Goal: Task Accomplishment & Management: Use online tool/utility

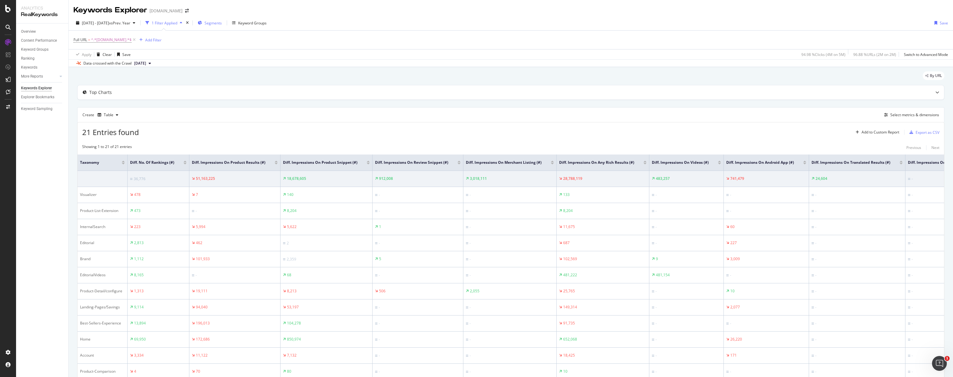
click at [222, 22] on span "Segments" at bounding box center [213, 22] width 17 height 5
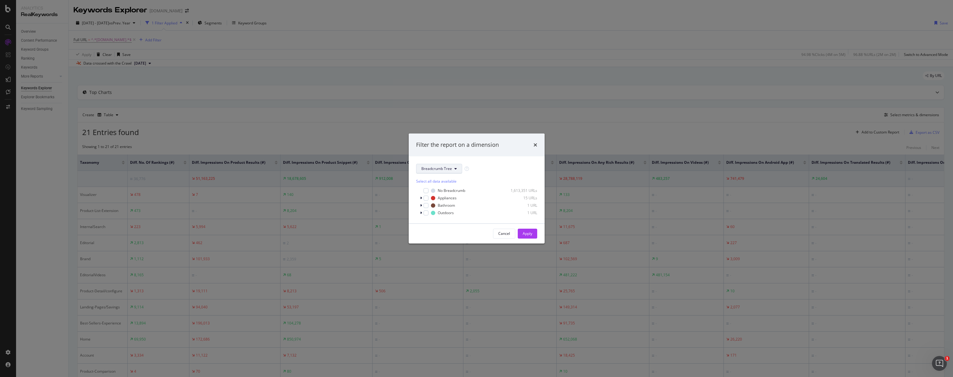
click at [447, 168] on span "Breadcrumb Tree" at bounding box center [436, 168] width 31 height 5
click at [439, 202] on span "Taxonomy" at bounding box center [441, 203] width 40 height 6
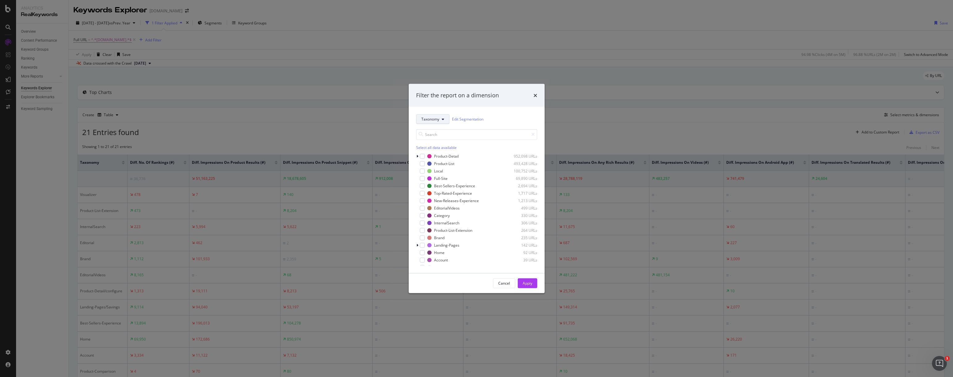
click at [442, 121] on button "Taxonomy" at bounding box center [432, 119] width 33 height 10
click at [499, 119] on div "Taxonomy Edit Segmentation" at bounding box center [476, 119] width 121 height 10
click at [503, 285] on div "Cancel" at bounding box center [504, 283] width 12 height 5
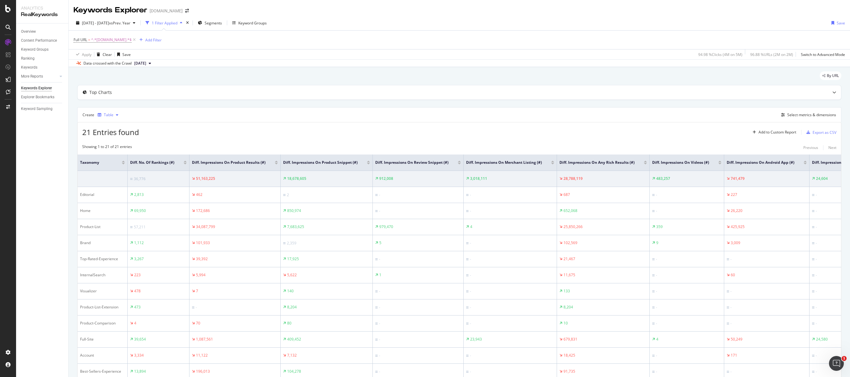
click at [114, 116] on div "button" at bounding box center [116, 115] width 7 height 4
click at [147, 116] on div "Create Table Select metrics & dimensions" at bounding box center [459, 114] width 764 height 15
click at [149, 43] on div "Add Filter" at bounding box center [149, 39] width 25 height 7
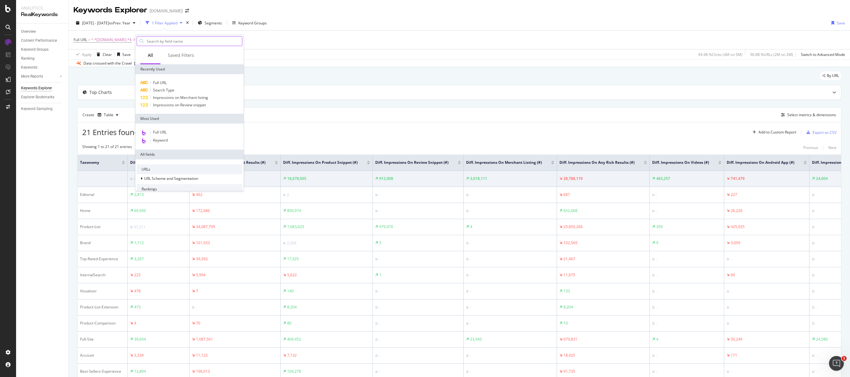
click at [180, 39] on input "text" at bounding box center [194, 40] width 96 height 9
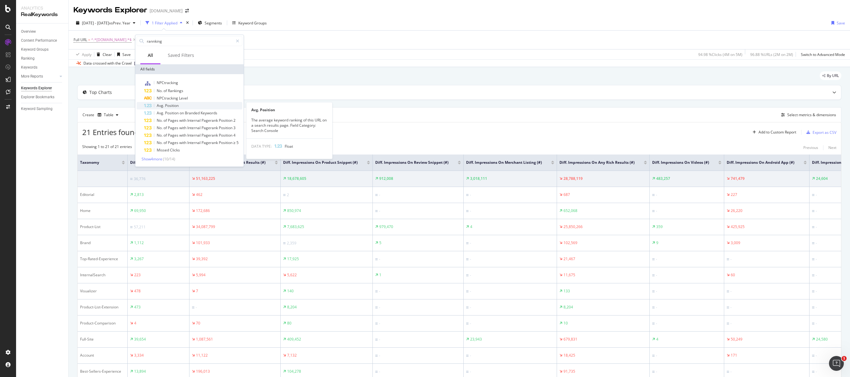
type input "rannking"
click at [209, 108] on div "Avg. Position" at bounding box center [193, 105] width 98 height 7
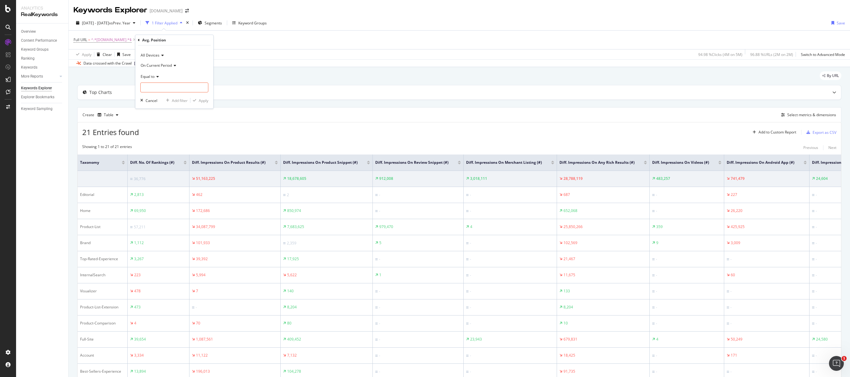
click at [155, 76] on icon at bounding box center [157, 77] width 4 height 4
click at [164, 102] on div "Less than" at bounding box center [175, 105] width 66 height 8
click at [176, 87] on input "number" at bounding box center [174, 88] width 68 height 10
type input "6"
click at [204, 103] on div "Apply" at bounding box center [204, 100] width 10 height 5
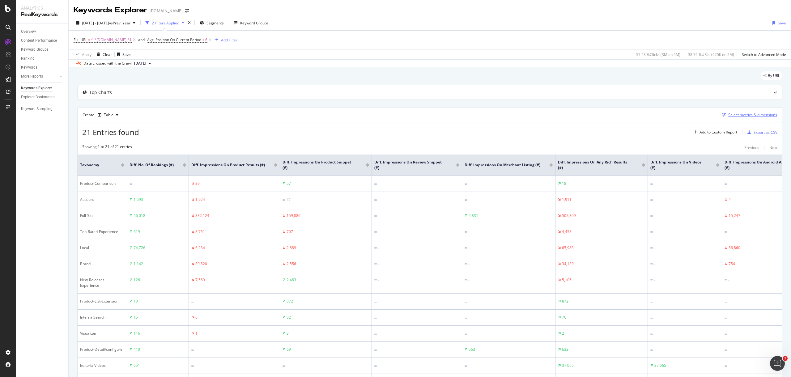
click at [729, 113] on div "Select metrics & dimensions" at bounding box center [752, 114] width 49 height 5
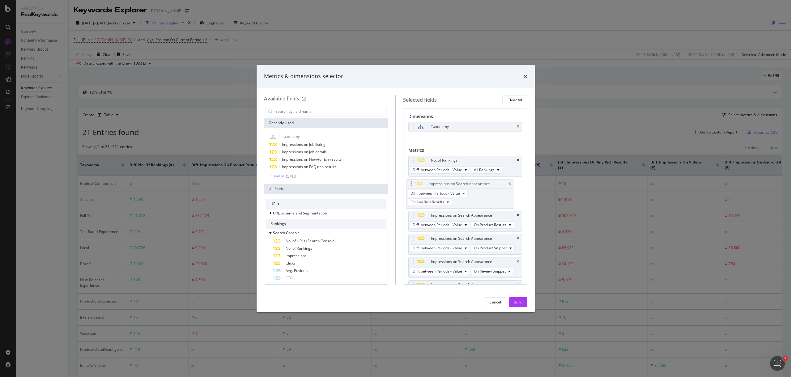
drag, startPoint x: 412, startPoint y: 234, endPoint x: 410, endPoint y: 184, distance: 49.8
click at [410, 184] on body "Analytics RealKeywords Overview Content Performance Keyword Groups Ranking Keyw…" at bounding box center [395, 188] width 791 height 377
click at [520, 301] on div "Build" at bounding box center [518, 301] width 9 height 5
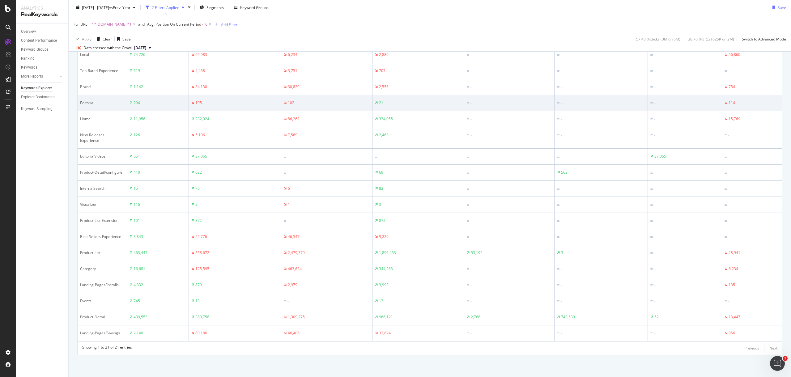
scroll to position [67, 0]
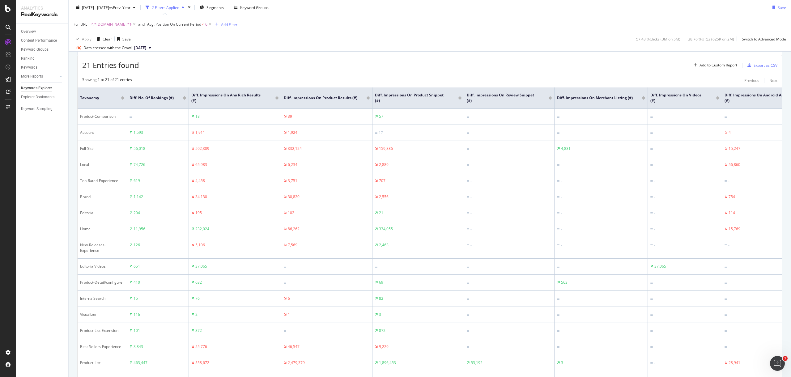
click at [277, 97] on div at bounding box center [276, 97] width 3 height 2
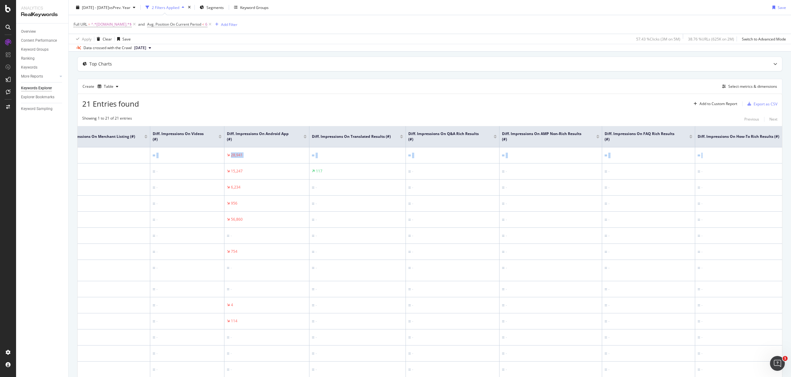
scroll to position [0, 679]
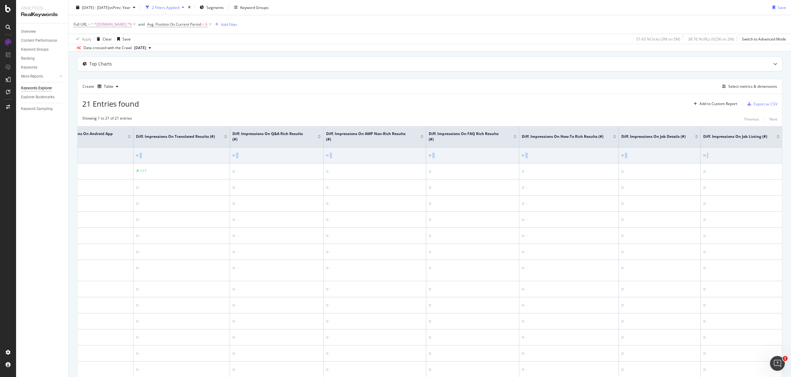
drag, startPoint x: 190, startPoint y: 154, endPoint x: 726, endPoint y: 156, distance: 535.5
click at [726, 156] on tr "Product-List 463,447 558,672 2,479,379 1,896,453 53,192 3 - 28,941 - - - - - - -" at bounding box center [93, 155] width 1378 height 16
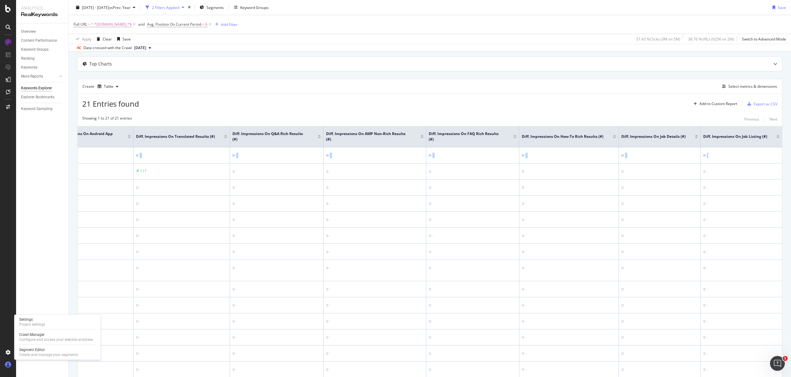
copy tr "558,672 2,479,379 1,896,453 53,192 3 - 28,941 - - - - - - -"
click at [405, 30] on div "Full URL = ^.*[DOMAIN_NAME].*$ and Avg. Position On Current Period < 6 Add Filt…" at bounding box center [430, 24] width 712 height 19
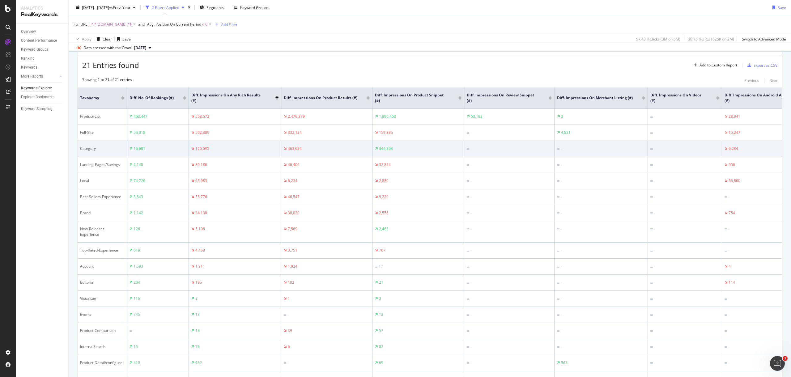
scroll to position [67, 0]
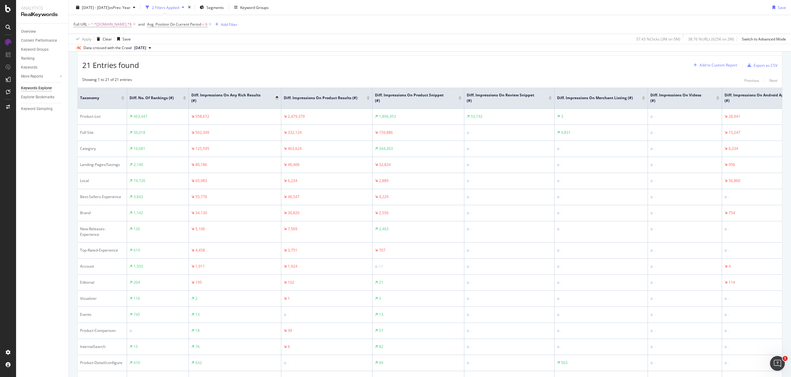
click at [708, 64] on div "Add to Custom Report" at bounding box center [718, 65] width 38 height 4
click at [611, 56] on div "21 Entries found Add to Custom Report Export as CSV" at bounding box center [430, 62] width 704 height 15
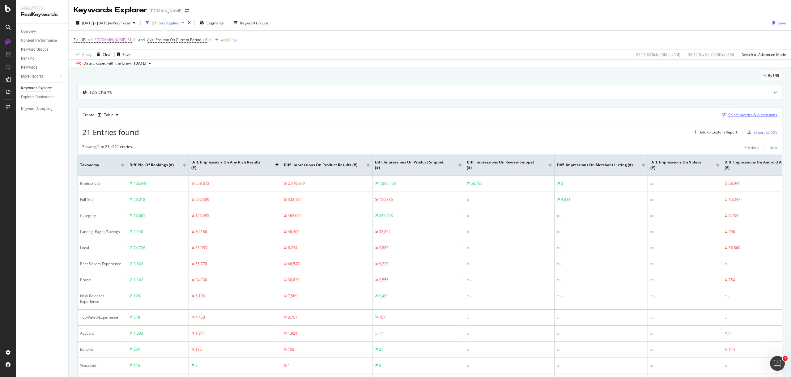
click at [743, 114] on div "Select metrics & dimensions" at bounding box center [752, 114] width 49 height 5
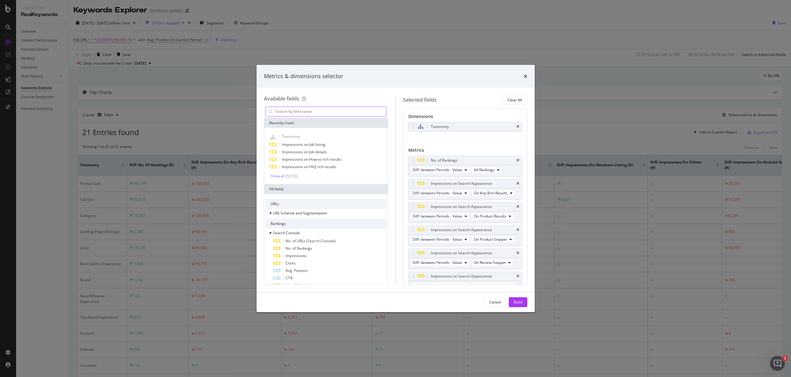
click at [304, 113] on input "modal" at bounding box center [331, 111] width 112 height 9
type input "o"
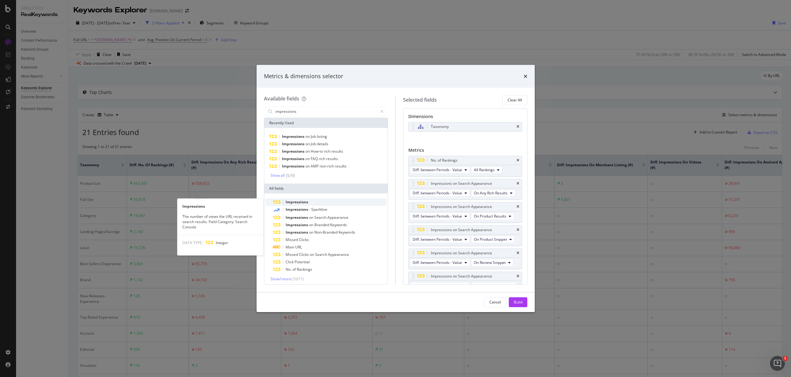
type input "impressions"
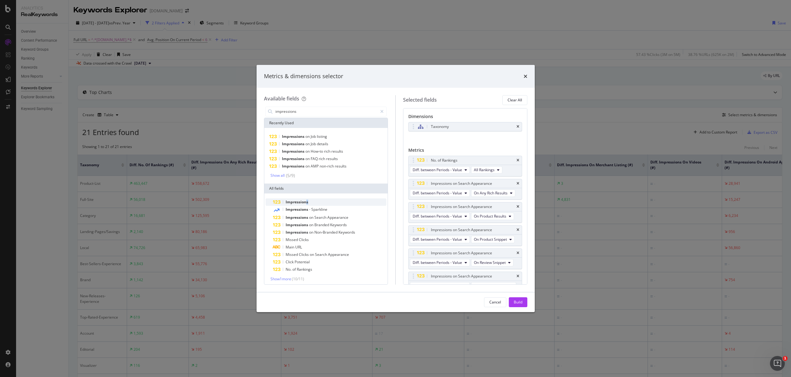
click at [307, 205] on div "Impressions" at bounding box center [330, 201] width 114 height 7
drag, startPoint x: 413, startPoint y: 248, endPoint x: 413, endPoint y: 184, distance: 63.7
click at [413, 184] on body "Analytics RealKeywords Overview Content Performance Keyword Groups Ranking Keyw…" at bounding box center [395, 188] width 791 height 377
click at [438, 194] on span "On Current Period" at bounding box center [428, 192] width 31 height 5
click at [444, 237] on span "Diff. between Periods - Value" at bounding box center [445, 239] width 60 height 6
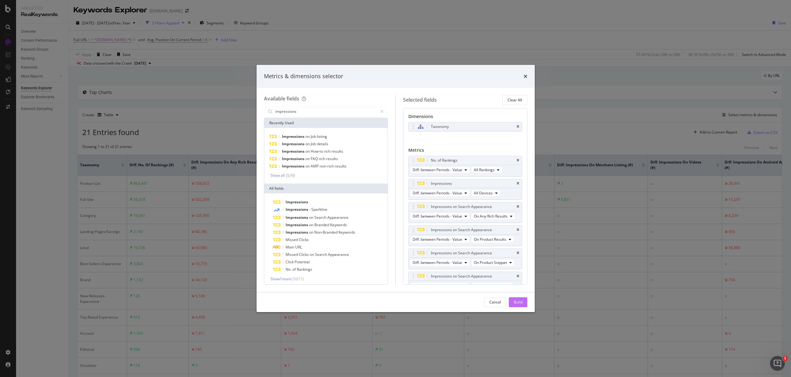
click at [513, 301] on button "Build" at bounding box center [518, 302] width 19 height 10
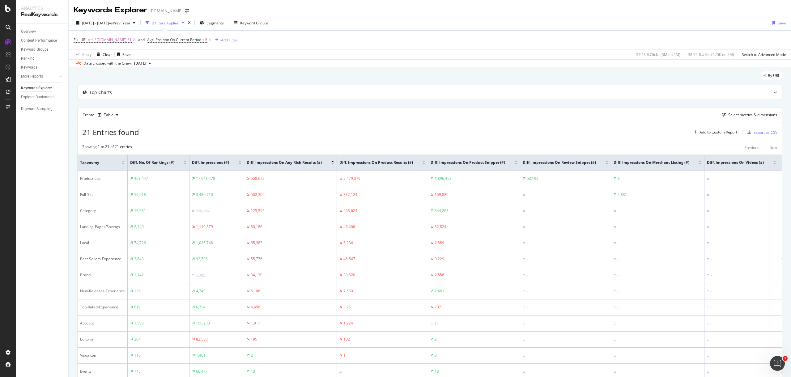
click at [413, 32] on div "Full URL = ^.*[DOMAIN_NAME].*$ and Avg. Position On Current Period < 6 Add Filt…" at bounding box center [430, 40] width 712 height 19
click at [777, 23] on div "Save" at bounding box center [781, 22] width 8 height 5
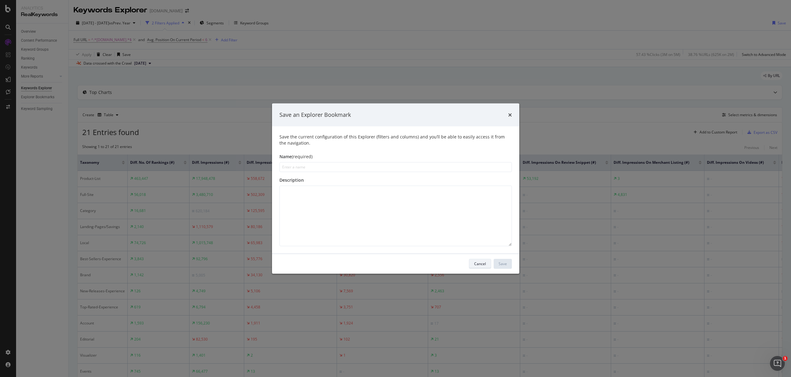
click at [480, 262] on div "Cancel" at bounding box center [480, 263] width 12 height 5
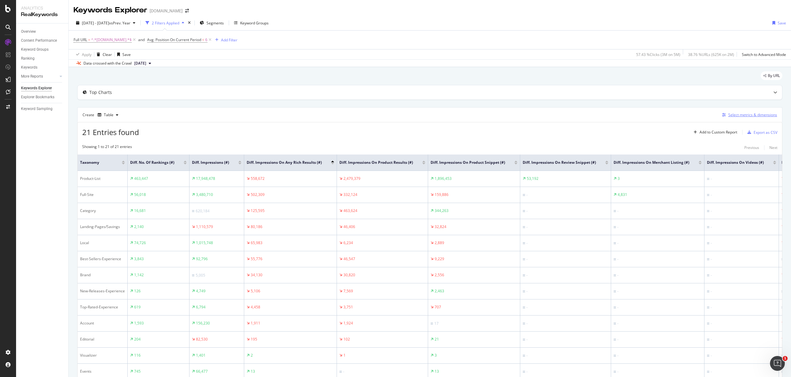
click at [746, 116] on div "Select metrics & dimensions" at bounding box center [752, 114] width 49 height 5
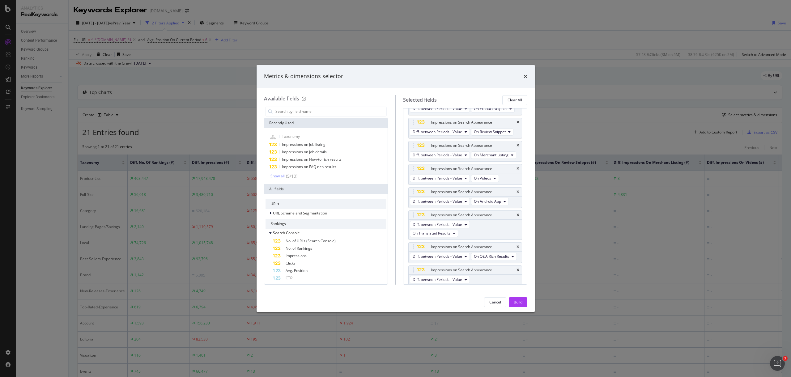
scroll to position [115, 0]
drag, startPoint x: 495, startPoint y: 76, endPoint x: 455, endPoint y: 70, distance: 40.4
click at [455, 70] on div "Metrics & dimensions selector" at bounding box center [395, 76] width 278 height 23
click at [493, 299] on div "Cancel" at bounding box center [495, 301] width 12 height 5
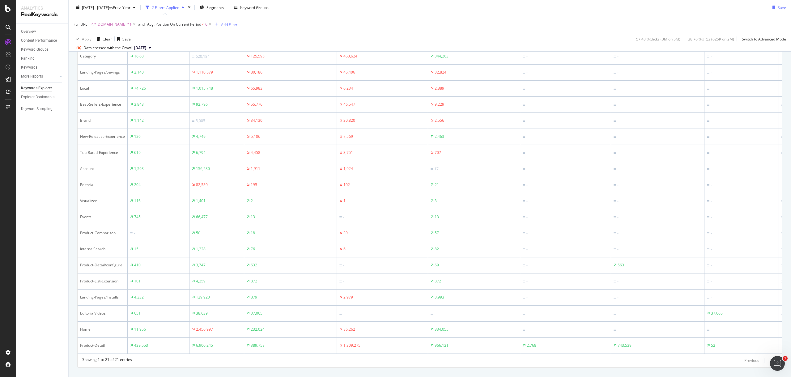
scroll to position [0, 0]
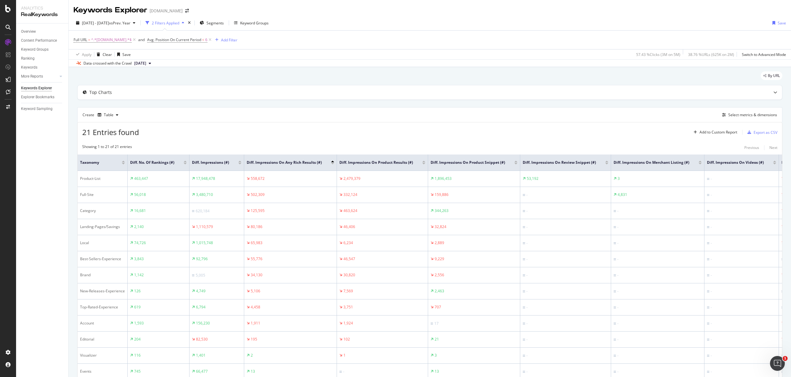
click at [240, 161] on div at bounding box center [239, 162] width 3 height 2
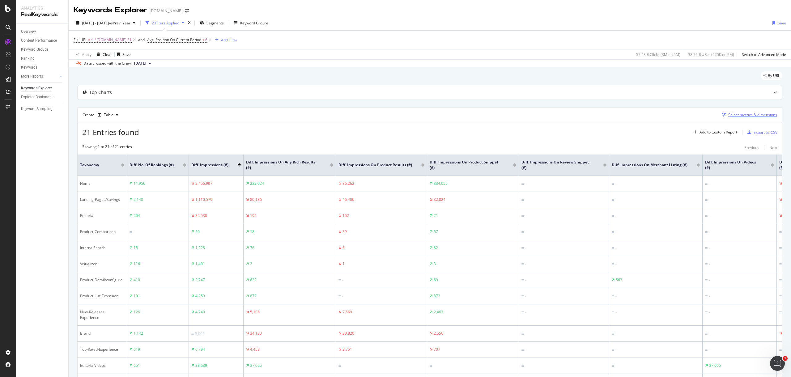
click at [747, 116] on div "Select metrics & dimensions" at bounding box center [752, 114] width 49 height 5
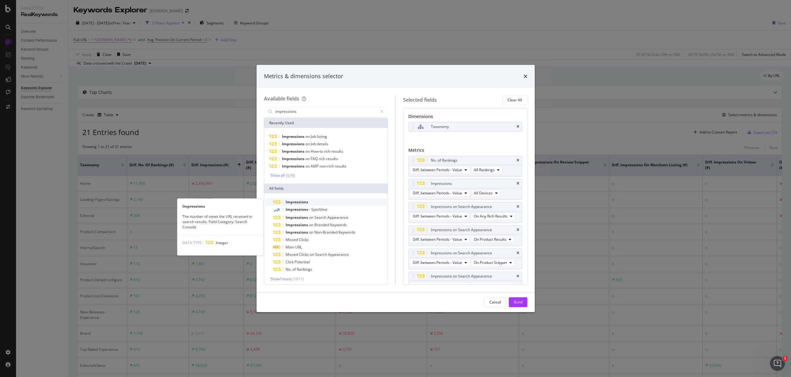
type input "impressions"
click at [309, 201] on div "Impressions" at bounding box center [330, 201] width 114 height 7
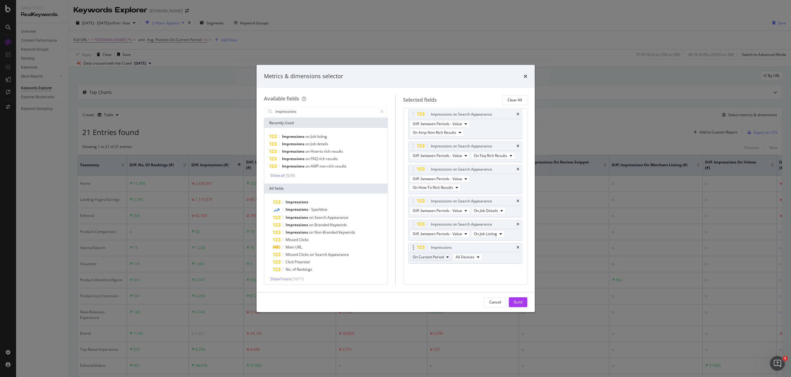
scroll to position [370, 0]
click at [440, 257] on span "On Current Period" at bounding box center [428, 256] width 31 height 5
click at [450, 280] on span "On Compared Period" at bounding box center [445, 280] width 60 height 6
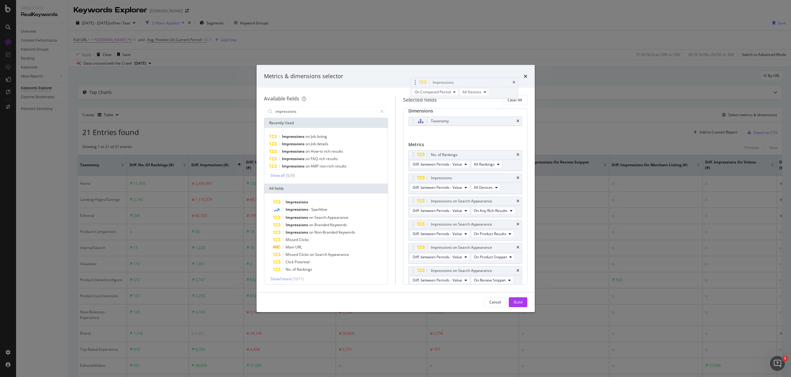
scroll to position [0, 0]
drag, startPoint x: 414, startPoint y: 248, endPoint x: 413, endPoint y: 158, distance: 89.6
click at [413, 158] on body "Analytics RealKeywords Overview Content Performance Keyword Groups Ranking Keyw…" at bounding box center [395, 188] width 791 height 377
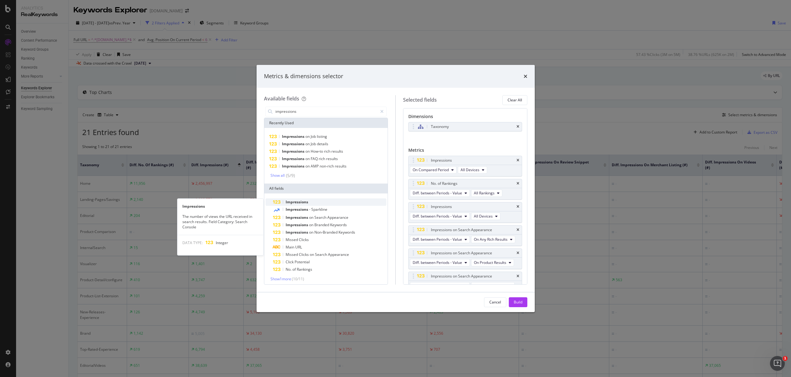
click at [316, 199] on div "Impressions" at bounding box center [330, 201] width 114 height 7
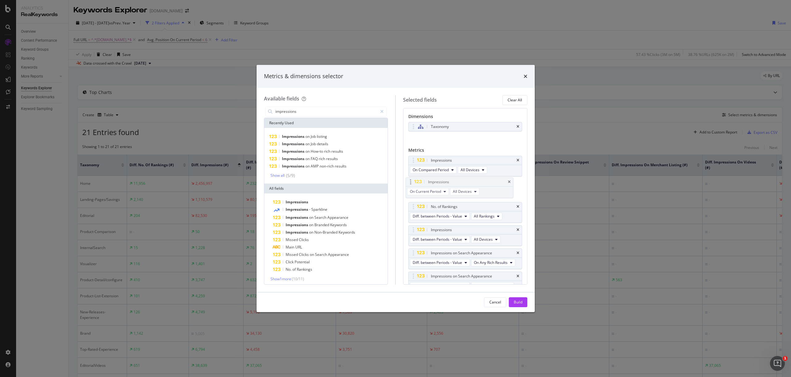
drag, startPoint x: 413, startPoint y: 246, endPoint x: 410, endPoint y: 180, distance: 65.9
click at [410, 180] on body "Analytics RealKeywords Overview Content Performance Keyword Groups Ranking Keyw…" at bounding box center [395, 188] width 791 height 377
click at [435, 193] on span "On Current Period" at bounding box center [428, 192] width 31 height 5
drag, startPoint x: 414, startPoint y: 208, endPoint x: 412, endPoint y: 160, distance: 48.3
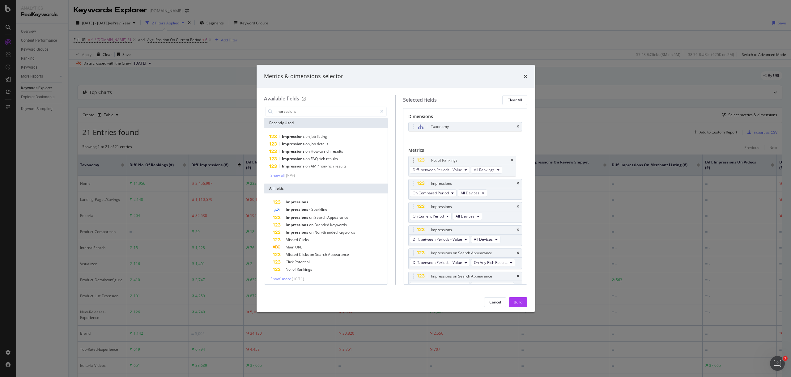
click at [412, 160] on body "Analytics RealKeywords Overview Content Performance Keyword Groups Ranking Keyw…" at bounding box center [395, 188] width 791 height 377
click at [523, 303] on button "Build" at bounding box center [518, 302] width 19 height 10
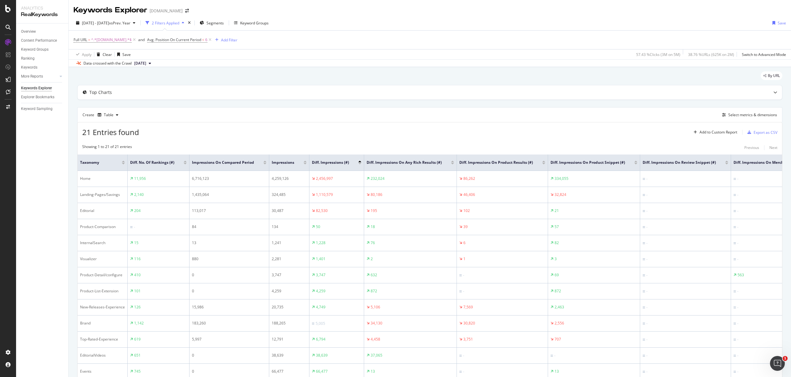
click at [264, 162] on div at bounding box center [264, 162] width 3 height 2
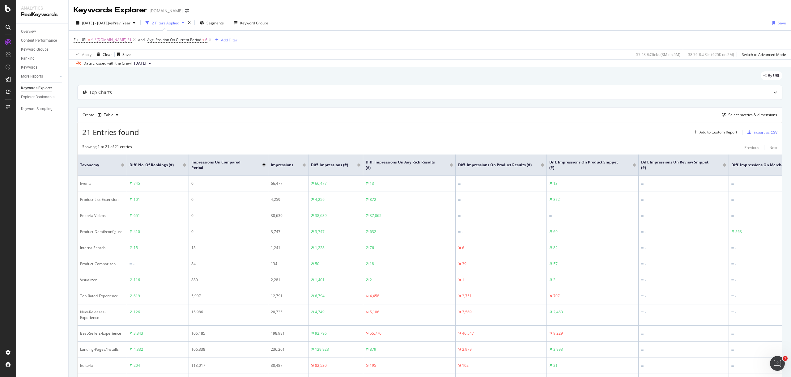
click at [264, 163] on div at bounding box center [263, 164] width 3 height 2
click at [384, 76] on div "By URL" at bounding box center [429, 78] width 705 height 14
click at [263, 166] on div at bounding box center [263, 166] width 3 height 2
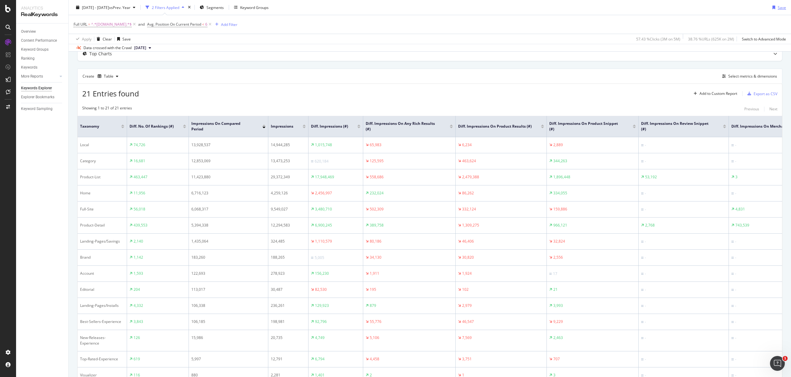
click at [777, 8] on div "Save" at bounding box center [781, 7] width 8 height 5
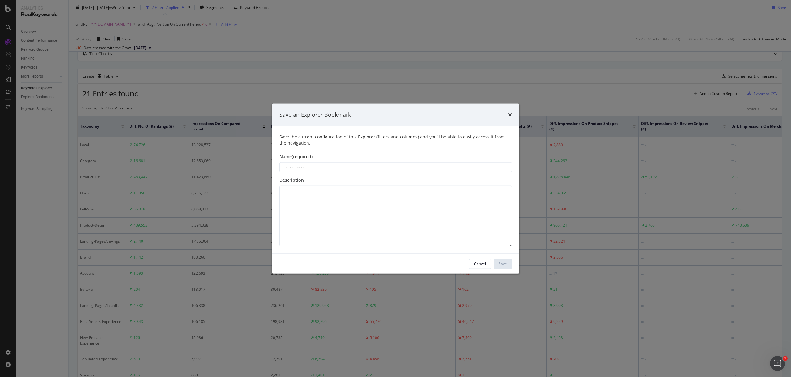
click at [316, 167] on input "modal" at bounding box center [395, 167] width 232 height 10
click at [328, 167] on input "modal" at bounding box center [395, 167] width 232 height 10
type input "SEO Tech Impressions Report"
click at [407, 120] on div "Save an Explorer Bookmark" at bounding box center [395, 115] width 247 height 23
click at [393, 108] on div "Save an Explorer Bookmark" at bounding box center [395, 115] width 247 height 23
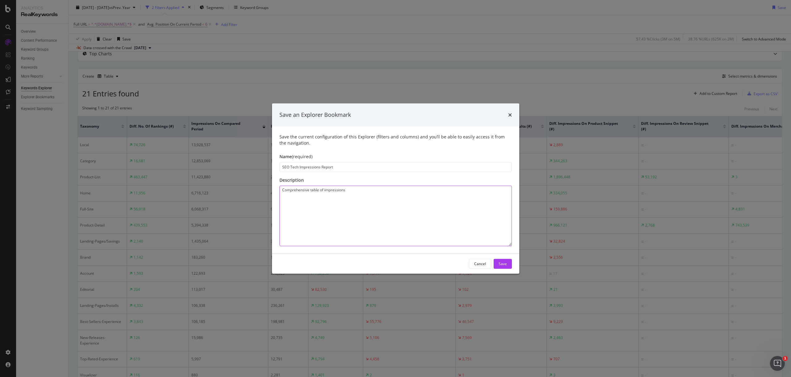
click at [365, 192] on textarea "Comprehensive table of impressions" at bounding box center [395, 215] width 232 height 61
click at [483, 204] on textarea "Comprehensive table of impressions at a holistic historic and current performan…" at bounding box center [395, 215] width 232 height 61
drag, startPoint x: 495, startPoint y: 198, endPoint x: 449, endPoint y: 194, distance: 46.3
click at [449, 194] on textarea "Comprehensive table of impressions at a holistic historic and current performan…" at bounding box center [395, 215] width 232 height 61
type textarea "Comprehensive table of impressions at a holistic historic and current performan…"
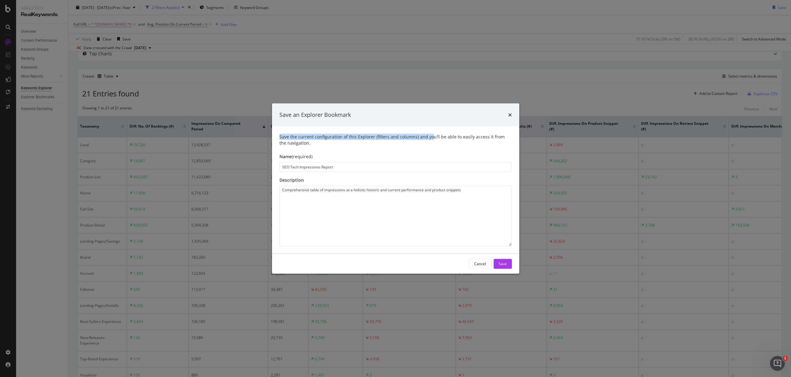
drag, startPoint x: 409, startPoint y: 113, endPoint x: 463, endPoint y: 176, distance: 83.1
click at [430, 139] on div "Save an Explorer Bookmark Save the current configuration of this Explorer (filt…" at bounding box center [395, 189] width 247 height 170
click at [477, 193] on textarea "Comprehensive table of impressions at a holistic historic and current performan…" at bounding box center [395, 215] width 232 height 61
click at [478, 264] on div "Cancel" at bounding box center [480, 263] width 12 height 5
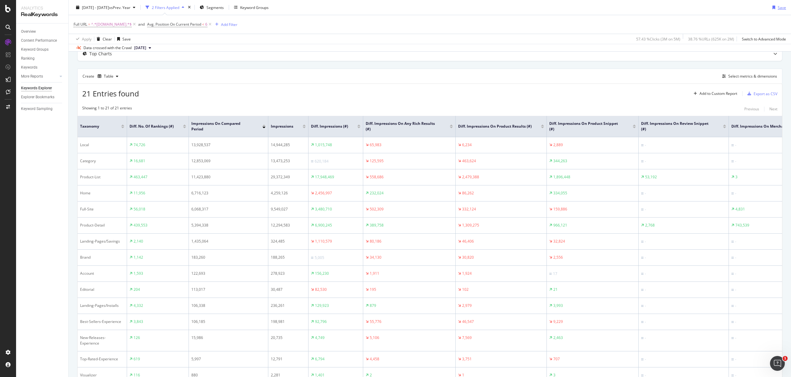
click at [777, 9] on div "Save" at bounding box center [781, 7] width 8 height 5
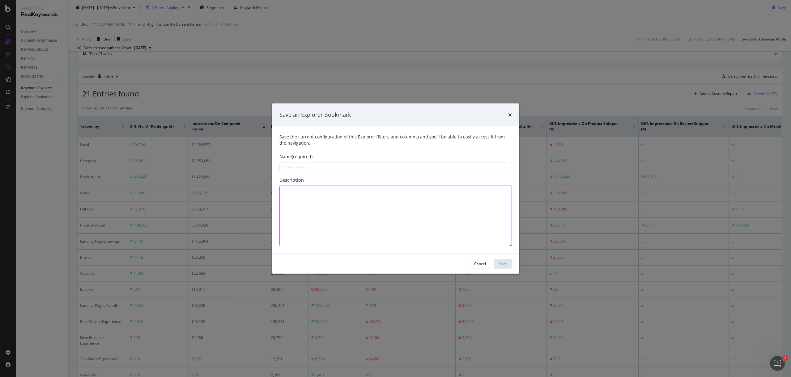
click at [389, 213] on textarea "modal" at bounding box center [395, 215] width 232 height 61
paste textarea "Comprehensive table of impressions at a holistic historic and current performan…"
type textarea "Comprehensive table of impressions at a holistic historic and current performan…"
click at [341, 168] on input "modal" at bounding box center [395, 167] width 232 height 10
type input "I"
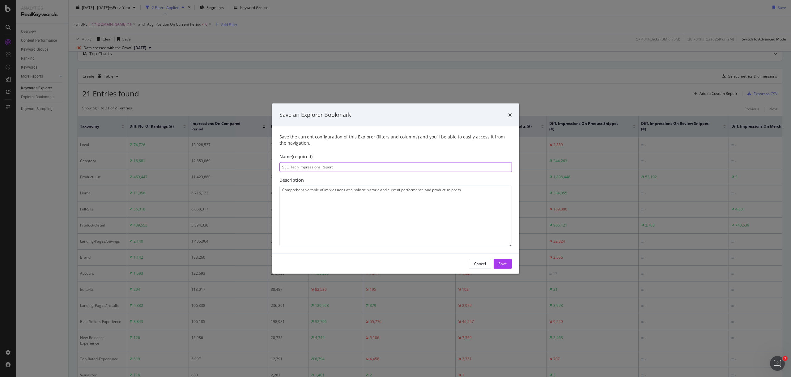
type input "SEO Tech Impressions Report"
click at [363, 199] on textarea "Comprehensive table of impressions at a holistic historic and current performan…" at bounding box center [395, 215] width 232 height 61
click at [351, 193] on textarea "Comprehensive table of impressions at a holistic historic and current performan…" at bounding box center [395, 215] width 232 height 61
click at [372, 192] on textarea "Comprehensive table of impressions at a holistic historic and current performan…" at bounding box center [395, 215] width 232 height 61
click at [370, 189] on textarea "Comprehensive table of impressions at a holistic historic and current performan…" at bounding box center [395, 215] width 232 height 61
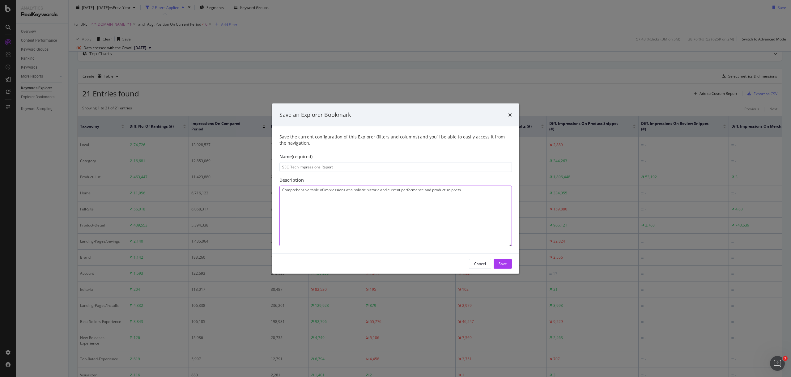
click at [370, 188] on textarea "Comprehensive table of impressions at a holistic historic and current performan…" at bounding box center [395, 215] width 232 height 61
click at [389, 191] on textarea "Comprehensive table of impressions at a holistic historic and current performan…" at bounding box center [395, 215] width 232 height 61
click at [426, 191] on textarea "Comprehensive table of impressions at a holistic historic and current performan…" at bounding box center [395, 215] width 232 height 61
click at [424, 188] on textarea "Comprehensive table of impressions at a holistic historic and current performan…" at bounding box center [395, 215] width 232 height 61
click at [470, 195] on textarea "Comprehensive table of impressions at a holistic historic and current performan…" at bounding box center [395, 215] width 232 height 61
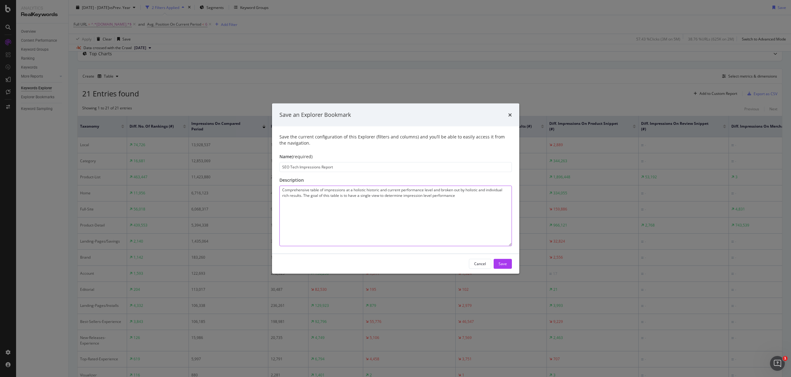
click at [461, 197] on textarea "Comprehensive table of impressions at a holistic historic and current performan…" at bounding box center [395, 215] width 232 height 61
click at [427, 198] on textarea "Comprehensive table of impressions at a holistic historic and current performan…" at bounding box center [395, 215] width 232 height 61
drag, startPoint x: 330, startPoint y: 190, endPoint x: 463, endPoint y: 197, distance: 133.4
click at [463, 197] on textarea "Comprehensive table of impressions at a holistic historic and current performan…" at bounding box center [395, 215] width 232 height 61
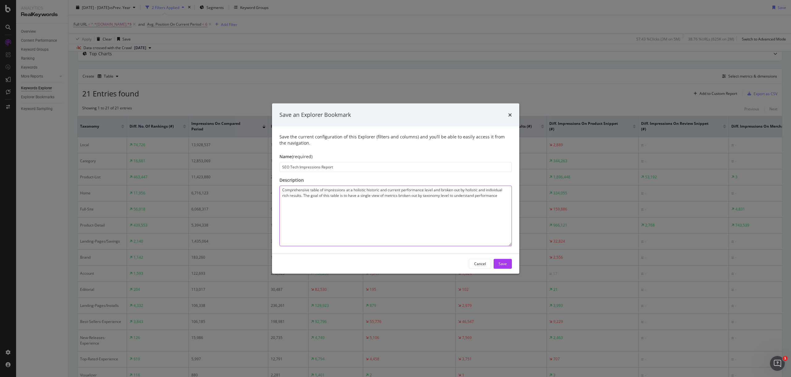
click at [470, 195] on textarea "Comprehensive table of impressions at a holistic historic and current performan…" at bounding box center [395, 215] width 232 height 61
click at [467, 189] on textarea "Comprehensive table of impressions at a holistic historic and current performan…" at bounding box center [395, 215] width 232 height 61
click at [446, 189] on textarea "Comprehensive table of impressions at a holistic historic and current performan…" at bounding box center [395, 215] width 232 height 61
click at [504, 197] on textarea "Comprehensive table of impressions at a holistic historic and current performan…" at bounding box center [395, 215] width 232 height 61
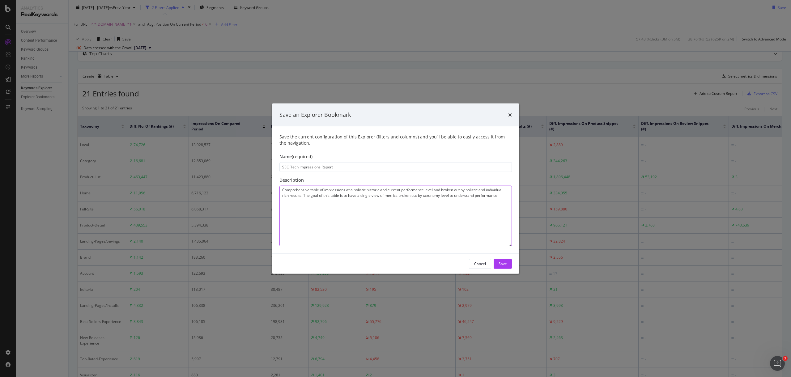
click at [431, 197] on textarea "Comprehensive table of impressions at a holistic historic and current performan…" at bounding box center [395, 215] width 232 height 61
click at [375, 193] on textarea "Comprehensive table of impressions at a holistic historic and current performan…" at bounding box center [395, 215] width 232 height 61
drag, startPoint x: 370, startPoint y: 196, endPoint x: 471, endPoint y: 194, distance: 100.8
click at [466, 193] on textarea "Comprehensive table of impressions at a holistic historic and current performan…" at bounding box center [395, 215] width 232 height 61
drag, startPoint x: 493, startPoint y: 194, endPoint x: 497, endPoint y: 194, distance: 3.8
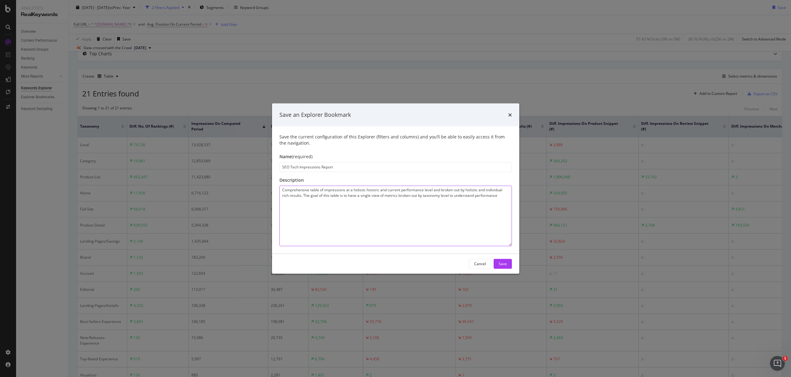
click at [494, 194] on textarea "Comprehensive table of impressions at a holistic historic and current performan…" at bounding box center [395, 215] width 232 height 61
click at [503, 194] on textarea "Comprehensive table of impressions at a holistic historic and current performan…" at bounding box center [395, 215] width 232 height 61
click at [460, 124] on div "Save an Explorer Bookmark" at bounding box center [395, 115] width 247 height 23
click at [364, 212] on textarea "Comprehensive table of impressions at a holistic historic and current performan…" at bounding box center [395, 215] width 232 height 61
paste textarea "Unified Impressions Performance Table This table provides a comprehensive view …"
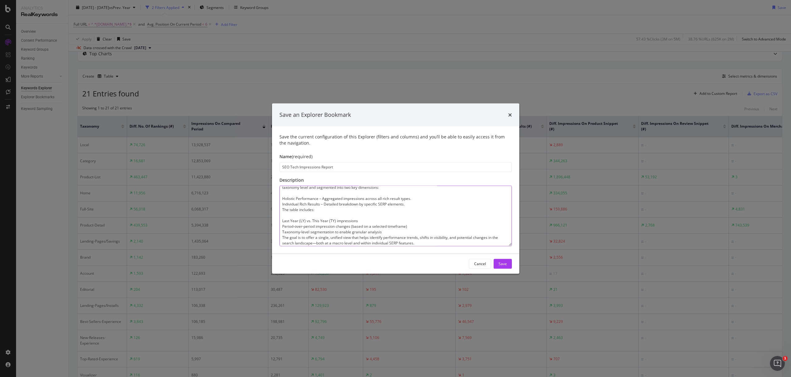
scroll to position [0, 0]
drag, startPoint x: 363, startPoint y: 193, endPoint x: 251, endPoint y: 185, distance: 111.8
click at [254, 182] on div "Save an Explorer Bookmark Save the current configuration of this Explorer (filt…" at bounding box center [395, 188] width 791 height 377
click at [353, 199] on textarea "Unified Impressions Performance Table This table provides a comprehensive view …" at bounding box center [395, 215] width 232 height 61
click at [303, 195] on textarea "Unified Impressions Performance Table This table provides a comprehensive view …" at bounding box center [395, 215] width 232 height 61
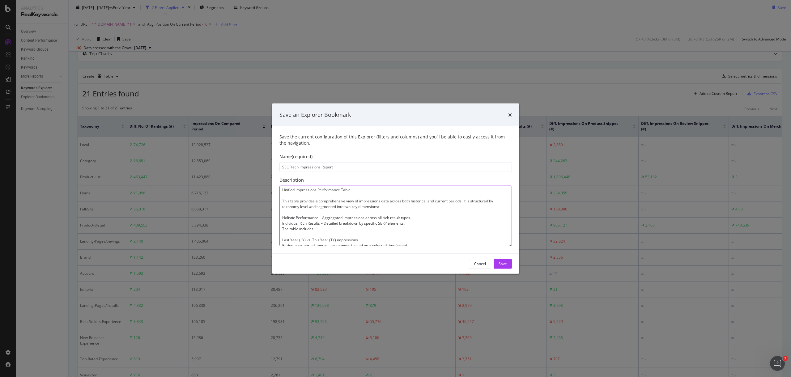
type textarea "Unified Impressions Performance Table This table provides a comprehensive view …"
drag, startPoint x: 357, startPoint y: 164, endPoint x: 345, endPoint y: 167, distance: 12.4
click at [357, 165] on input "SEO Tech Impressions Report" at bounding box center [395, 167] width 232 height 10
drag, startPoint x: 337, startPoint y: 167, endPoint x: 298, endPoint y: 163, distance: 39.1
click at [298, 163] on input "SEO Tech Impressions Report" at bounding box center [395, 167] width 232 height 10
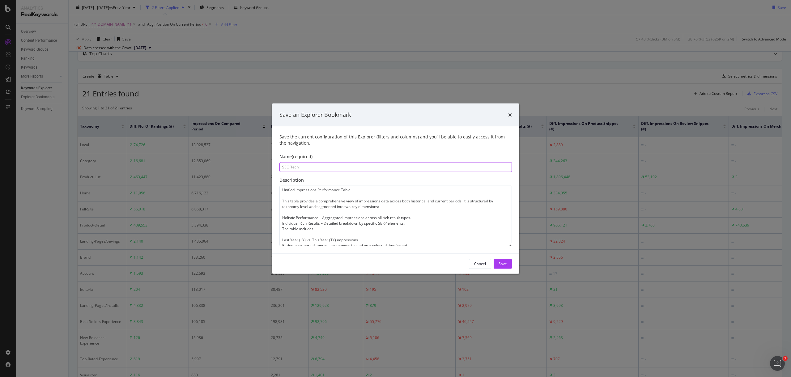
paste input "Unified Impressions Performance Table"
type input "SEO Tech: Unified Impressions Performance Table"
drag, startPoint x: 371, startPoint y: 191, endPoint x: 210, endPoint y: 161, distance: 164.0
click at [209, 163] on div "Save an Explorer Bookmark Save the current configuration of this Explorer (filt…" at bounding box center [395, 188] width 791 height 377
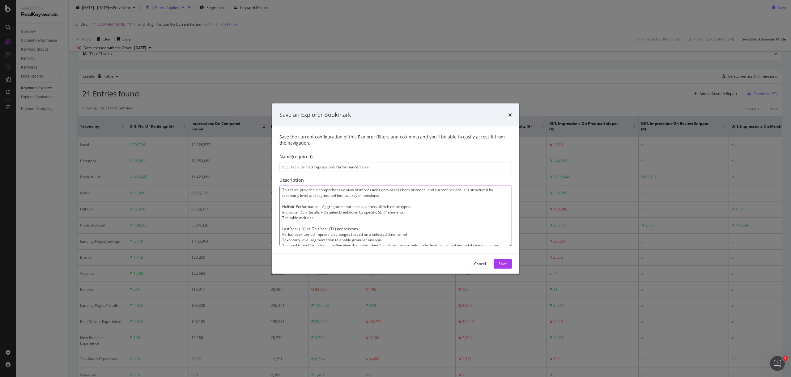
drag, startPoint x: 396, startPoint y: 198, endPoint x: 406, endPoint y: 201, distance: 9.5
click at [398, 198] on textarea "This table provides a comprehensive view of impressions data across both histor…" at bounding box center [395, 215] width 232 height 61
click at [391, 201] on textarea "This table provides a comprehensive view of impressions data across both histor…" at bounding box center [395, 215] width 232 height 61
click at [392, 197] on textarea "This table provides a comprehensive view of impressions data across both histor…" at bounding box center [395, 215] width 232 height 61
drag, startPoint x: 327, startPoint y: 215, endPoint x: 331, endPoint y: 216, distance: 4.0
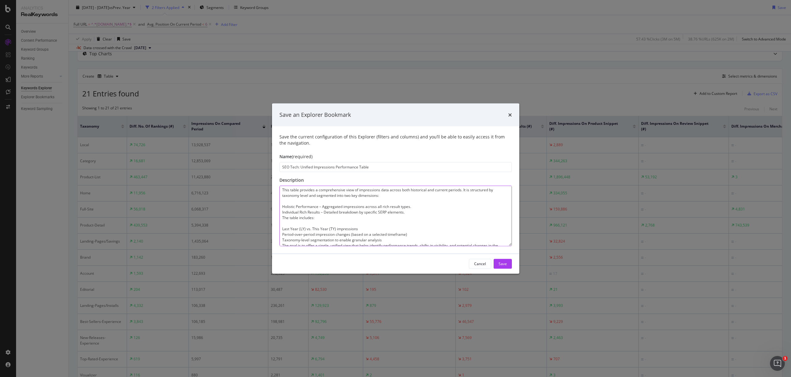
click at [327, 215] on textarea "This table provides a comprehensive view of impressions data across both histor…" at bounding box center [395, 215] width 232 height 61
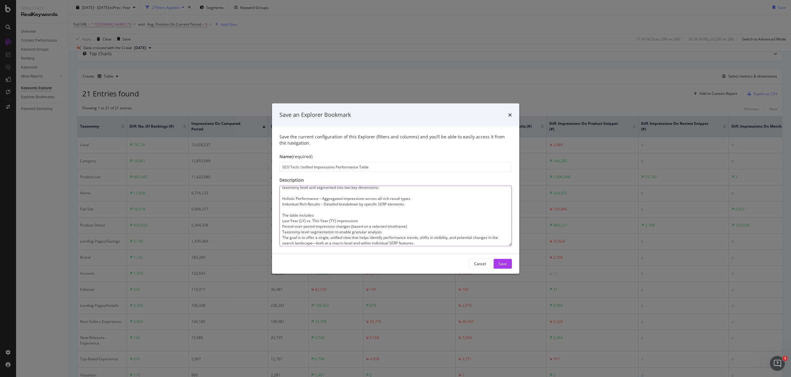
click at [390, 233] on textarea "This table provides a comprehensive view of impressions data across both histor…" at bounding box center [395, 215] width 232 height 61
click at [384, 233] on textarea "This table provides a comprehensive view of impressions data across both histor…" at bounding box center [395, 215] width 232 height 61
drag, startPoint x: 316, startPoint y: 239, endPoint x: 312, endPoint y: 240, distance: 4.0
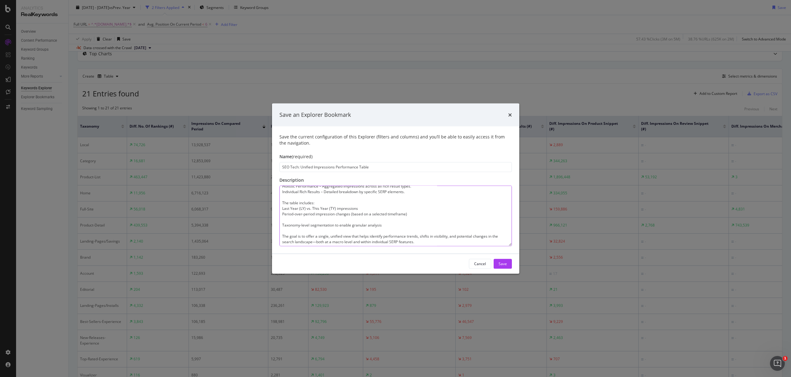
click at [312, 240] on textarea "This table provides a comprehensive view of impressions data across both histor…" at bounding box center [395, 215] width 232 height 61
drag, startPoint x: 345, startPoint y: 203, endPoint x: 348, endPoint y: 205, distance: 4.0
click at [345, 203] on textarea "This table provides a comprehensive view of impressions data across both histor…" at bounding box center [395, 215] width 232 height 61
click at [396, 216] on textarea "This table provides a comprehensive view of impressions data across both histor…" at bounding box center [395, 215] width 232 height 61
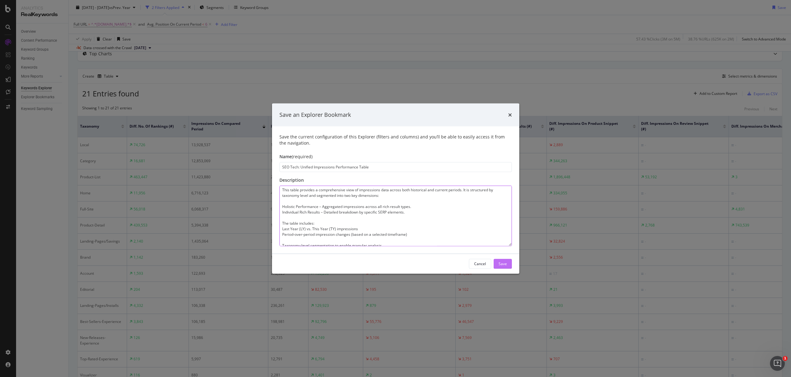
type textarea "This table provides a comprehensive view of impressions data across both histor…"
click at [508, 264] on button "Save" at bounding box center [502, 264] width 18 height 10
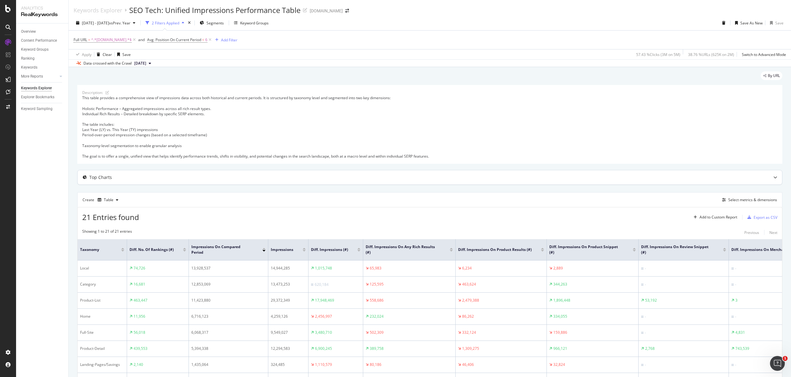
click at [211, 180] on div "Top Charts" at bounding box center [418, 177] width 680 height 6
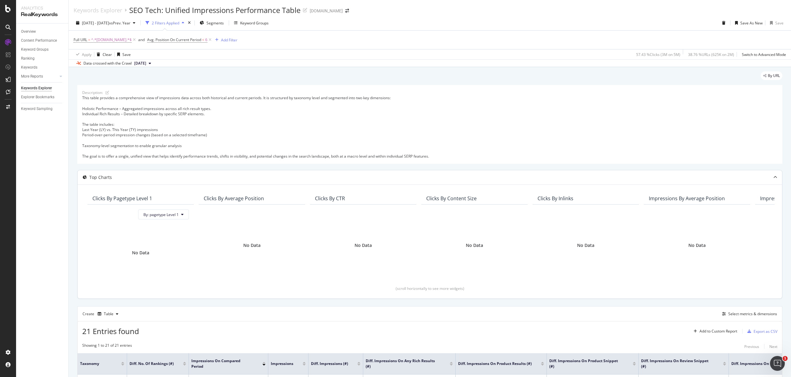
click at [768, 176] on div at bounding box center [775, 177] width 14 height 14
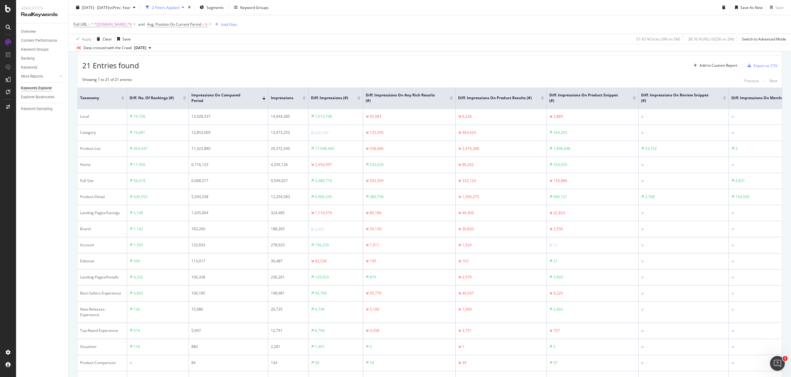
scroll to position [113, 0]
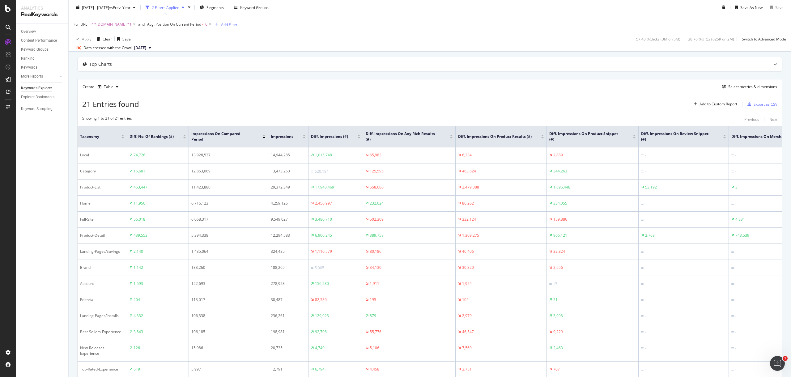
click at [498, 74] on div "Description: This table provides a comprehensive view of impressions data acros…" at bounding box center [429, 238] width 705 height 532
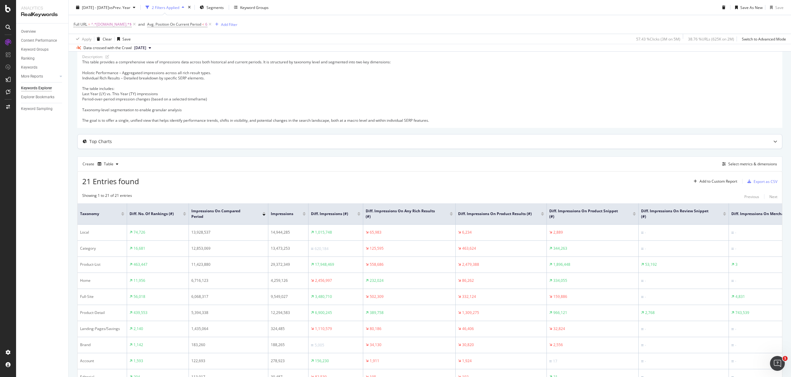
scroll to position [0, 0]
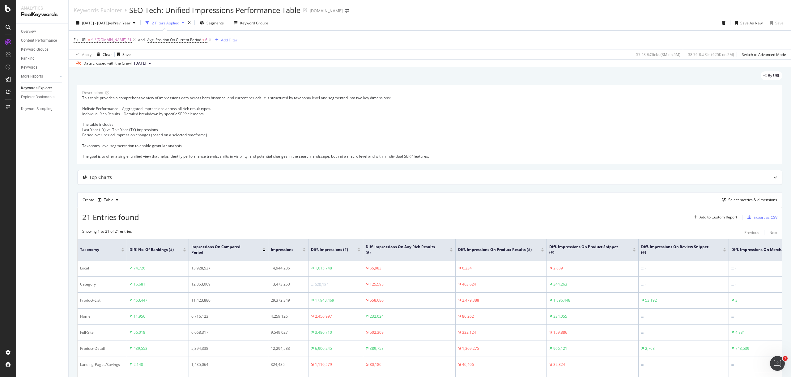
click at [453, 11] on div "Keywords Explorer SEO Tech: Unified Impressions Performance Table [DOMAIN_NAME]" at bounding box center [430, 7] width 722 height 15
click at [745, 200] on div "Select metrics & dimensions" at bounding box center [752, 199] width 49 height 5
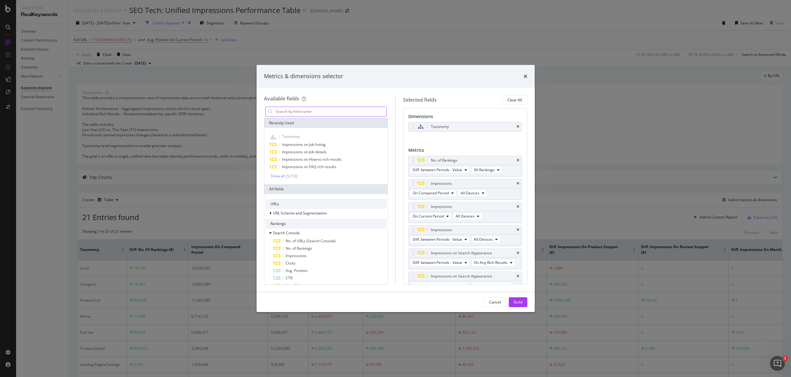
click at [283, 111] on input "modal" at bounding box center [331, 111] width 112 height 9
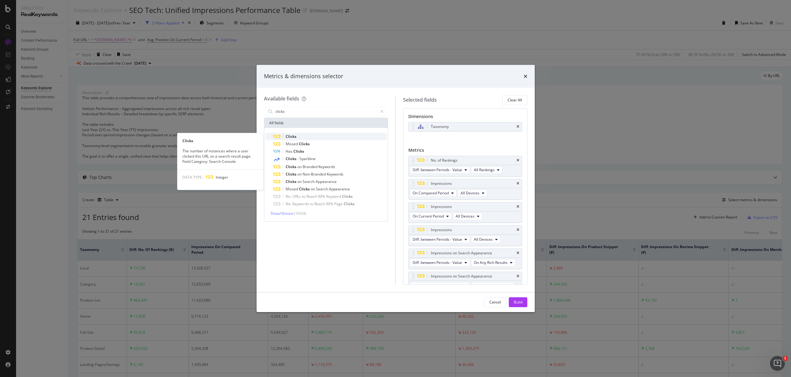
type input "clicks"
click at [296, 137] on span "Clicks" at bounding box center [291, 136] width 11 height 5
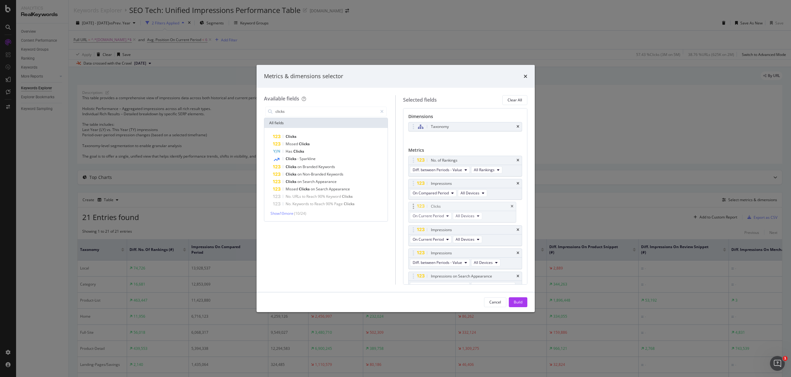
drag, startPoint x: 414, startPoint y: 245, endPoint x: 414, endPoint y: 204, distance: 41.4
click at [414, 204] on body "Analytics RealKeywords Overview Content Performance Keyword Groups Ranking Keyw…" at bounding box center [395, 188] width 791 height 377
click at [442, 215] on span "On Current Period" at bounding box center [428, 216] width 31 height 5
click at [448, 240] on span "On Compared Period" at bounding box center [445, 239] width 60 height 6
click at [516, 183] on icon "times" at bounding box center [517, 184] width 3 height 4
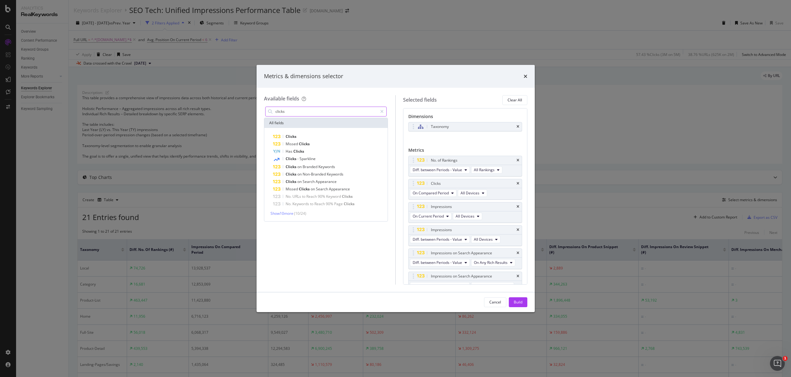
click at [311, 110] on input "clicks" at bounding box center [326, 111] width 103 height 9
click at [305, 136] on div "Clicks" at bounding box center [330, 136] width 114 height 7
drag, startPoint x: 412, startPoint y: 246, endPoint x: 412, endPoint y: 206, distance: 40.5
click at [412, 206] on body "Analytics RealKeywords Overview Content Performance Keyword Groups Ranking Keyw…" at bounding box center [395, 188] width 791 height 377
click at [516, 229] on icon "times" at bounding box center [517, 230] width 3 height 4
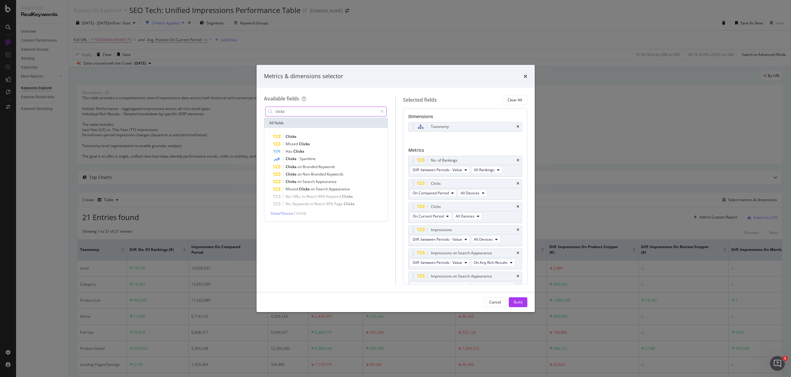
click at [318, 111] on input "clicks" at bounding box center [326, 111] width 103 height 9
click at [311, 136] on div "Clicks" at bounding box center [330, 136] width 114 height 7
drag, startPoint x: 409, startPoint y: 230, endPoint x: 425, endPoint y: 230, distance: 15.5
click at [413, 227] on body "Analytics RealKeywords Overview Content Performance Keyword Groups Ranking Keyw…" at bounding box center [395, 188] width 791 height 377
click at [459, 241] on span "Diff. between Periods - Percentage" at bounding box center [440, 239] width 55 height 5
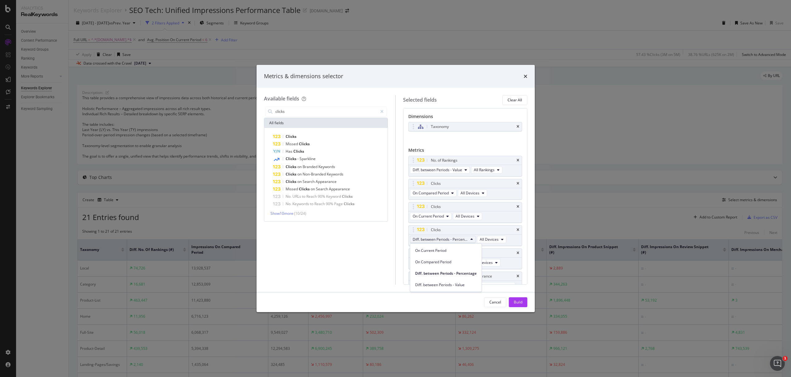
click at [452, 283] on span "Diff. between Periods - Value" at bounding box center [445, 285] width 61 height 6
click at [292, 135] on span "Clicks" at bounding box center [291, 136] width 11 height 5
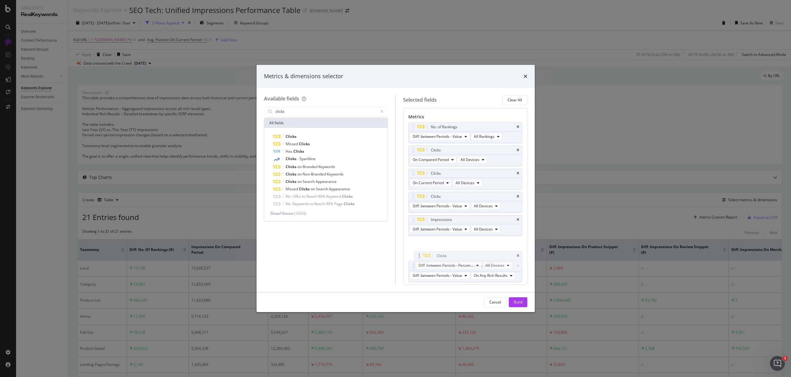
scroll to position [43, 0]
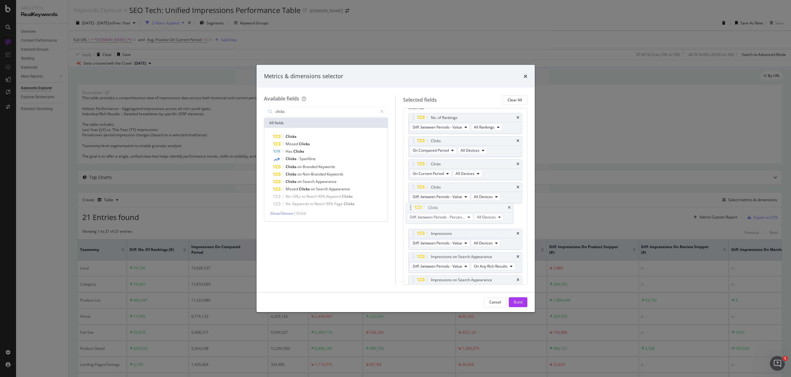
drag, startPoint x: 414, startPoint y: 246, endPoint x: 411, endPoint y: 206, distance: 40.0
click at [411, 206] on body "Analytics RealKeywords Overview Content Performance Keyword Groups Ranking Keyw…" at bounding box center [395, 188] width 791 height 377
click at [498, 298] on div "Cancel" at bounding box center [495, 302] width 12 height 9
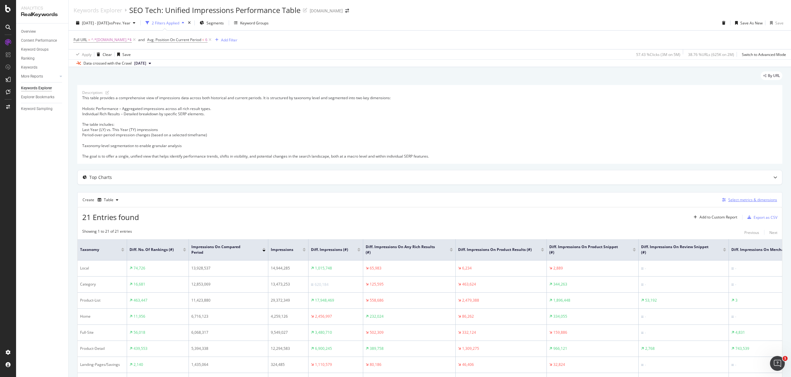
click at [734, 201] on div "Select metrics & dimensions" at bounding box center [752, 199] width 49 height 5
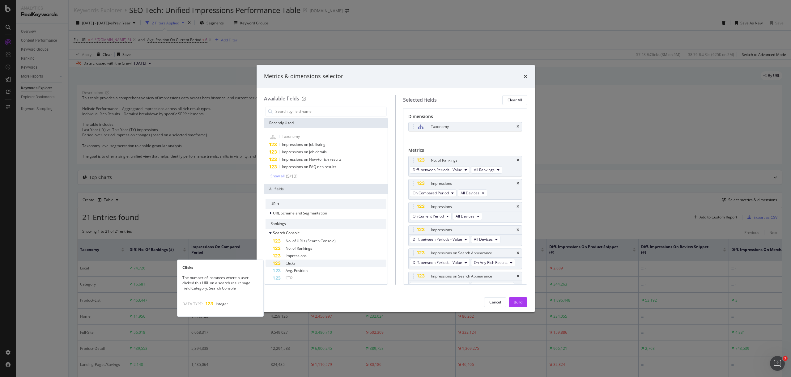
click at [296, 263] on div "Clicks" at bounding box center [330, 263] width 114 height 7
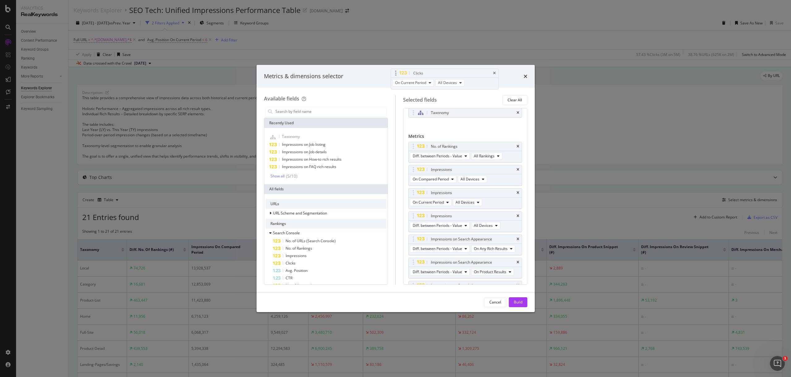
scroll to position [0, 0]
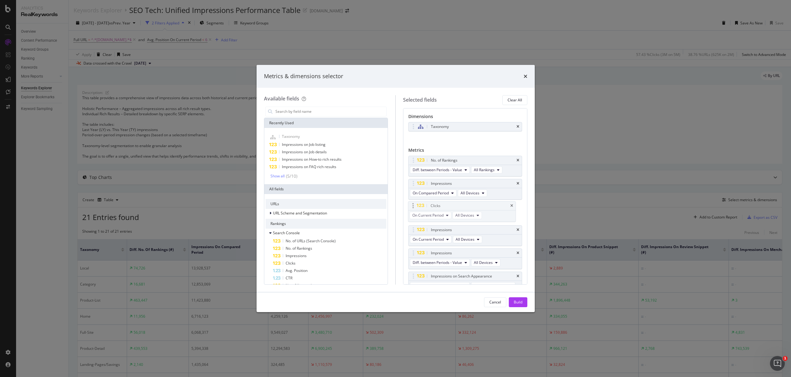
drag, startPoint x: 415, startPoint y: 245, endPoint x: 413, endPoint y: 205, distance: 40.2
click at [413, 205] on body "Analytics RealKeywords Overview Content Performance Keyword Groups Ranking Keyw…" at bounding box center [395, 188] width 791 height 377
click at [435, 214] on span "On Current Period" at bounding box center [428, 216] width 31 height 5
click at [440, 235] on div "On Compared Period" at bounding box center [445, 238] width 70 height 9
click at [516, 182] on icon "times" at bounding box center [517, 184] width 3 height 4
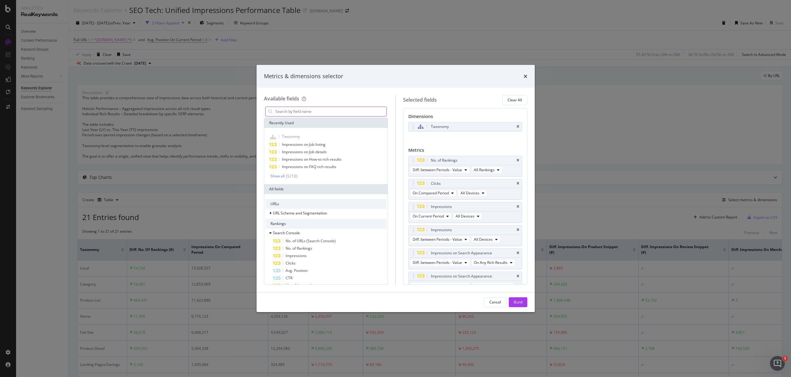
click at [301, 107] on input "modal" at bounding box center [331, 111] width 112 height 9
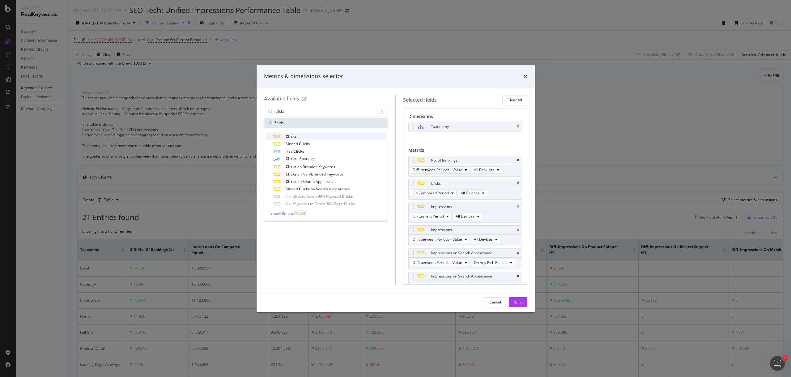
click at [309, 138] on div "Clicks" at bounding box center [330, 136] width 114 height 7
drag, startPoint x: 414, startPoint y: 266, endPoint x: 432, endPoint y: 210, distance: 58.5
click at [414, 204] on body "Analytics RealKeywords Overview Content Performance Keyword Groups Ranking Keyw…" at bounding box center [395, 188] width 791 height 377
click at [516, 228] on icon "times" at bounding box center [517, 230] width 3 height 4
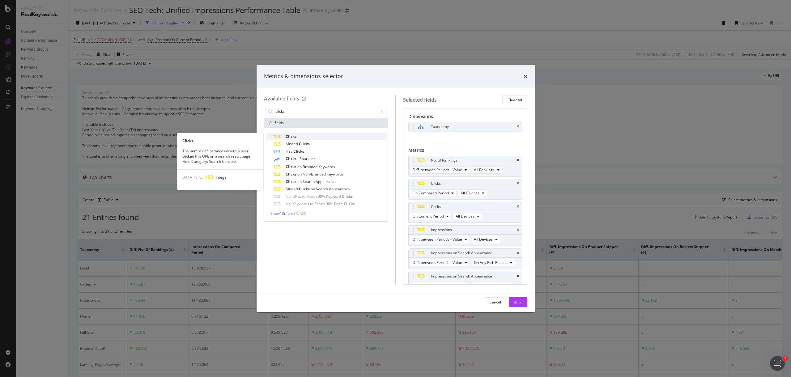
click at [308, 134] on div "Clicks" at bounding box center [330, 136] width 114 height 7
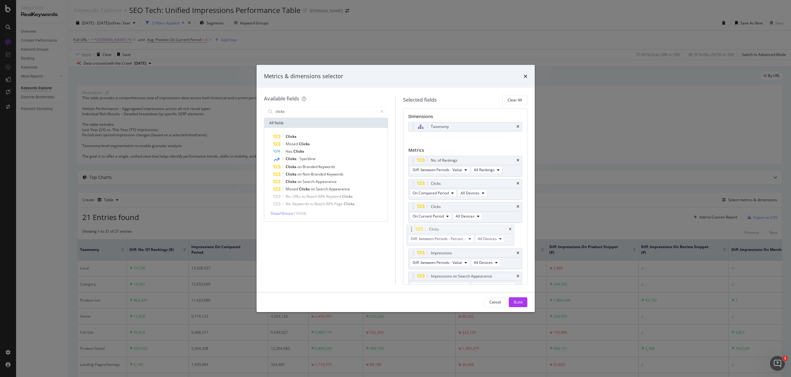
drag, startPoint x: 412, startPoint y: 246, endPoint x: 423, endPoint y: 227, distance: 22.2
click at [411, 228] on body "Analytics RealKeywords Overview Content Performance Keyword Groups Ranking Keyw…" at bounding box center [395, 188] width 791 height 377
click at [454, 240] on span "Diff. between Periods - Percentage" at bounding box center [440, 239] width 55 height 5
click at [455, 282] on span "Diff. between Periods - Value" at bounding box center [445, 285] width 61 height 6
click at [487, 254] on div "Impressions" at bounding box center [473, 253] width 86 height 6
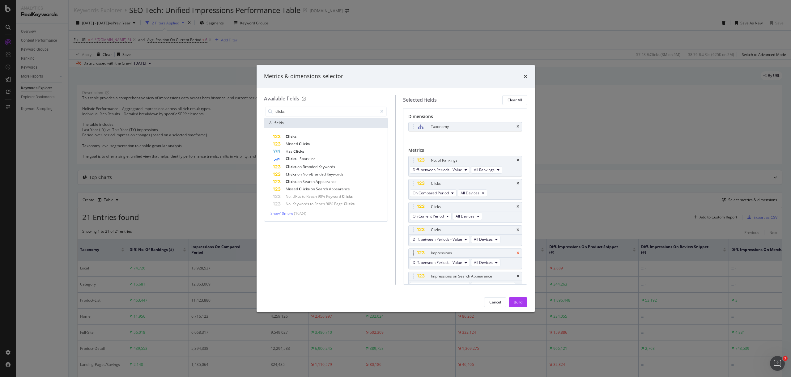
click at [516, 252] on icon "times" at bounding box center [517, 253] width 3 height 4
click at [318, 138] on div "Clicks" at bounding box center [330, 136] width 114 height 7
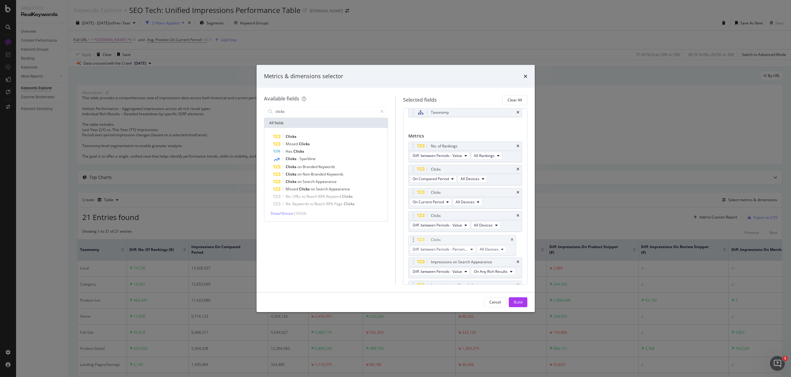
drag, startPoint x: 421, startPoint y: 228, endPoint x: 414, endPoint y: 240, distance: 13.7
click at [414, 240] on body "Analytics RealKeywords Overview Content Performance Keyword Groups Ranking Keyw…" at bounding box center [395, 188] width 791 height 377
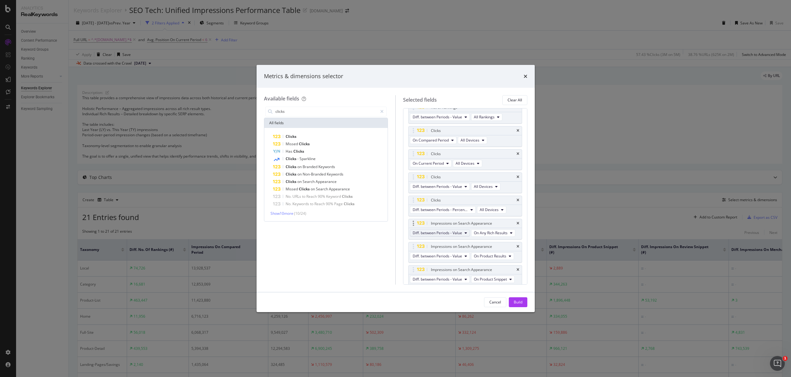
scroll to position [91, 0]
click at [516, 161] on icon "times" at bounding box center [517, 162] width 3 height 4
click at [313, 181] on span "Search" at bounding box center [309, 181] width 13 height 5
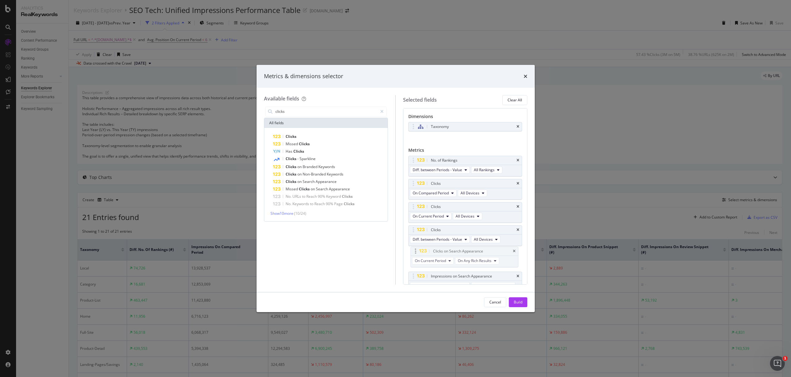
scroll to position [10, 0]
click at [415, 246] on body "Analytics RealKeywords Overview Content Performance Keyword Groups Ranking Keyw…" at bounding box center [395, 188] width 791 height 377
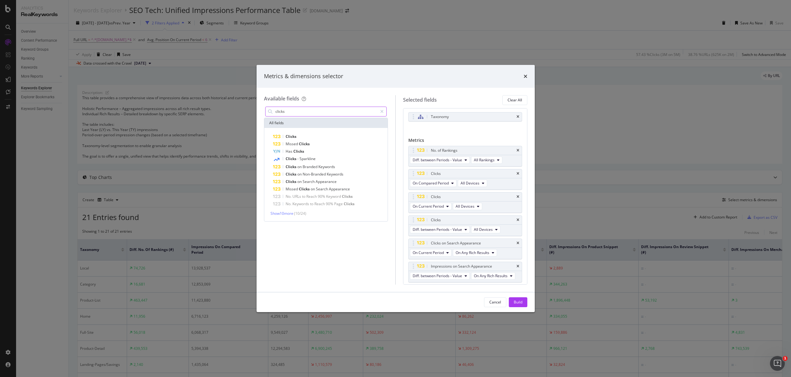
click at [297, 109] on input "clicks" at bounding box center [326, 111] width 103 height 9
type input "clicks on search"
click at [411, 74] on div "Metrics & dimensions selector" at bounding box center [395, 76] width 263 height 8
click at [337, 135] on div "Clicks on Search Appearance" at bounding box center [330, 136] width 114 height 7
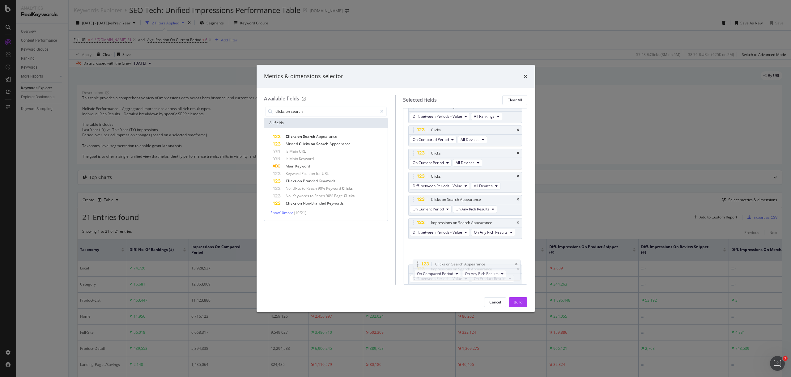
scroll to position [61, 0]
drag, startPoint x: 413, startPoint y: 269, endPoint x: 414, endPoint y: 218, distance: 50.7
click at [414, 218] on body "Analytics RealKeywords Overview Content Performance Keyword Groups Ranking Keyw…" at bounding box center [395, 188] width 791 height 377
click at [448, 225] on span "On Compared Period" at bounding box center [431, 224] width 36 height 5
click at [447, 226] on span "On Compared Period" at bounding box center [431, 224] width 36 height 5
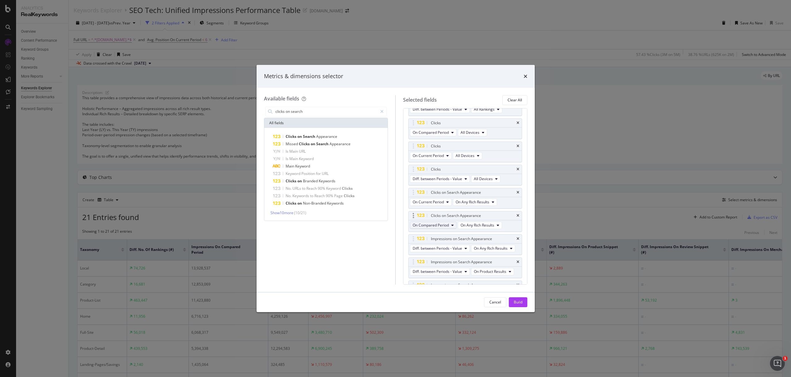
click at [447, 226] on span "On Compared Period" at bounding box center [431, 224] width 36 height 5
drag, startPoint x: 445, startPoint y: 271, endPoint x: 443, endPoint y: 254, distance: 17.0
click at [445, 271] on span "Diff. between Periods - Value" at bounding box center [445, 271] width 60 height 6
click at [510, 227] on icon "modal" at bounding box center [511, 225] width 2 height 4
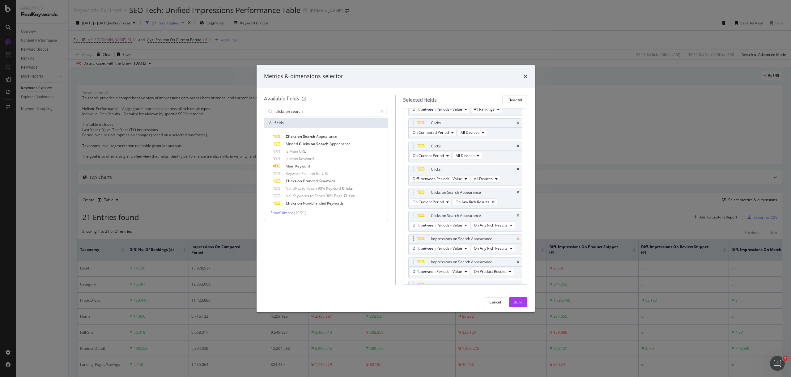
click at [516, 241] on icon "times" at bounding box center [517, 239] width 3 height 4
click at [328, 134] on span "Appearance" at bounding box center [326, 136] width 21 height 5
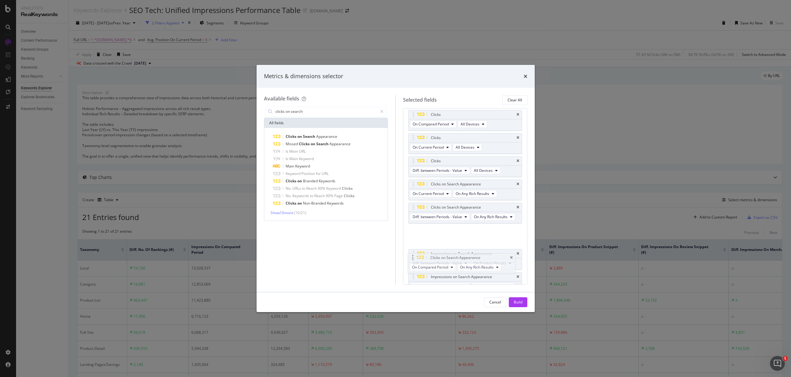
scroll to position [74, 0]
drag, startPoint x: 411, startPoint y: 246, endPoint x: 410, endPoint y: 233, distance: 12.7
click at [410, 233] on body "Analytics RealKeywords Overview Content Performance Keyword Groups Ranking Keyw…" at bounding box center [395, 188] width 791 height 377
click at [446, 237] on span "On Compared Period" at bounding box center [431, 234] width 36 height 5
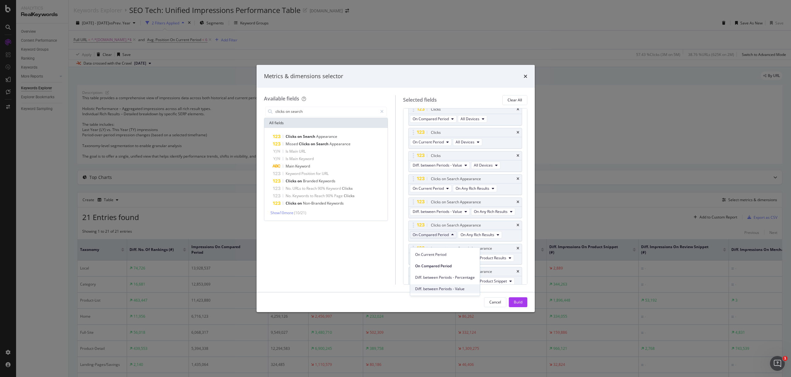
click at [442, 289] on span "Diff. between Periods - Value" at bounding box center [445, 289] width 60 height 6
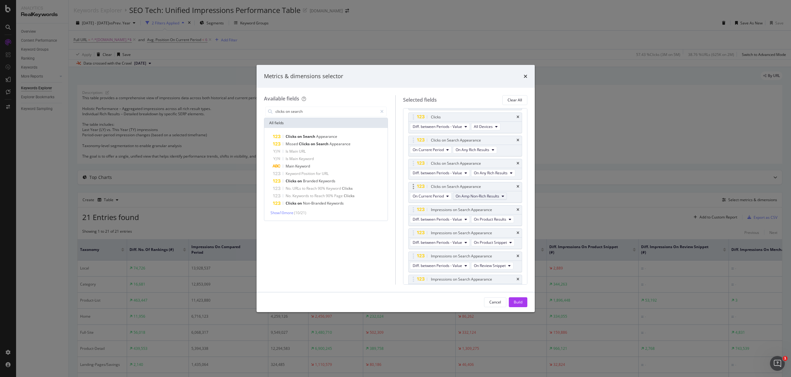
click at [486, 199] on span "On Amp Non-Rich Results" at bounding box center [477, 195] width 44 height 5
click at [488, 234] on span "On Product Results" at bounding box center [481, 235] width 46 height 6
click at [442, 199] on span "On Current Period" at bounding box center [428, 195] width 31 height 5
click at [445, 248] on span "Diff. between Periods - Value" at bounding box center [445, 251] width 60 height 6
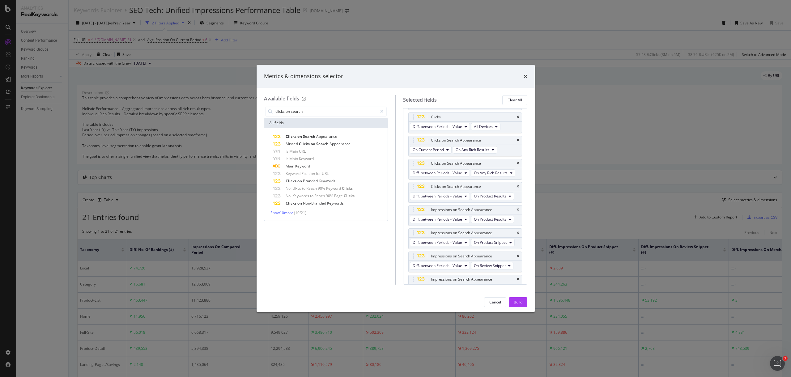
click at [434, 77] on div "Metrics & dimensions selector" at bounding box center [395, 76] width 263 height 8
click at [390, 79] on div "Metrics & dimensions selector" at bounding box center [395, 76] width 263 height 8
click at [516, 157] on icon "times" at bounding box center [517, 155] width 3 height 4
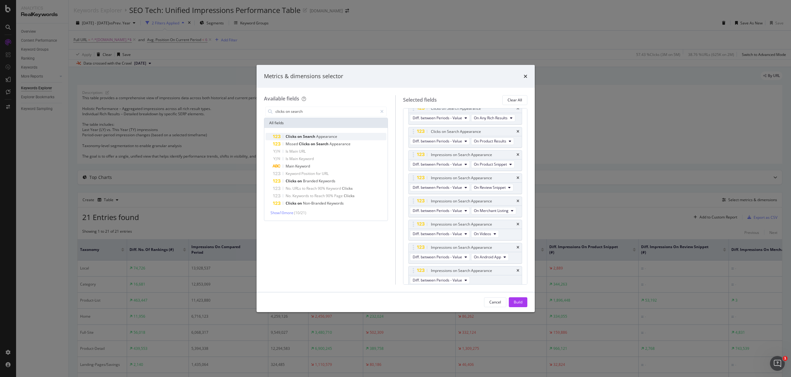
click at [323, 135] on span "Appearance" at bounding box center [326, 136] width 21 height 5
drag, startPoint x: 414, startPoint y: 246, endPoint x: 417, endPoint y: 239, distance: 8.0
click at [417, 239] on body "Analytics RealKeywords Overview Content Performance Keyword Groups Ranking Keyw…" at bounding box center [395, 188] width 791 height 377
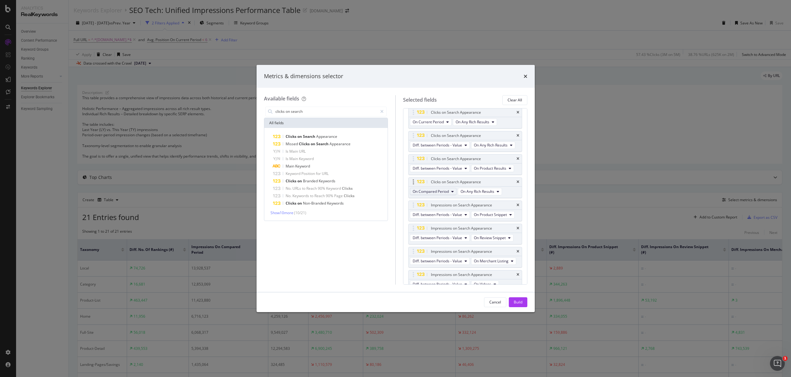
click at [441, 194] on span "On Compared Period" at bounding box center [431, 191] width 36 height 5
click at [442, 252] on span "Diff. between Periods - Value" at bounding box center [445, 255] width 60 height 6
click at [488, 194] on span "On Amp Non-Rich Results" at bounding box center [477, 191] width 44 height 5
click at [481, 248] on span "On Product Snippet" at bounding box center [481, 250] width 46 height 6
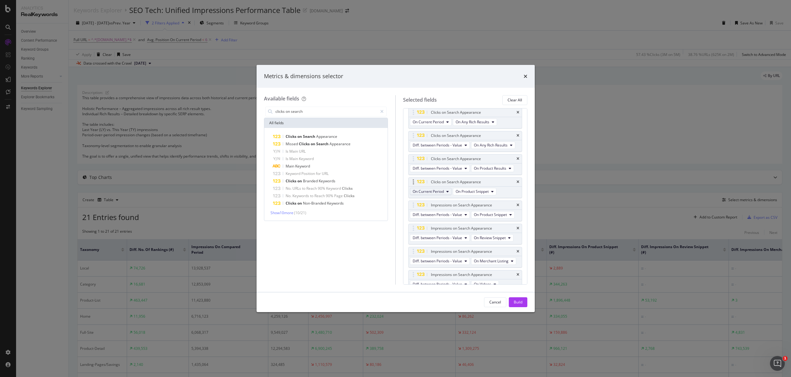
click at [443, 194] on span "On Current Period" at bounding box center [428, 191] width 31 height 5
click at [445, 253] on span "Diff. between Periods - Value" at bounding box center [445, 255] width 60 height 6
click at [493, 208] on div "Impressions on Search Appearance" at bounding box center [473, 205] width 86 height 6
click at [516, 207] on icon "times" at bounding box center [517, 205] width 3 height 4
click at [322, 136] on span "Appearance" at bounding box center [326, 136] width 21 height 5
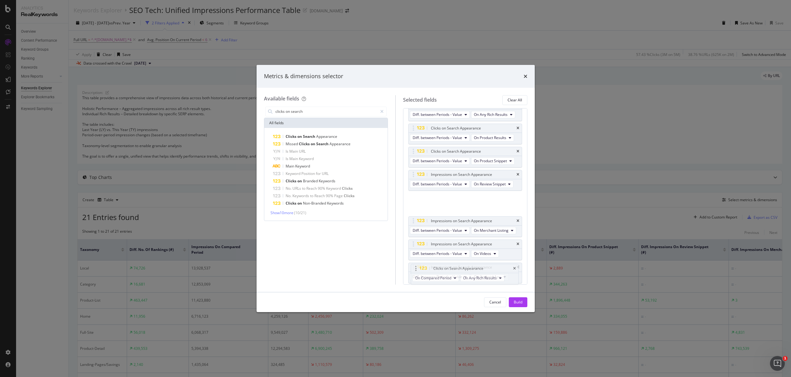
scroll to position [176, 0]
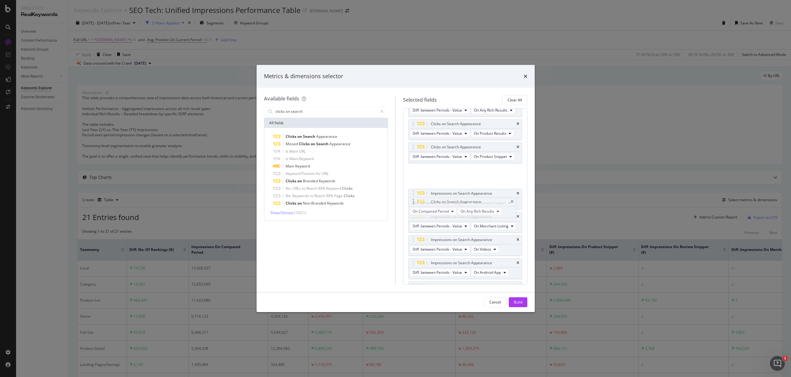
drag, startPoint x: 413, startPoint y: 245, endPoint x: 413, endPoint y: 200, distance: 45.7
click at [413, 200] on body "Analytics RealKeywords Overview Content Performance Keyword Groups Ranking Keyw…" at bounding box center [395, 188] width 791 height 377
click at [451, 182] on icon "modal" at bounding box center [452, 180] width 2 height 4
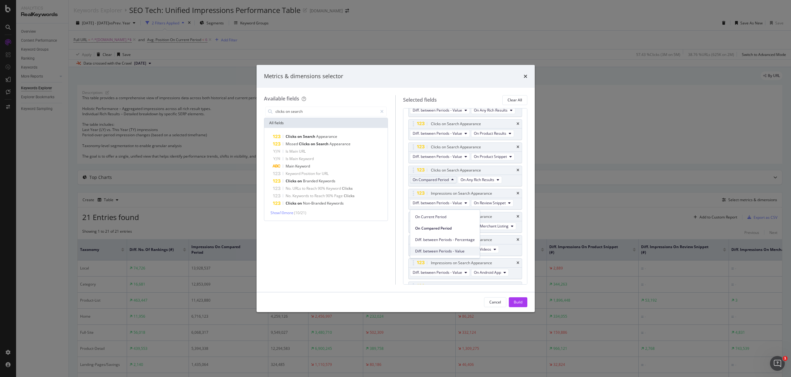
click at [450, 251] on span "Diff. between Periods - Value" at bounding box center [445, 251] width 60 height 6
click at [442, 182] on span "On Current Period" at bounding box center [428, 179] width 31 height 5
click at [451, 249] on span "Diff. between Periods - Value" at bounding box center [445, 251] width 60 height 6
click at [455, 191] on span "On Amp Non-Rich Results" at bounding box center [435, 188] width 44 height 5
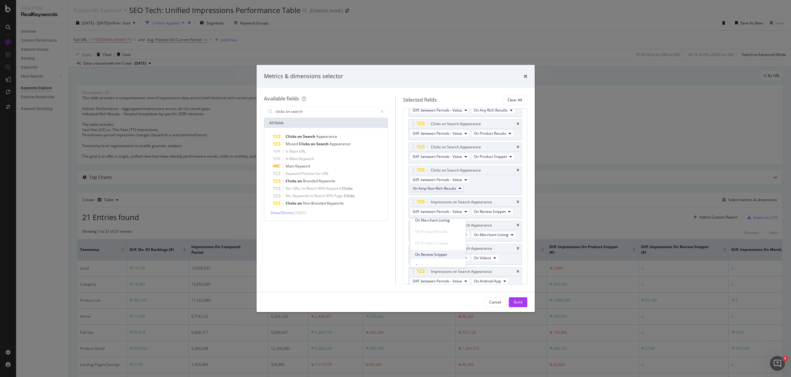
click at [440, 254] on span "On Review Snippet" at bounding box center [438, 255] width 46 height 6
click at [516, 195] on icon "times" at bounding box center [517, 194] width 3 height 4
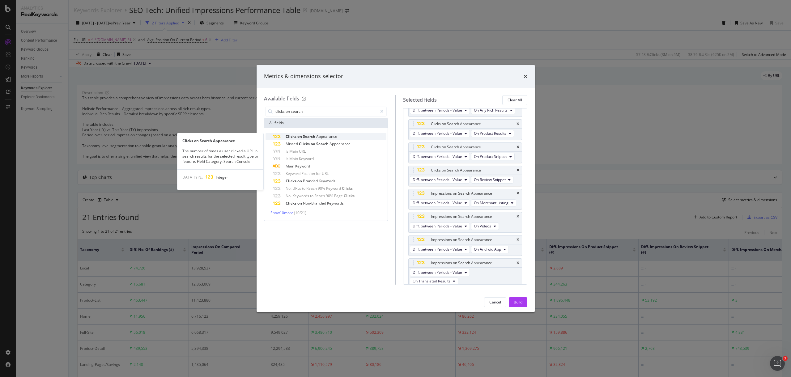
click at [343, 134] on div "Clicks on Search Appearance" at bounding box center [330, 136] width 114 height 7
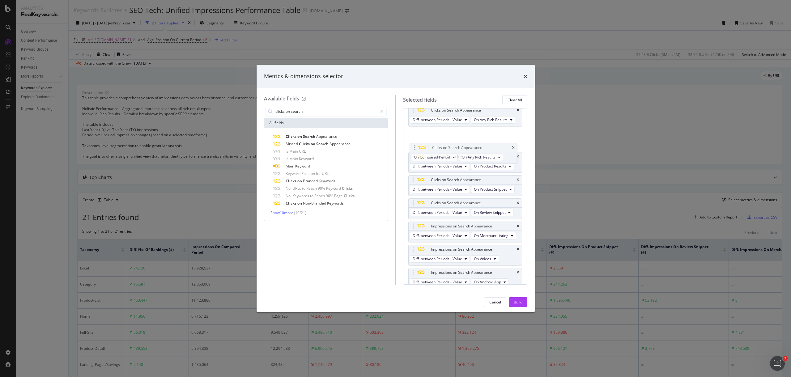
scroll to position [152, 0]
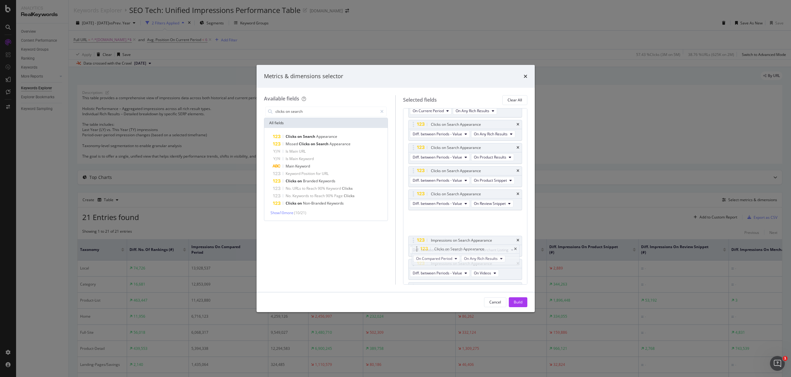
drag, startPoint x: 414, startPoint y: 249, endPoint x: 417, endPoint y: 251, distance: 3.7
click at [417, 251] on body "Analytics RealKeywords Overview Content Performance Keyword Groups Ranking Keyw…" at bounding box center [395, 188] width 791 height 377
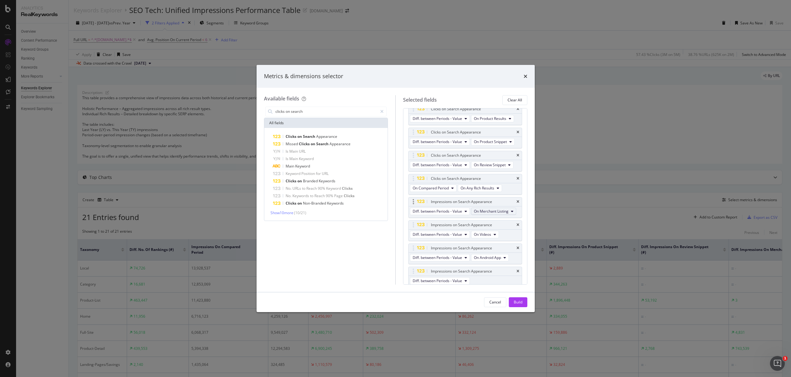
scroll to position [229, 0]
click at [441, 152] on span "On Compared Period" at bounding box center [431, 149] width 36 height 5
drag, startPoint x: 437, startPoint y: 226, endPoint x: 434, endPoint y: 219, distance: 7.1
click at [436, 227] on span "Diff. between Periods - Value" at bounding box center [445, 230] width 60 height 6
click at [438, 152] on span "On Current Period" at bounding box center [428, 149] width 31 height 5
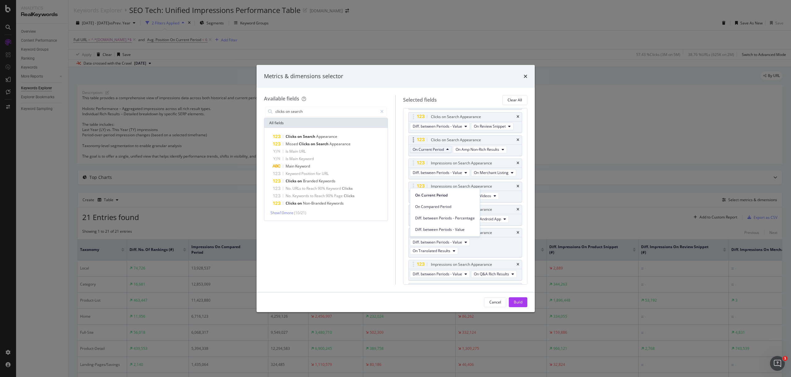
click at [438, 152] on span "On Current Period" at bounding box center [428, 149] width 31 height 5
click at [442, 227] on span "Diff. between Periods - Value" at bounding box center [445, 230] width 60 height 6
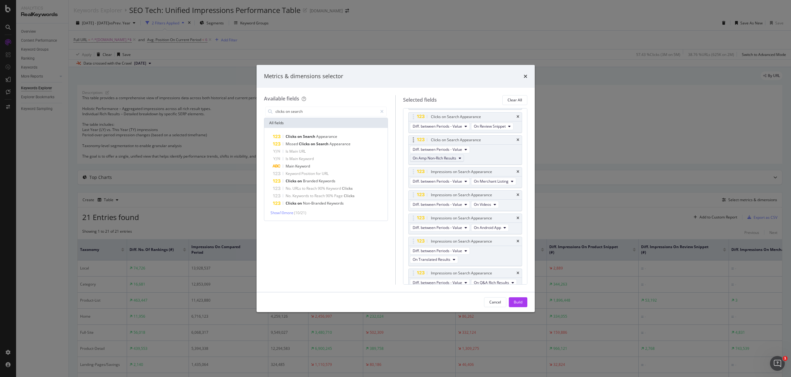
click at [456, 161] on span "On Amp Non-Rich Results" at bounding box center [435, 157] width 44 height 5
click at [449, 212] on span "On Merchant Listing" at bounding box center [438, 211] width 46 height 6
click at [516, 165] on icon "times" at bounding box center [517, 163] width 3 height 4
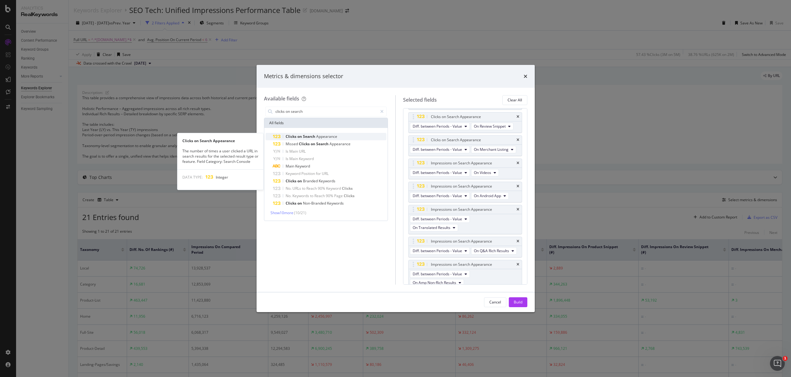
click at [319, 137] on span "Appearance" at bounding box center [326, 136] width 21 height 5
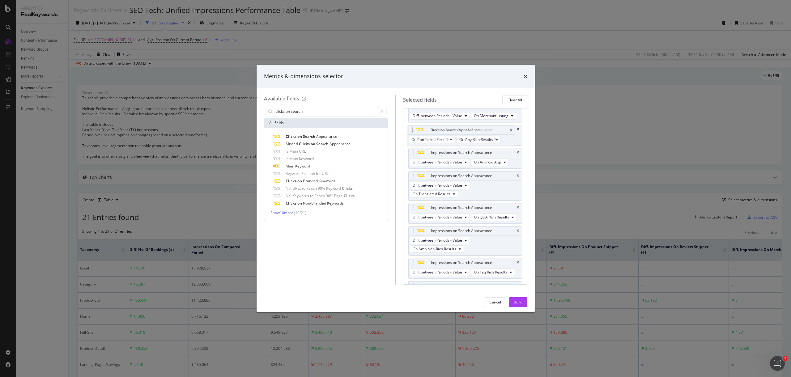
scroll to position [277, 0]
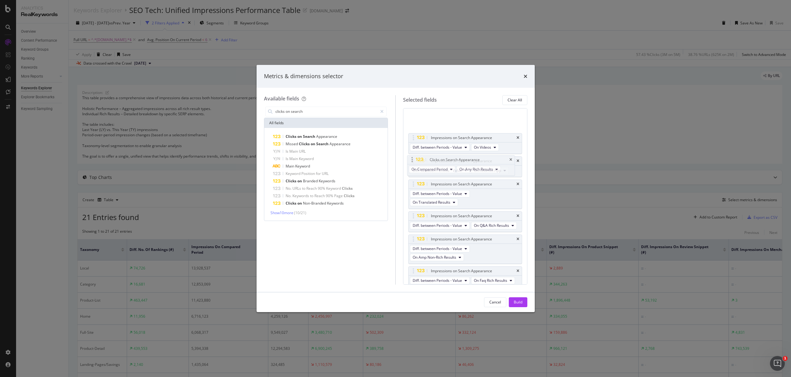
drag, startPoint x: 413, startPoint y: 247, endPoint x: 412, endPoint y: 159, distance: 87.8
click at [412, 159] on body "Analytics RealKeywords Overview Content Performance Keyword Groups Ranking Keyw…" at bounding box center [395, 188] width 791 height 377
click at [447, 127] on span "On Compared Period" at bounding box center [431, 123] width 36 height 5
click at [439, 214] on span "Diff. between Periods - Value" at bounding box center [445, 213] width 60 height 6
click at [438, 127] on span "On Current Period" at bounding box center [428, 123] width 31 height 5
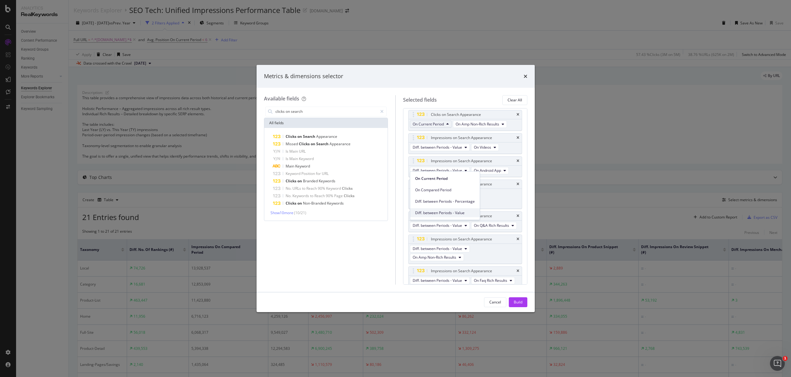
click at [443, 212] on span "Diff. between Periods - Value" at bounding box center [445, 213] width 60 height 6
click at [458, 137] on button "On Amp Non-Rich Results" at bounding box center [437, 132] width 54 height 7
click at [432, 221] on span "On Videos" at bounding box center [438, 222] width 46 height 6
click at [516, 140] on icon "times" at bounding box center [517, 138] width 3 height 4
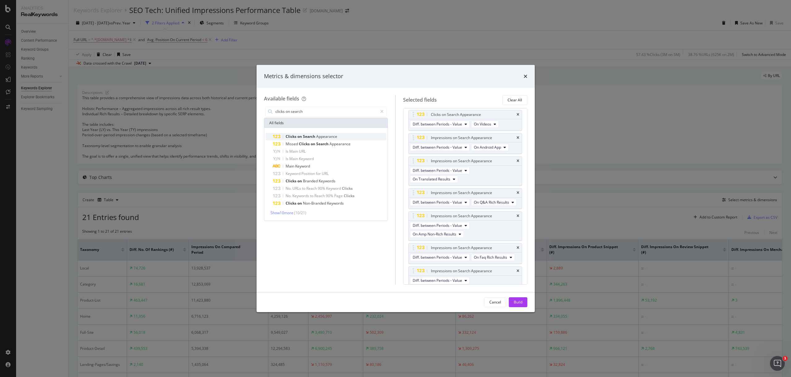
click at [340, 138] on div "Clicks on Search Appearance" at bounding box center [330, 136] width 114 height 7
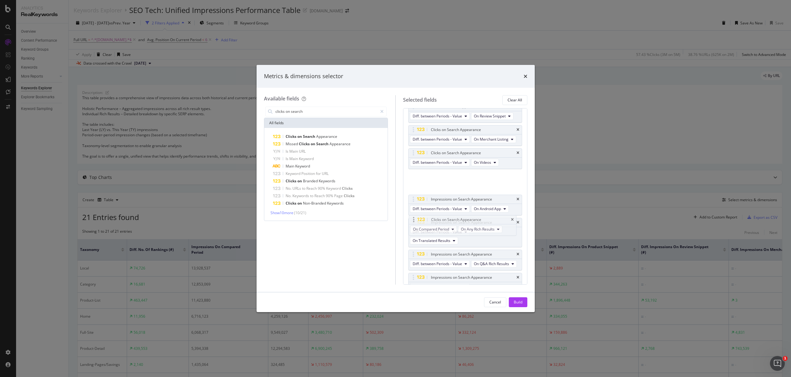
drag, startPoint x: 410, startPoint y: 248, endPoint x: 410, endPoint y: 220, distance: 28.1
click at [410, 220] on body "Analytics RealKeywords Overview Content Performance Keyword Groups Ranking Keyw…" at bounding box center [395, 188] width 791 height 377
click at [450, 189] on button "On Compared Period" at bounding box center [433, 185] width 47 height 7
click at [441, 272] on span "Diff. between Periods - Value" at bounding box center [445, 275] width 60 height 6
click at [438, 188] on span "On Current Period" at bounding box center [428, 185] width 31 height 5
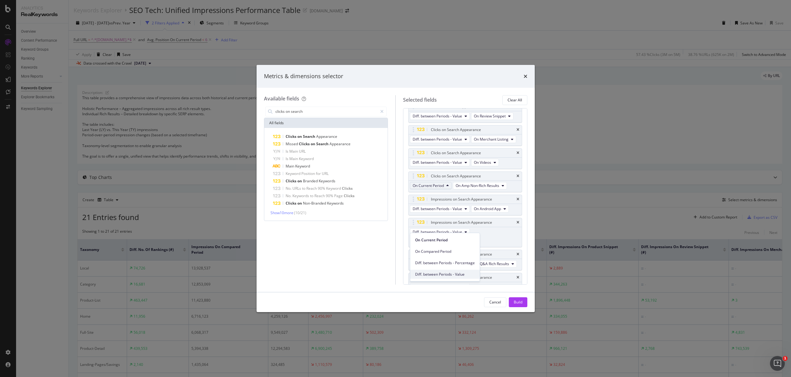
click at [440, 274] on span "Diff. between Periods - Value" at bounding box center [445, 275] width 60 height 6
click at [448, 197] on span "On Amp Non-Rich Results" at bounding box center [435, 194] width 44 height 5
click at [442, 259] on span "On Android App" at bounding box center [438, 259] width 46 height 6
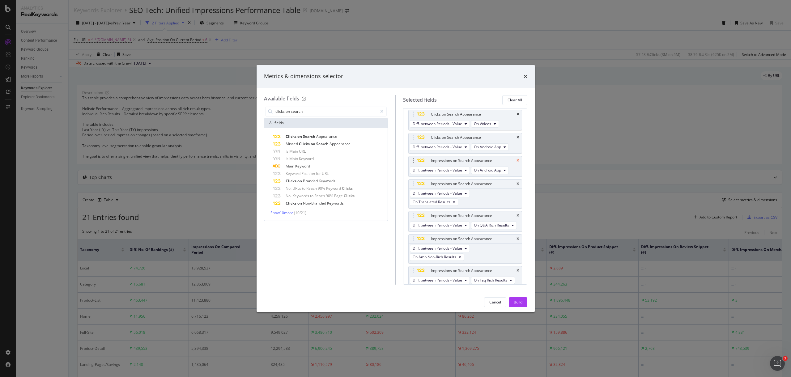
click at [516, 163] on icon "times" at bounding box center [517, 161] width 3 height 4
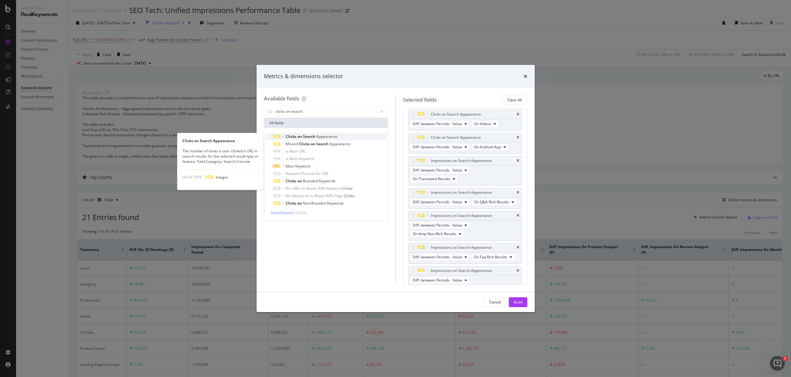
click at [333, 137] on span "Appearance" at bounding box center [326, 136] width 21 height 5
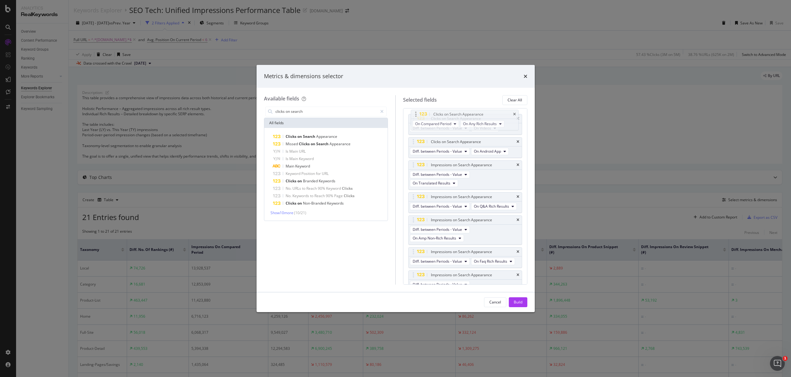
scroll to position [289, 0]
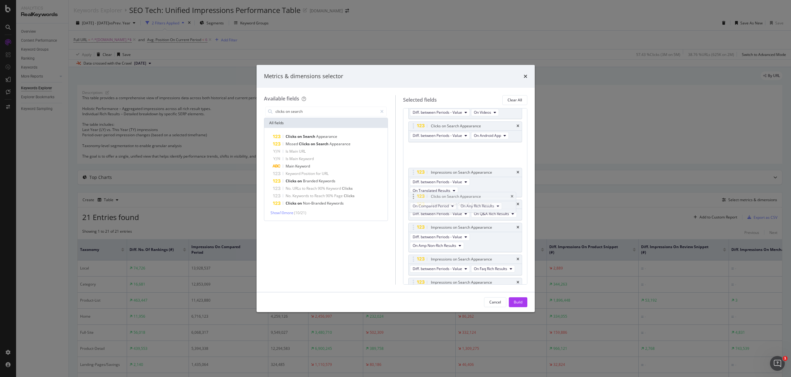
drag, startPoint x: 413, startPoint y: 247, endPoint x: 413, endPoint y: 196, distance: 51.0
click at [413, 196] on body "Analytics RealKeywords Overview Content Performance Keyword Groups Ranking Keyw…" at bounding box center [395, 188] width 791 height 377
click at [442, 161] on span "On Compared Period" at bounding box center [431, 158] width 36 height 5
click at [451, 246] on span "Diff. between Periods - Value" at bounding box center [445, 248] width 60 height 6
click at [438, 161] on span "On Current Period" at bounding box center [428, 158] width 31 height 5
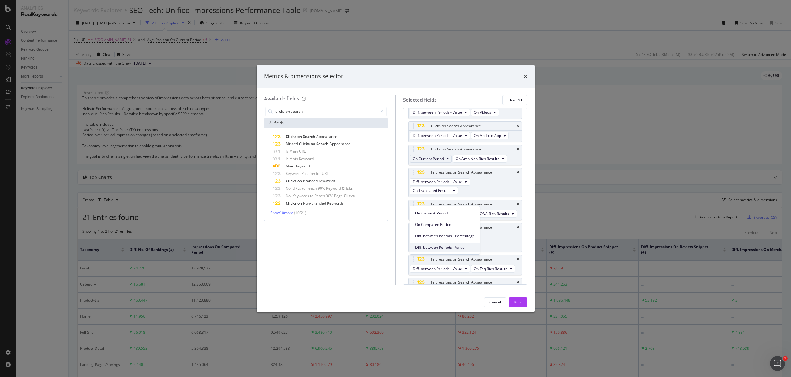
click at [447, 248] on span "Diff. between Periods - Value" at bounding box center [445, 248] width 60 height 6
click at [459, 171] on button "On Amp Non-Rich Results" at bounding box center [437, 167] width 54 height 7
click at [447, 248] on span "On Translated Results" at bounding box center [438, 247] width 46 height 6
click at [516, 183] on icon "times" at bounding box center [517, 181] width 3 height 4
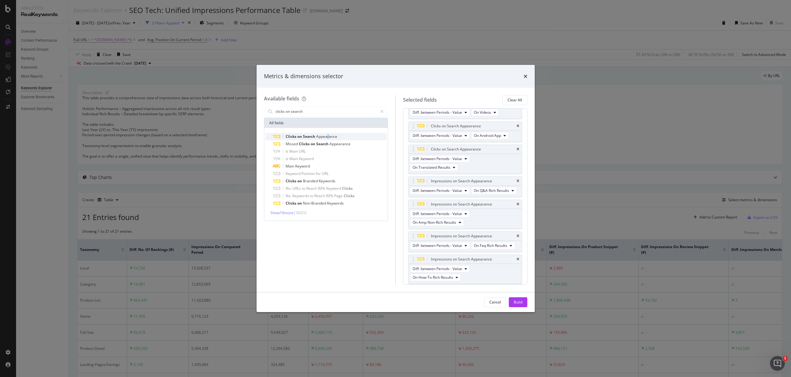
click at [328, 135] on span "Appearance" at bounding box center [326, 136] width 21 height 5
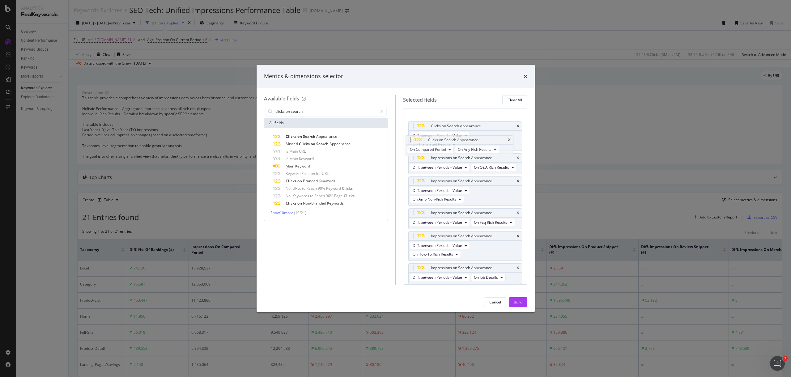
scroll to position [334, 0]
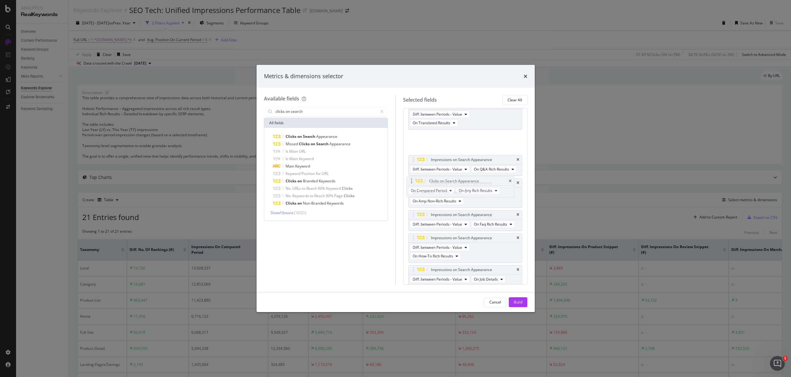
drag, startPoint x: 413, startPoint y: 247, endPoint x: 412, endPoint y: 180, distance: 66.1
click at [412, 180] on body "Analytics RealKeywords Overview Content Performance Keyword Groups Ranking Keyw…" at bounding box center [395, 188] width 791 height 377
click at [444, 149] on span "On Compared Period" at bounding box center [431, 145] width 36 height 5
click at [438, 233] on span "Diff. between Periods - Value" at bounding box center [445, 235] width 60 height 6
click at [436, 149] on span "On Current Period" at bounding box center [428, 145] width 31 height 5
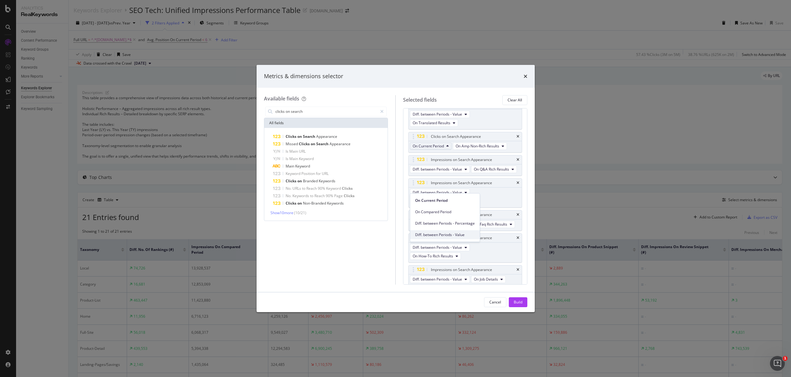
click at [438, 235] on span "Diff. between Periods - Value" at bounding box center [445, 235] width 60 height 6
click at [456, 159] on button "On Amp Non-Rich Results" at bounding box center [437, 154] width 54 height 7
click at [480, 161] on div "Diff. between Periods - Value On Amp Non-Rich Results" at bounding box center [465, 151] width 113 height 20
click at [452, 157] on span "On Amp Non-Rich Results" at bounding box center [435, 154] width 44 height 5
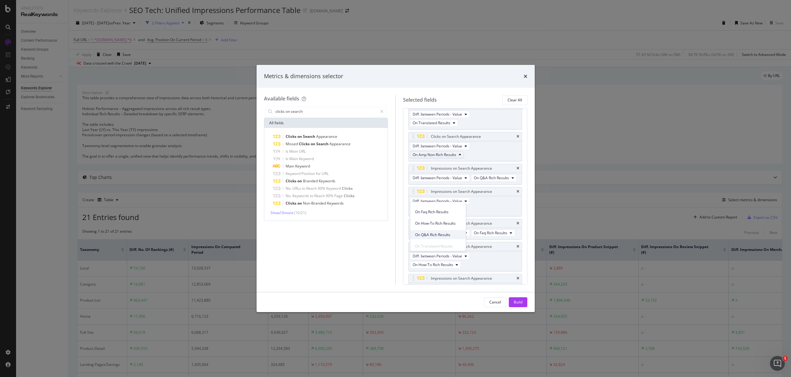
click at [449, 237] on span "On Q&A Rich Results" at bounding box center [438, 235] width 46 height 6
click at [516, 162] on icon "times" at bounding box center [517, 160] width 3 height 4
click at [323, 134] on span "Appearance" at bounding box center [326, 136] width 21 height 5
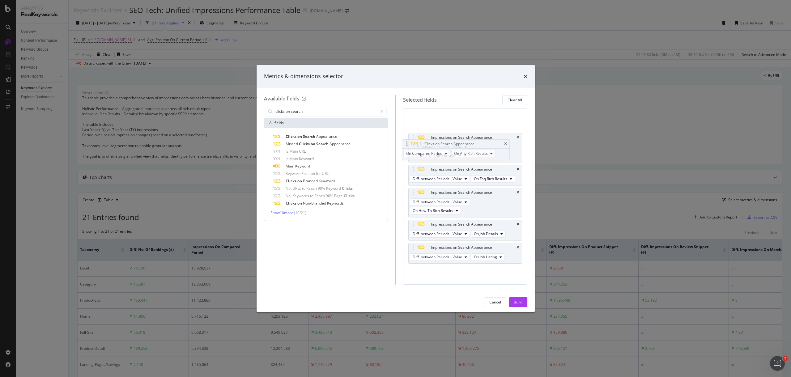
scroll to position [397, 0]
drag, startPoint x: 412, startPoint y: 246, endPoint x: 407, endPoint y: 151, distance: 95.0
click at [407, 151] on body "Analytics RealKeywords Overview Content Performance Keyword Groups Ranking Keyw…" at bounding box center [395, 188] width 791 height 377
click at [440, 126] on span "On Compared Period" at bounding box center [431, 123] width 36 height 5
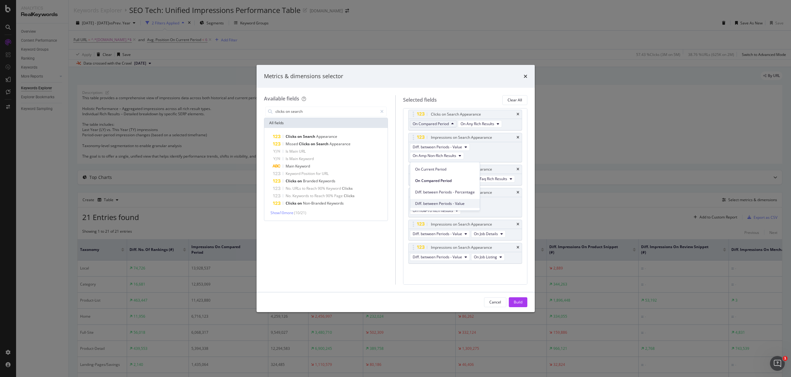
drag, startPoint x: 445, startPoint y: 202, endPoint x: 439, endPoint y: 174, distance: 29.2
click at [445, 202] on span "Diff. between Periods - Value" at bounding box center [445, 204] width 60 height 6
click at [442, 126] on span "On Current Period" at bounding box center [428, 123] width 31 height 5
click at [443, 204] on span "Diff. between Periods - Value" at bounding box center [445, 204] width 60 height 6
click at [516, 139] on icon "times" at bounding box center [517, 138] width 3 height 4
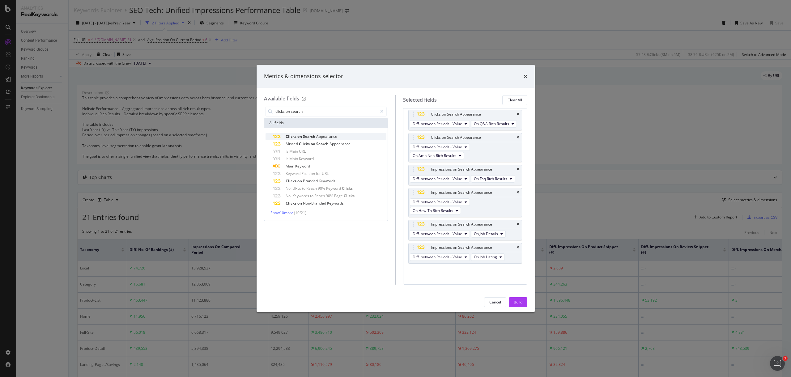
click at [324, 135] on span "Appearance" at bounding box center [326, 136] width 21 height 5
drag, startPoint x: 413, startPoint y: 248, endPoint x: 412, endPoint y: 186, distance: 61.8
click at [412, 186] on body "Analytics RealKeywords Overview Content Performance Keyword Groups Ranking Keyw…" at bounding box center [395, 188] width 791 height 377
click at [445, 158] on span "On Compared Period" at bounding box center [431, 155] width 36 height 5
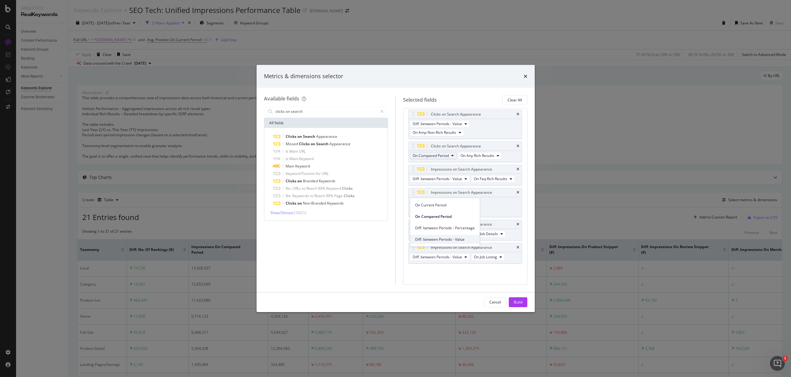
click at [425, 239] on span "Diff. between Periods - Value" at bounding box center [445, 240] width 60 height 6
click at [441, 158] on span "On Current Period" at bounding box center [428, 155] width 31 height 5
click at [432, 238] on span "Diff. between Periods - Value" at bounding box center [445, 240] width 60 height 6
click at [478, 158] on span "On Job Details" at bounding box center [467, 155] width 24 height 5
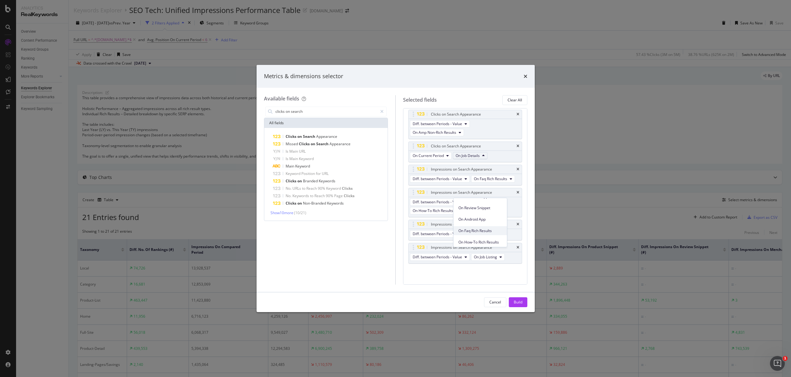
click at [487, 232] on span "On Faq Rich Results" at bounding box center [480, 231] width 44 height 6
click at [446, 159] on button "On Current Period" at bounding box center [431, 155] width 42 height 7
drag, startPoint x: 448, startPoint y: 237, endPoint x: 449, endPoint y: 231, distance: 5.6
click at [448, 237] on span "Diff. between Periods - Value" at bounding box center [445, 240] width 60 height 6
click at [474, 158] on span "On Faq Rich Results" at bounding box center [490, 155] width 33 height 5
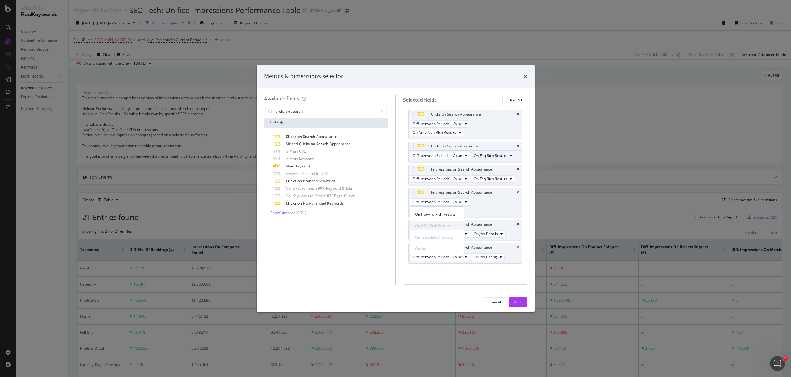
scroll to position [75, 0]
click at [445, 242] on span "On Faq Rich Results" at bounding box center [437, 242] width 44 height 6
click at [443, 241] on span "On Faq Rich Results" at bounding box center [437, 242] width 44 height 6
click at [434, 240] on span "On Faq Rich Results" at bounding box center [437, 242] width 44 height 6
click at [480, 162] on div "Diff. between Periods - Value On Faq Rich Results" at bounding box center [463, 156] width 109 height 11
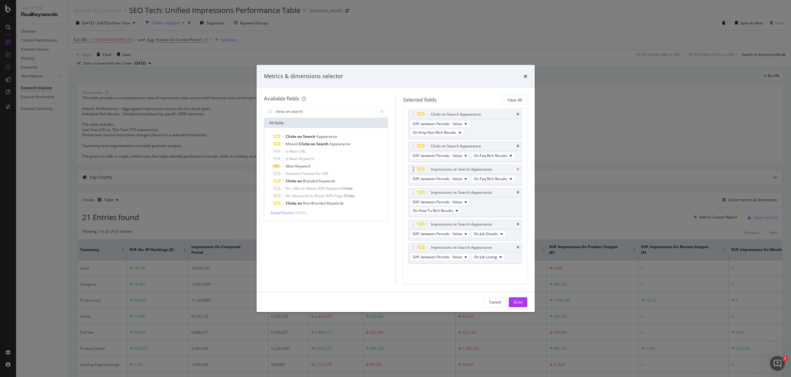
click at [516, 171] on icon "times" at bounding box center [517, 169] width 3 height 4
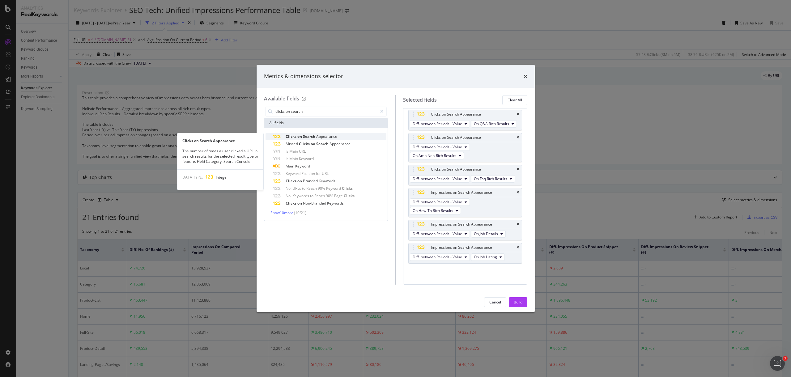
click at [330, 137] on span "Appearance" at bounding box center [326, 136] width 21 height 5
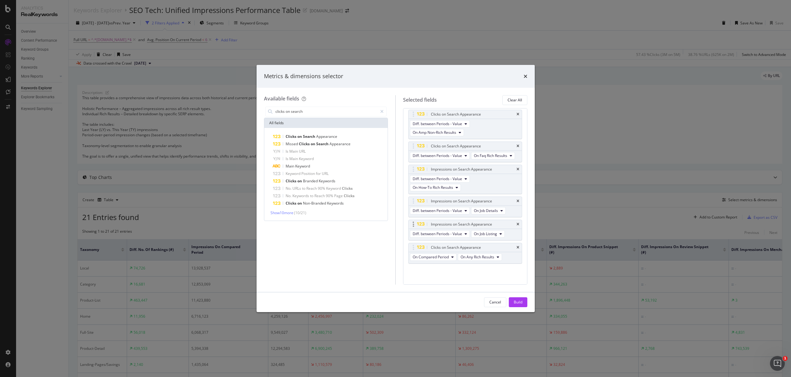
scroll to position [440, 0]
drag, startPoint x: 413, startPoint y: 246, endPoint x: 413, endPoint y: 169, distance: 76.9
click at [413, 169] on body "Analytics RealKeywords Overview Content Performance Keyword Groups Ranking Keyw…" at bounding box center [395, 188] width 791 height 377
click at [441, 178] on span "On Compared Period" at bounding box center [431, 178] width 36 height 5
click at [449, 222] on span "Diff. between Periods - Value" at bounding box center [445, 225] width 60 height 6
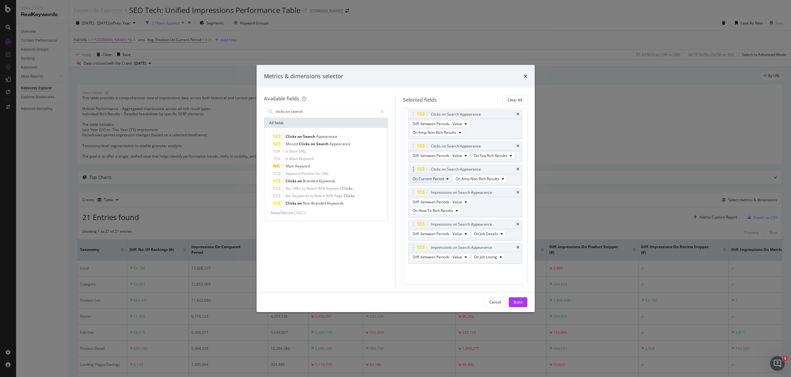
click at [438, 179] on span "On Current Period" at bounding box center [428, 178] width 31 height 5
click at [448, 224] on span "Diff. between Periods - Value" at bounding box center [445, 225] width 60 height 6
click at [474, 181] on span "On Job Details" at bounding box center [467, 178] width 24 height 5
click at [438, 176] on span "On Current Period" at bounding box center [428, 178] width 31 height 5
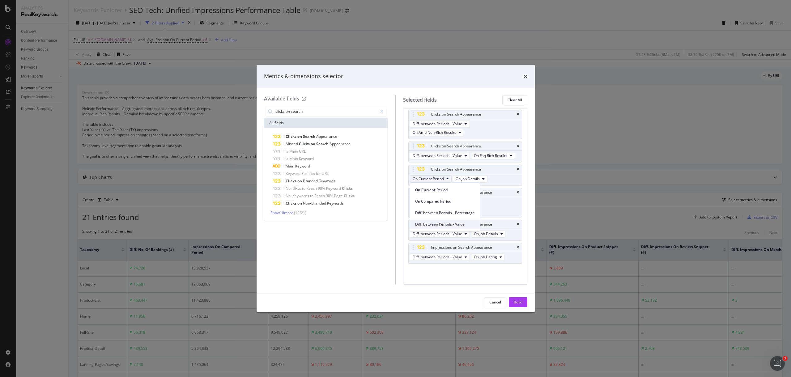
click at [438, 222] on span "Diff. between Periods - Value" at bounding box center [445, 225] width 60 height 6
click at [498, 179] on button "On Job Details" at bounding box center [488, 178] width 35 height 7
click at [498, 195] on div "On Q&A Rich Results" at bounding box center [497, 200] width 53 height 11
click at [497, 192] on span "On How-To Rich Results" at bounding box center [498, 191] width 44 height 6
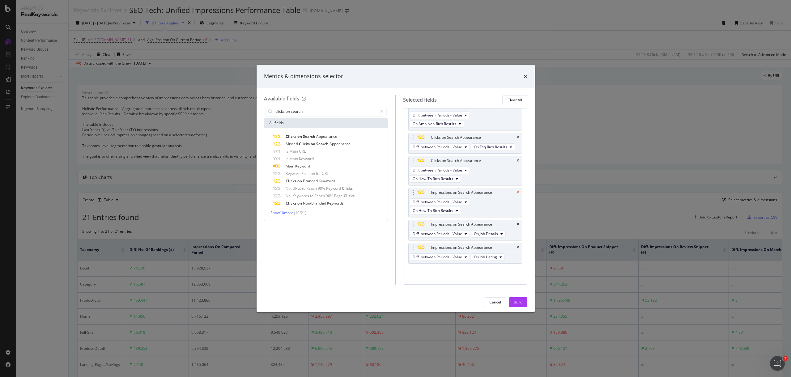
click at [516, 194] on icon "times" at bounding box center [517, 193] width 3 height 4
click at [327, 137] on span "Appearance" at bounding box center [326, 136] width 21 height 5
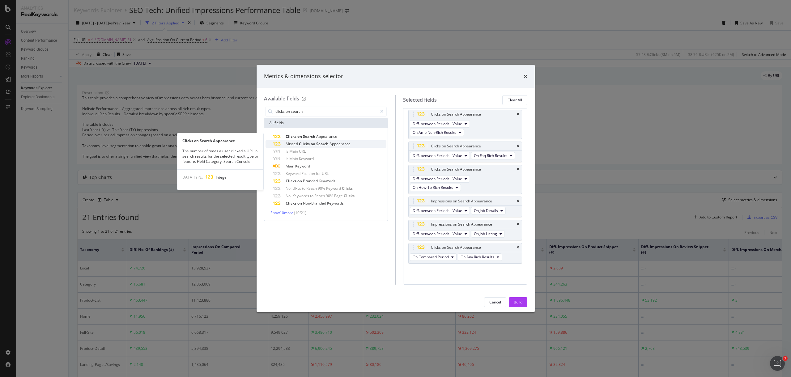
scroll to position [440, 0]
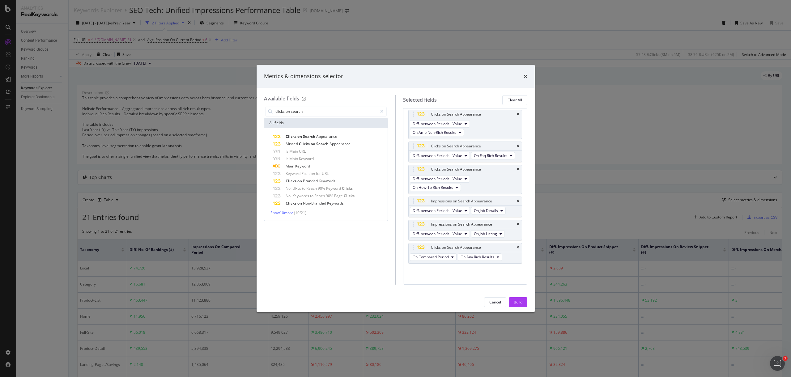
click at [402, 73] on div "Metrics & dimensions selector" at bounding box center [395, 76] width 263 height 8
drag, startPoint x: 416, startPoint y: 247, endPoint x: 416, endPoint y: 202, distance: 44.5
click at [413, 201] on body "Analytics RealKeywords Overview Content Performance Keyword Groups Ranking Keyw…" at bounding box center [395, 188] width 791 height 377
click at [493, 200] on div "Clicks on Search Appearance" at bounding box center [473, 201] width 86 height 6
click at [488, 211] on span "On Any Rich Results" at bounding box center [477, 210] width 34 height 5
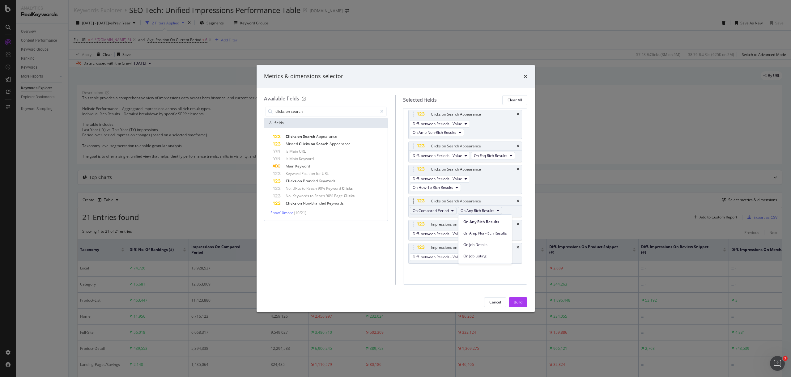
click at [429, 213] on span "On Compared Period" at bounding box center [431, 210] width 36 height 5
click at [437, 256] on span "Diff. between Periods - Value" at bounding box center [445, 256] width 60 height 6
click at [441, 211] on span "On Current Period" at bounding box center [428, 210] width 31 height 5
click at [446, 255] on span "Diff. between Periods - Value" at bounding box center [445, 256] width 60 height 6
click at [420, 210] on span "On Current Period" at bounding box center [428, 210] width 31 height 5
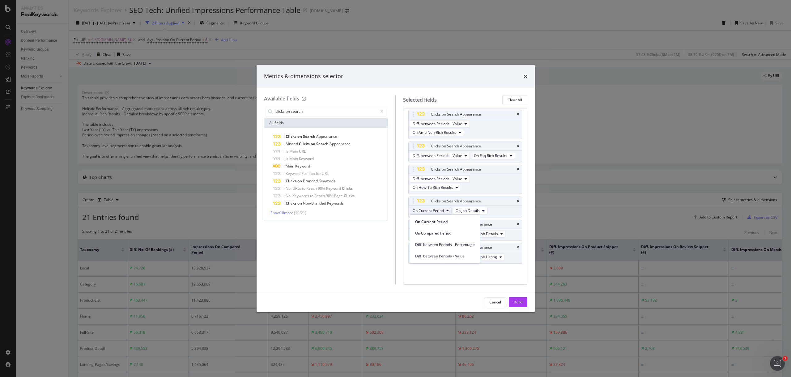
click at [437, 252] on div "Diff. between Periods - Value" at bounding box center [445, 256] width 70 height 9
click at [516, 224] on icon "times" at bounding box center [517, 224] width 3 height 4
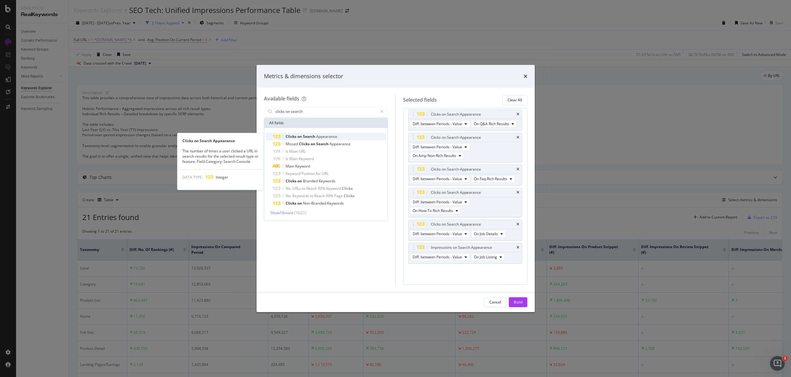
click at [309, 136] on span "Search" at bounding box center [309, 136] width 13 height 5
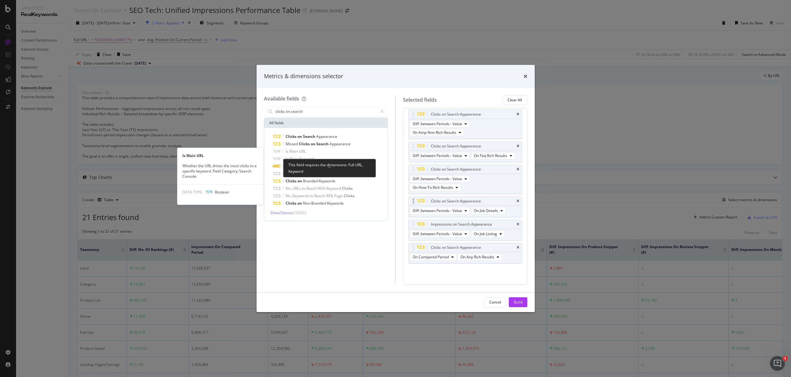
scroll to position [440, 0]
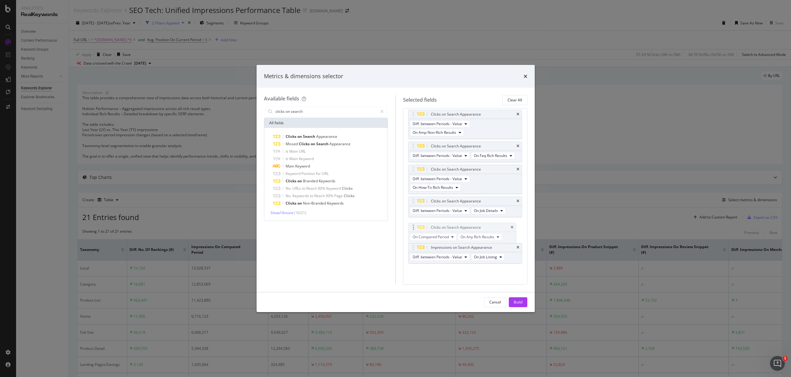
drag, startPoint x: 413, startPoint y: 247, endPoint x: 413, endPoint y: 227, distance: 20.1
click at [413, 227] on body "Analytics RealKeywords Overview Content Performance Keyword Groups Ranking Keyw…" at bounding box center [395, 188] width 791 height 377
click at [444, 234] on span "On Compared Period" at bounding box center [431, 233] width 36 height 5
click at [425, 278] on span "Diff. between Periods - Value" at bounding box center [445, 280] width 60 height 6
click at [437, 234] on span "On Current Period" at bounding box center [428, 233] width 31 height 5
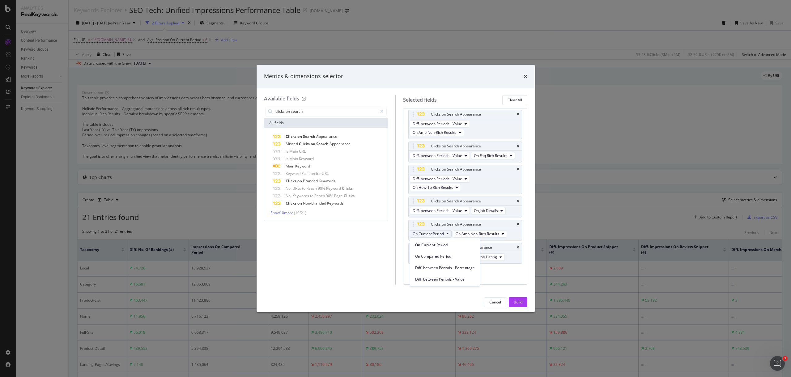
drag, startPoint x: 429, startPoint y: 277, endPoint x: 428, endPoint y: 273, distance: 4.5
click at [429, 277] on span "Diff. between Periods - Value" at bounding box center [445, 280] width 60 height 6
click at [432, 237] on button "On Current Period" at bounding box center [431, 233] width 42 height 7
click at [436, 277] on span "Diff. between Periods - Value" at bounding box center [445, 280] width 60 height 6
click at [487, 234] on span "On Amp Non-Rich Results" at bounding box center [477, 233] width 44 height 5
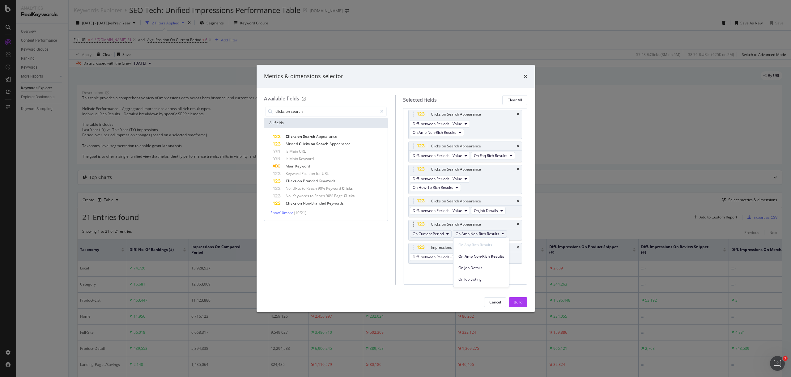
click at [438, 234] on span "On Current Period" at bounding box center [428, 233] width 31 height 5
click at [438, 278] on span "Diff. between Periods - Value" at bounding box center [445, 280] width 60 height 6
click at [442, 235] on span "On Current Period" at bounding box center [428, 233] width 31 height 5
click at [444, 278] on span "Diff. between Periods - Value" at bounding box center [445, 280] width 60 height 6
click at [442, 234] on span "On Current Period" at bounding box center [428, 233] width 31 height 5
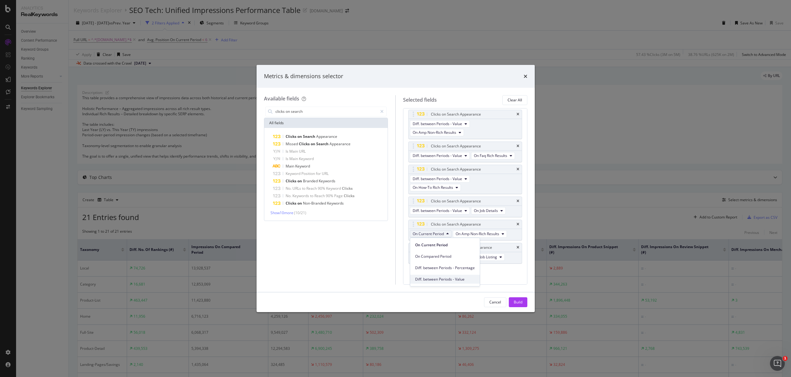
click at [426, 280] on span "Diff. between Periods - Value" at bounding box center [445, 280] width 60 height 6
click at [435, 233] on span "On Current Period" at bounding box center [428, 233] width 31 height 5
click at [442, 252] on div "On Compared Period" at bounding box center [445, 256] width 70 height 9
click at [437, 234] on span "On Compared Period" at bounding box center [431, 233] width 36 height 5
click at [439, 277] on span "Diff. between Periods - Value" at bounding box center [445, 280] width 60 height 6
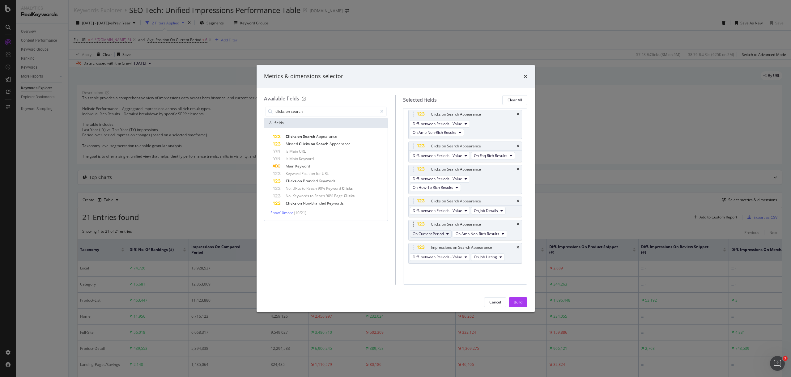
click at [444, 234] on button "On Current Period" at bounding box center [431, 233] width 42 height 7
click at [442, 280] on span "Diff. between Periods - Value" at bounding box center [445, 280] width 60 height 6
click at [440, 232] on span "On Current Period" at bounding box center [428, 233] width 31 height 5
click at [425, 279] on span "Diff. between Periods - Value" at bounding box center [445, 280] width 60 height 6
click at [441, 236] on button "On Current Period" at bounding box center [431, 233] width 42 height 7
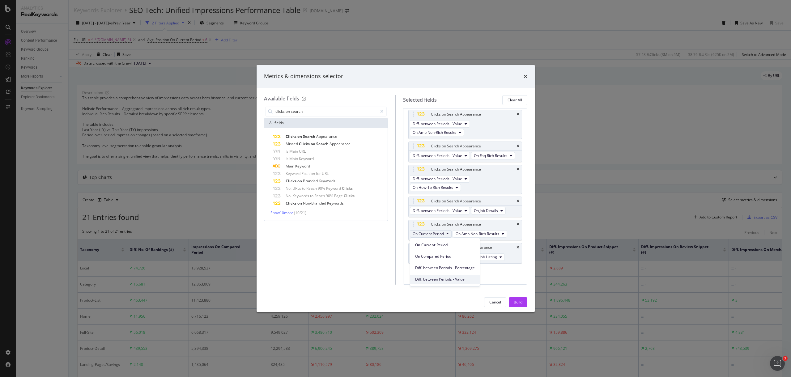
click at [449, 278] on span "Diff. between Periods - Value" at bounding box center [445, 280] width 60 height 6
click at [442, 235] on span "On Current Period" at bounding box center [428, 233] width 31 height 5
click at [464, 269] on span "Diff. between Periods - Percentage" at bounding box center [445, 268] width 60 height 6
click at [444, 234] on span "Diff. between Periods - Percentage" at bounding box center [440, 233] width 55 height 5
click at [457, 280] on span "Diff. between Periods - Value" at bounding box center [445, 280] width 61 height 6
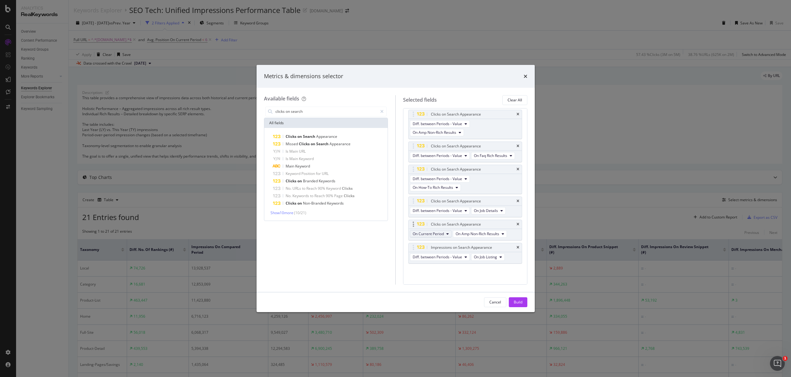
click at [444, 236] on button "On Current Period" at bounding box center [431, 233] width 42 height 7
click at [459, 278] on span "Diff. between Periods - Value" at bounding box center [445, 280] width 60 height 6
click at [463, 234] on span "On Job Details" at bounding box center [467, 233] width 24 height 5
click at [447, 233] on icon "modal" at bounding box center [447, 234] width 2 height 4
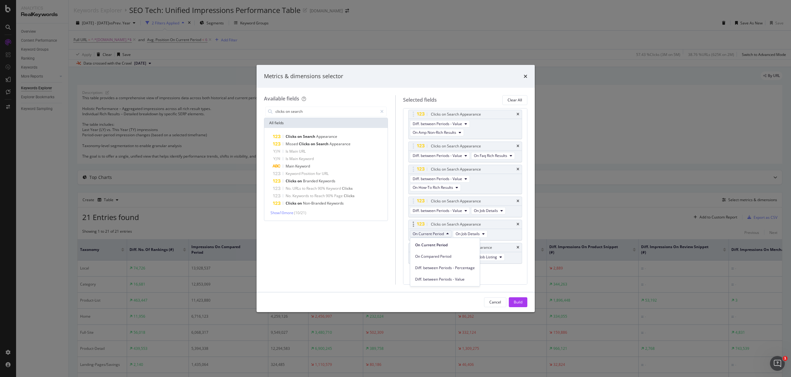
click at [447, 233] on icon "modal" at bounding box center [447, 234] width 2 height 4
click at [469, 232] on span "On Job Details" at bounding box center [467, 233] width 24 height 5
click at [480, 275] on div "On Job Listing" at bounding box center [479, 279] width 53 height 9
click at [440, 235] on span "On Current Period" at bounding box center [428, 233] width 31 height 5
click at [447, 278] on span "Diff. between Periods - Value" at bounding box center [445, 280] width 60 height 6
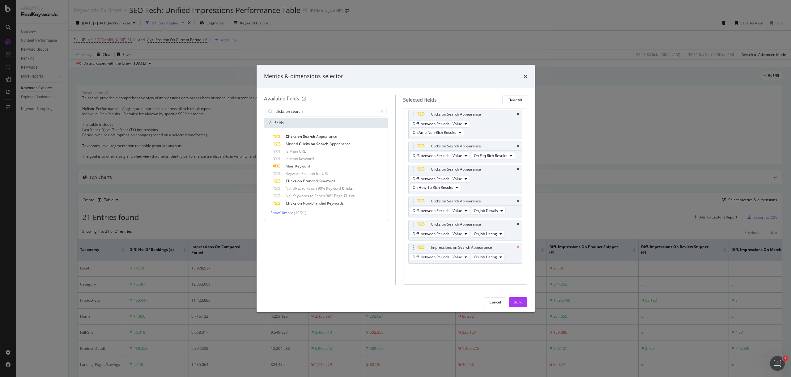
click at [516, 246] on icon "times" at bounding box center [517, 248] width 3 height 4
click at [521, 303] on div "Build" at bounding box center [518, 301] width 9 height 5
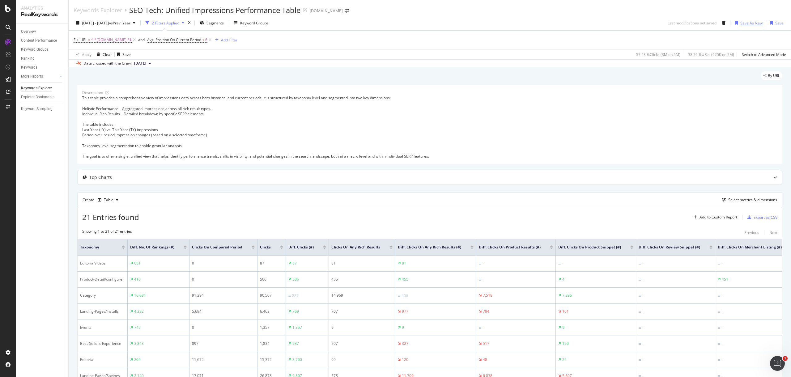
click at [752, 24] on div "Save As New" at bounding box center [751, 22] width 22 height 5
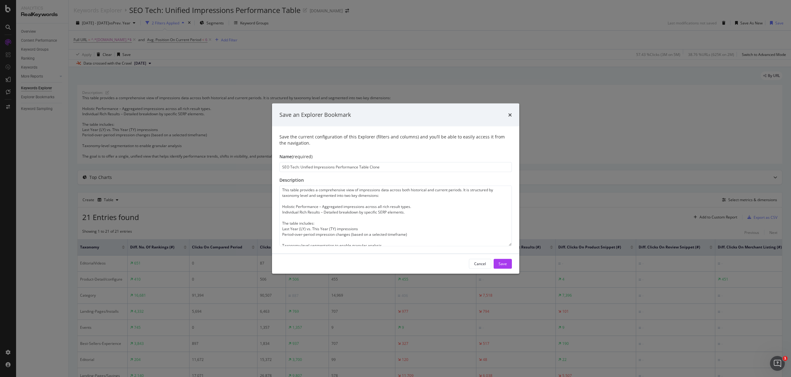
click at [327, 167] on input "SEO Tech: Unified Impressions Performance Table Clone" at bounding box center [395, 167] width 232 height 10
click at [329, 167] on input "SEO Tech: Unified Impressions Performance Table Clone" at bounding box center [395, 167] width 232 height 10
click at [330, 167] on input "SEO Tech: Unified Impressions Performance Table Clone" at bounding box center [395, 167] width 232 height 10
type input "SEO Tech: Unified Clicks Performance Table Clone"
click at [411, 200] on textarea "This table provides a comprehensive view of impressions data across both histor…" at bounding box center [395, 215] width 232 height 61
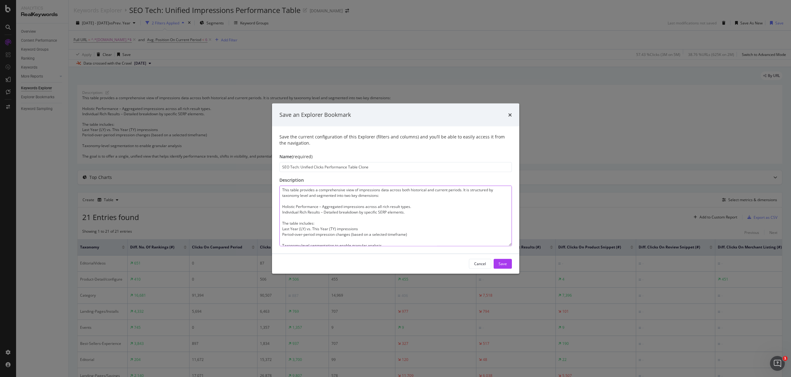
click at [336, 218] on textarea "This table provides a comprehensive view of impressions data across both histor…" at bounding box center [395, 215] width 232 height 61
paste textarea "clicks data across both historical and current periods. It is structured by tax…"
type textarea "This table provides a comprehensive view of clicks data across both historical …"
drag, startPoint x: 380, startPoint y: 164, endPoint x: 362, endPoint y: 168, distance: 19.0
click at [358, 168] on input "SEO Tech: Unified Clicks Performance Table Clone" at bounding box center [395, 167] width 232 height 10
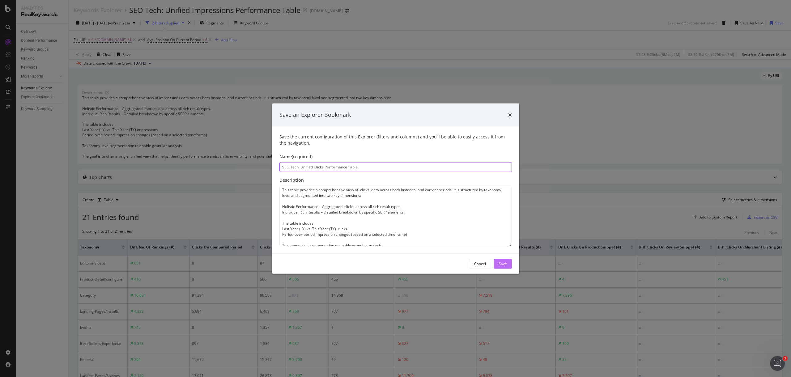
type input "SEO Tech: Unified Clicks Performance Table"
click at [500, 265] on div "Save" at bounding box center [502, 263] width 8 height 5
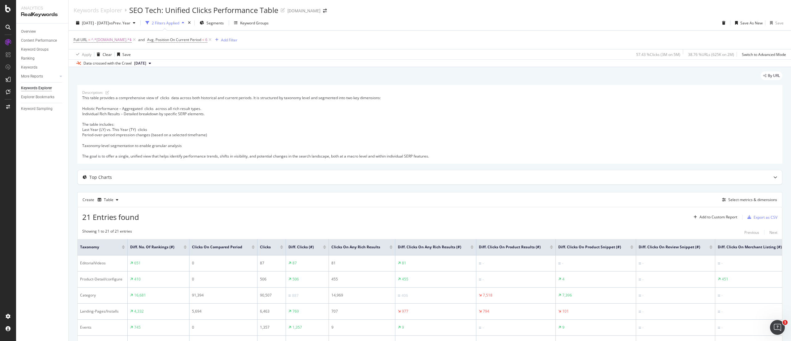
click at [279, 85] on div "Description: This table provides a comprehensive view of clicks data across bot…" at bounding box center [429, 124] width 705 height 79
click at [109, 22] on span "[DATE] - [DATE]" at bounding box center [95, 22] width 27 height 5
click at [365, 56] on div "Apply Clear Save 57.43 % Clicks ( 3M on 5M ) 38.76 % URLs ( 625K on 2M ) Switch…" at bounding box center [430, 54] width 722 height 10
click at [752, 201] on div "Select metrics & dimensions" at bounding box center [752, 199] width 49 height 5
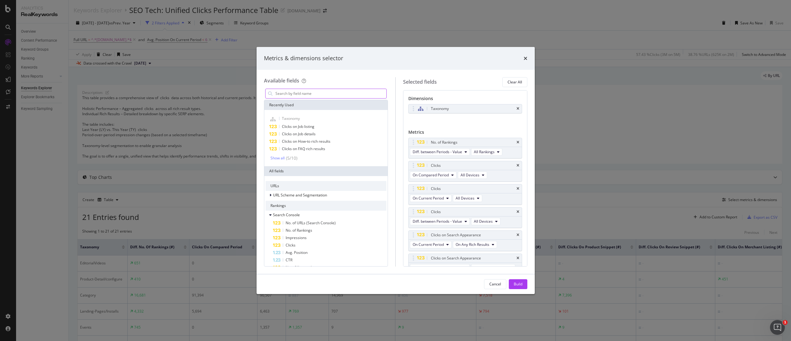
click at [305, 91] on input "modal" at bounding box center [331, 93] width 112 height 9
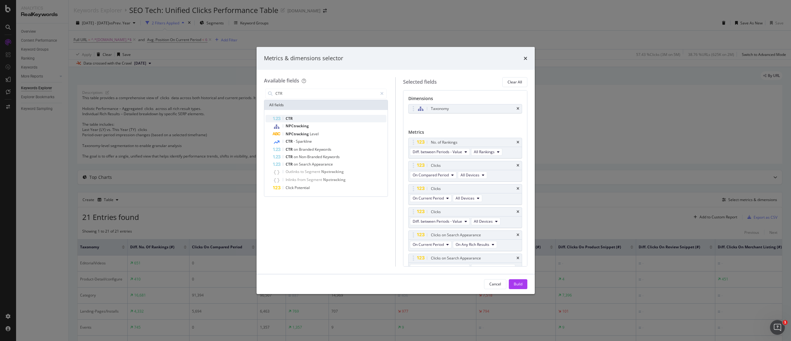
click at [314, 120] on div "CTR" at bounding box center [330, 118] width 114 height 7
drag, startPoint x: 414, startPoint y: 251, endPoint x: 416, endPoint y: 167, distance: 84.1
click at [413, 163] on body "Analytics RealKeywords Overview Content Performance Keyword Groups Ranking Keyw…" at bounding box center [395, 170] width 791 height 341
click at [445, 176] on button "On Current Period" at bounding box center [431, 174] width 42 height 7
click at [440, 197] on span "On Compared Period" at bounding box center [445, 198] width 60 height 6
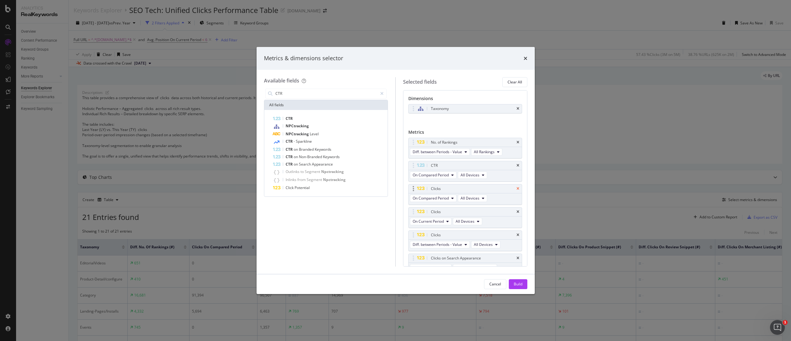
click at [516, 188] on icon "times" at bounding box center [517, 189] width 3 height 4
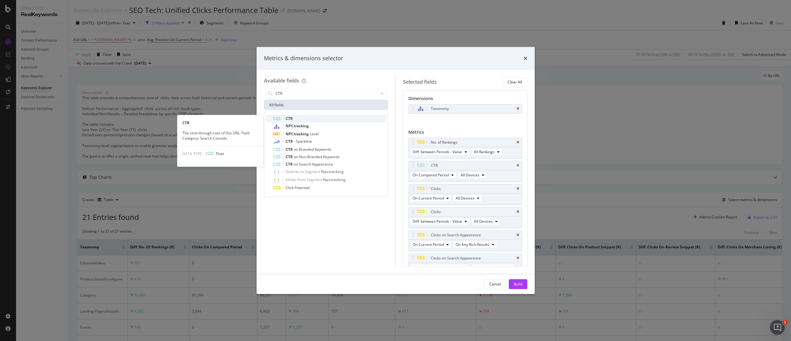
click at [307, 116] on div "CTR" at bounding box center [330, 118] width 114 height 7
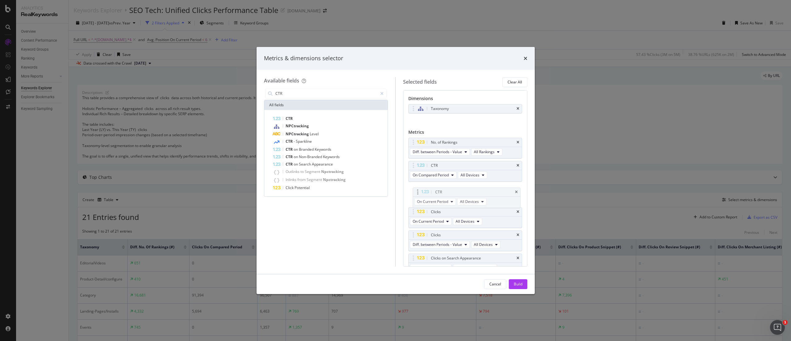
drag, startPoint x: 413, startPoint y: 229, endPoint x: 420, endPoint y: 195, distance: 34.7
click at [413, 190] on body "Analytics RealKeywords Overview Content Performance Keyword Groups Ranking Keyw…" at bounding box center [395, 170] width 791 height 341
click at [516, 212] on icon "times" at bounding box center [517, 212] width 3 height 4
click at [307, 118] on div "CTR" at bounding box center [330, 118] width 114 height 7
drag, startPoint x: 412, startPoint y: 230, endPoint x: 419, endPoint y: 217, distance: 14.9
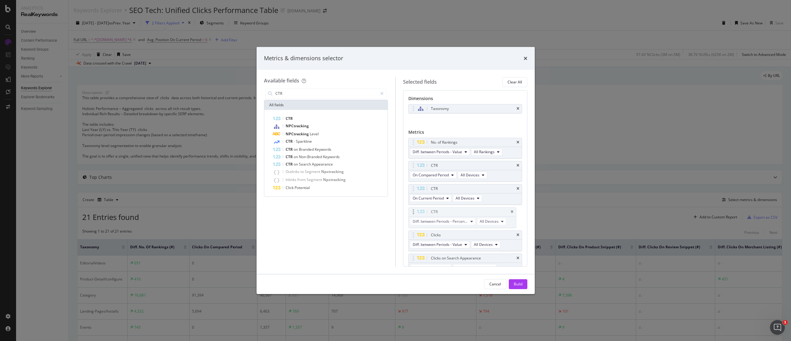
click at [419, 217] on body "Analytics RealKeywords Overview Content Performance Keyword Groups Ranking Keyw…" at bounding box center [395, 170] width 791 height 341
click at [459, 223] on span "Diff. between Periods - Percentage" at bounding box center [440, 221] width 55 height 5
click at [447, 267] on span "Diff. between Periods - Value" at bounding box center [445, 267] width 61 height 6
click at [516, 234] on icon "times" at bounding box center [517, 235] width 3 height 4
click at [303, 95] on input "CTR" at bounding box center [326, 93] width 103 height 9
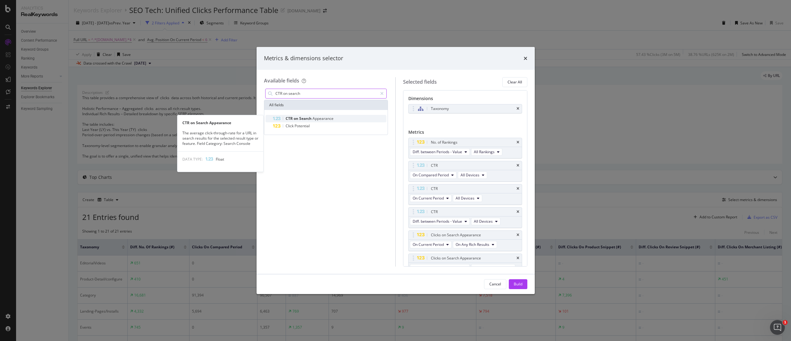
type input "CTR on search"
drag, startPoint x: 307, startPoint y: 115, endPoint x: 338, endPoint y: 143, distance: 41.6
click at [307, 116] on div "CTR on Search Appearance" at bounding box center [330, 118] width 114 height 7
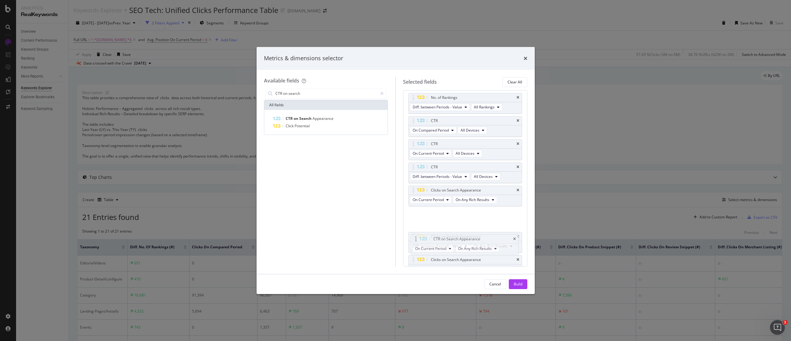
scroll to position [47, 0]
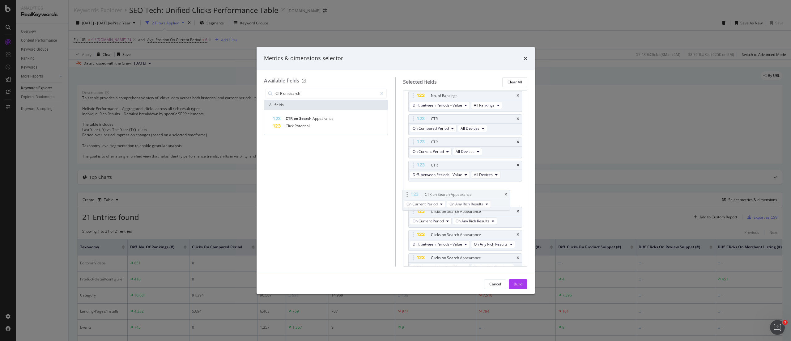
drag, startPoint x: 412, startPoint y: 230, endPoint x: 406, endPoint y: 195, distance: 35.5
click at [406, 195] on body "Analytics RealKeywords Overview Content Performance Keyword Groups Ranking Keyw…" at bounding box center [395, 170] width 791 height 341
click at [516, 211] on icon "times" at bounding box center [517, 212] width 3 height 4
click at [319, 119] on span "Appearance" at bounding box center [322, 118] width 21 height 5
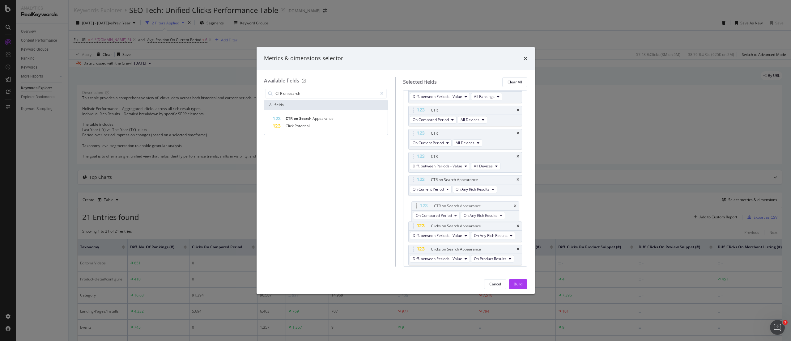
drag, startPoint x: 413, startPoint y: 230, endPoint x: 417, endPoint y: 206, distance: 23.7
click at [417, 206] on body "Analytics RealKeywords Overview Content Performance Keyword Groups Ranking Keyw…" at bounding box center [395, 170] width 791 height 341
click at [442, 214] on span "On Compared Period" at bounding box center [431, 212] width 36 height 5
click at [448, 256] on span "Diff. between Periods - Value" at bounding box center [445, 258] width 60 height 6
click at [516, 228] on icon "times" at bounding box center [517, 226] width 3 height 4
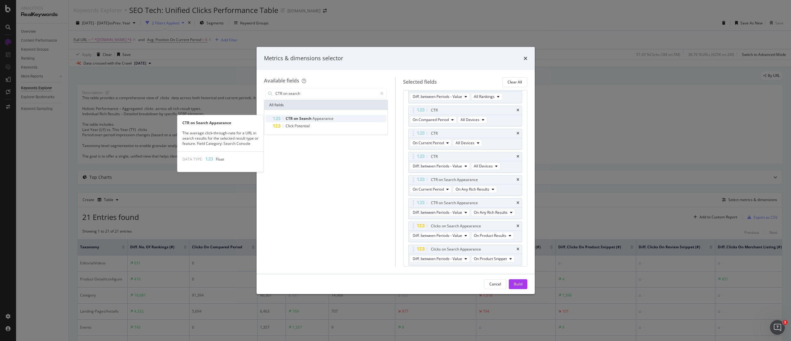
click at [310, 117] on span "Search" at bounding box center [305, 118] width 13 height 5
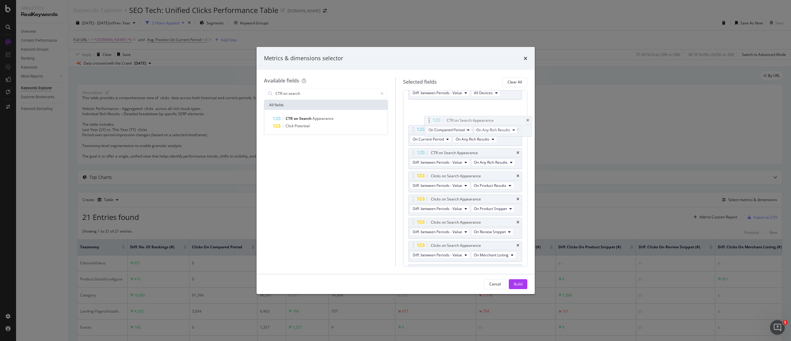
scroll to position [128, 0]
drag, startPoint x: 414, startPoint y: 230, endPoint x: 414, endPoint y: 163, distance: 66.4
click at [414, 163] on body "Analytics RealKeywords Overview Content Performance Keyword Groups Ranking Keyw…" at bounding box center [395, 170] width 791 height 341
click at [442, 166] on span "On Compared Period" at bounding box center [431, 162] width 36 height 5
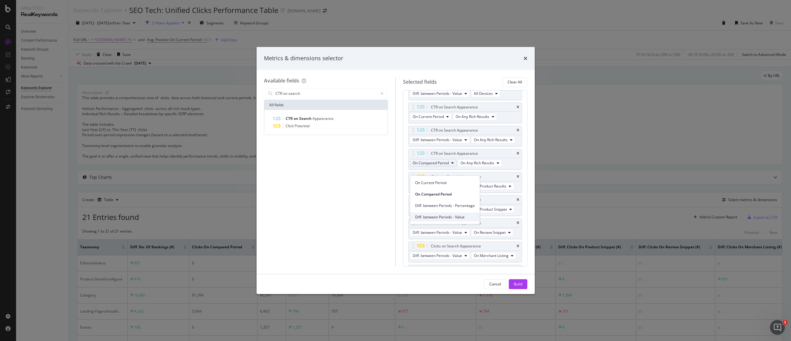
click at [442, 214] on span "Diff. between Periods - Value" at bounding box center [445, 217] width 60 height 6
click at [496, 166] on span "On Amp Non-Rich Results" at bounding box center [477, 162] width 44 height 5
click at [485, 203] on span "On Product Results" at bounding box center [481, 202] width 46 height 6
click at [435, 166] on span "On Current Period" at bounding box center [428, 162] width 31 height 5
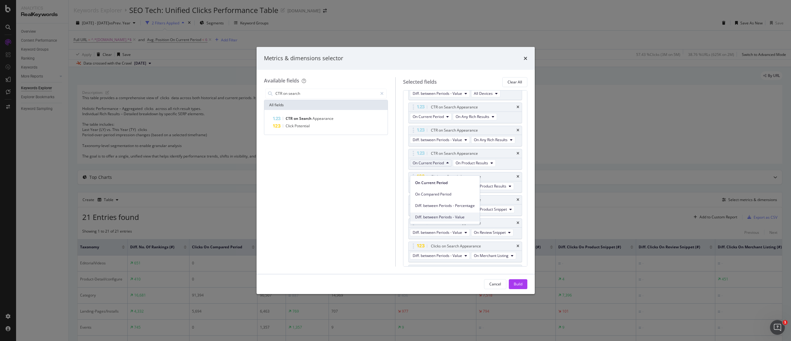
click at [438, 216] on span "Diff. between Periods - Value" at bounding box center [445, 217] width 60 height 6
click at [516, 179] on icon "times" at bounding box center [517, 177] width 3 height 4
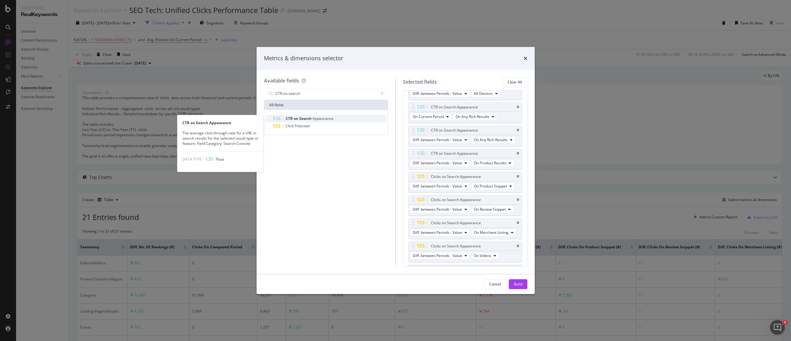
click at [302, 116] on span "Search" at bounding box center [305, 118] width 13 height 5
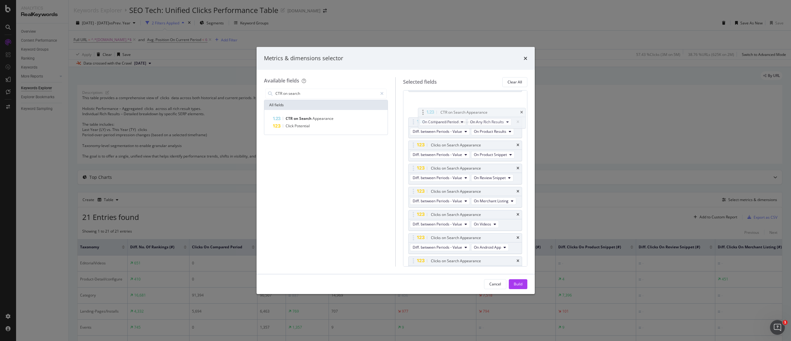
scroll to position [179, 0]
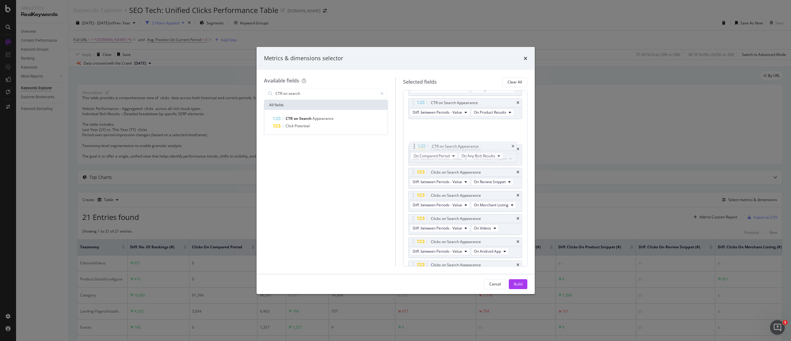
drag, startPoint x: 413, startPoint y: 230, endPoint x: 413, endPoint y: 146, distance: 83.1
click at [413, 146] on body "Analytics RealKeywords Overview Content Performance Keyword Groups Ranking Keyw…" at bounding box center [395, 170] width 791 height 341
click at [445, 138] on span "On Compared Period" at bounding box center [431, 135] width 36 height 5
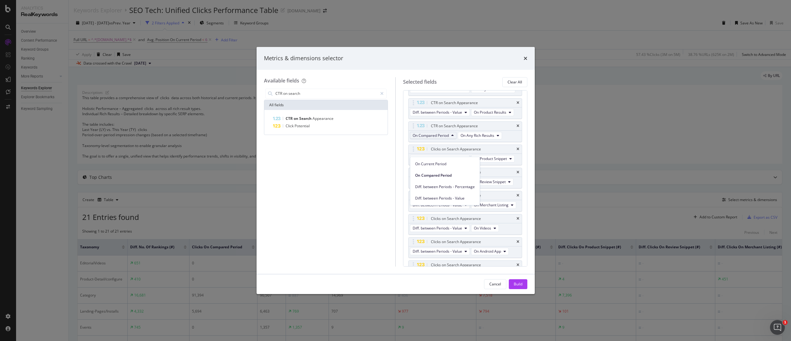
click at [445, 196] on span "Diff. between Periods - Value" at bounding box center [445, 199] width 60 height 6
click at [440, 138] on span "On Current Period" at bounding box center [428, 135] width 31 height 5
click at [449, 198] on span "Diff. between Periods - Value" at bounding box center [445, 199] width 60 height 6
click at [456, 147] on span "On Amp Non-Rich Results" at bounding box center [435, 144] width 44 height 5
click at [475, 150] on div "Diff. between Periods - Value On Amp Non-Rich Results" at bounding box center [465, 141] width 113 height 20
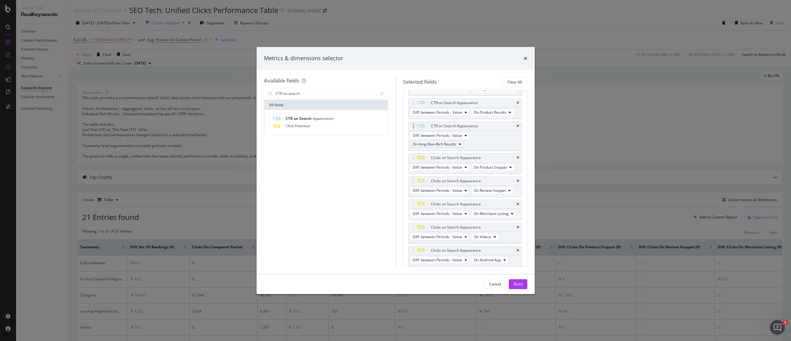
click at [455, 147] on span "On Amp Non-Rich Results" at bounding box center [435, 144] width 44 height 5
click at [442, 206] on div "On Product Snippet" at bounding box center [438, 202] width 56 height 9
click at [516, 151] on icon "times" at bounding box center [517, 149] width 3 height 4
drag, startPoint x: 294, startPoint y: 115, endPoint x: 366, endPoint y: 150, distance: 80.2
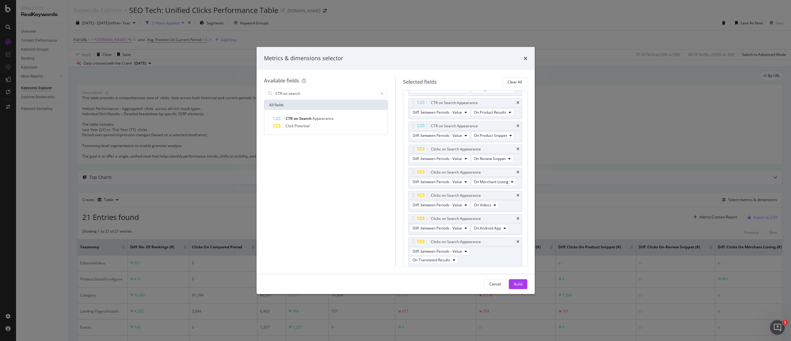
click at [294, 115] on div "CTR on Search Appearance" at bounding box center [330, 118] width 114 height 7
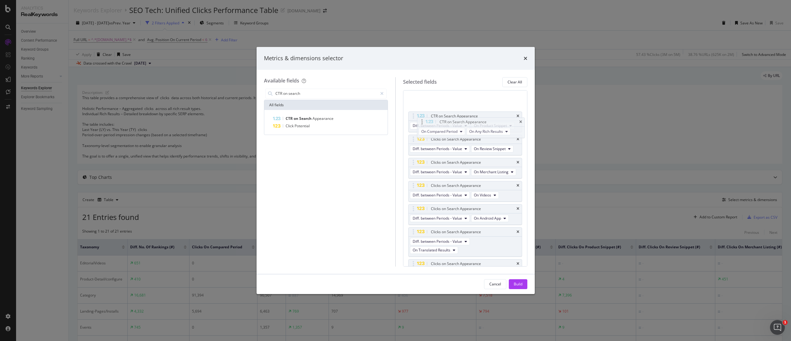
scroll to position [211, 0]
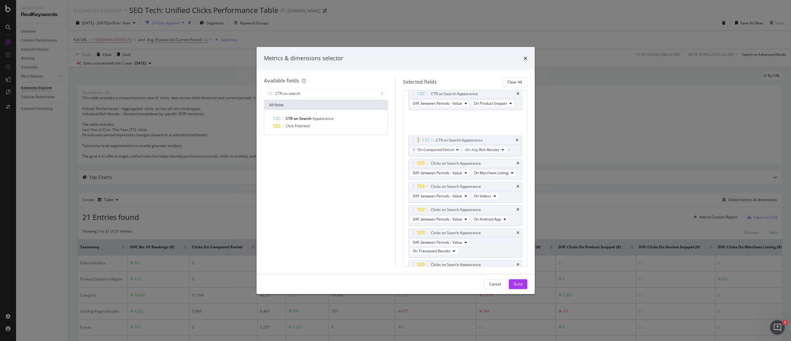
drag, startPoint x: 414, startPoint y: 230, endPoint x: 417, endPoint y: 141, distance: 88.4
click at [417, 141] on body "Analytics RealKeywords Overview Content Performance Keyword Groups Ranking Keyw…" at bounding box center [395, 170] width 791 height 341
click at [444, 129] on span "On Compared Period" at bounding box center [431, 126] width 36 height 5
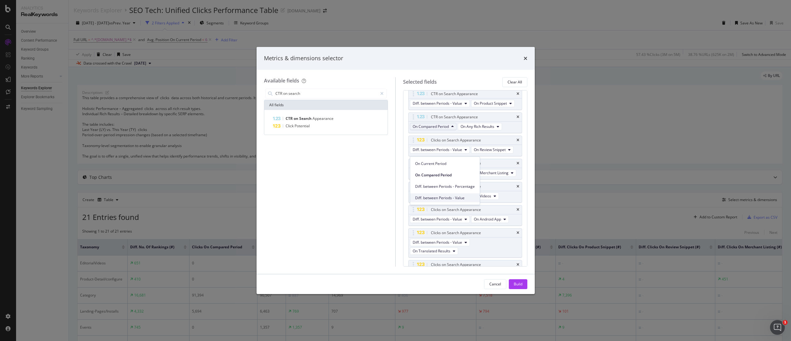
click at [436, 195] on span "Diff. between Periods - Value" at bounding box center [445, 198] width 60 height 6
click at [445, 130] on button "On Current Period" at bounding box center [431, 126] width 42 height 7
click at [443, 194] on div "Diff. between Periods - Value" at bounding box center [445, 197] width 70 height 9
click at [457, 139] on button "On Amp Non-Rich Results" at bounding box center [437, 135] width 54 height 7
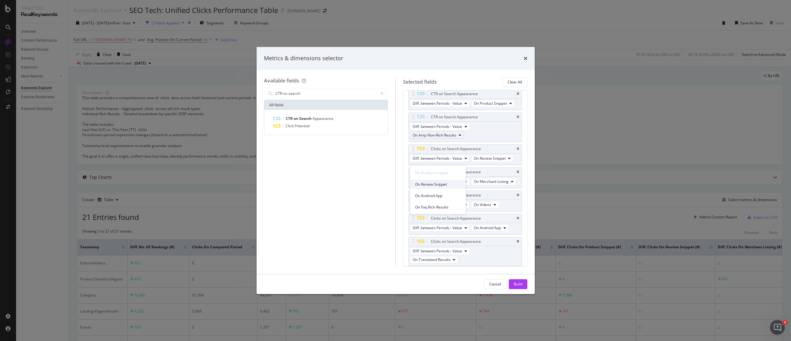
click at [446, 184] on span "On Review Snippet" at bounding box center [438, 185] width 46 height 6
click at [516, 142] on icon "times" at bounding box center [517, 140] width 3 height 4
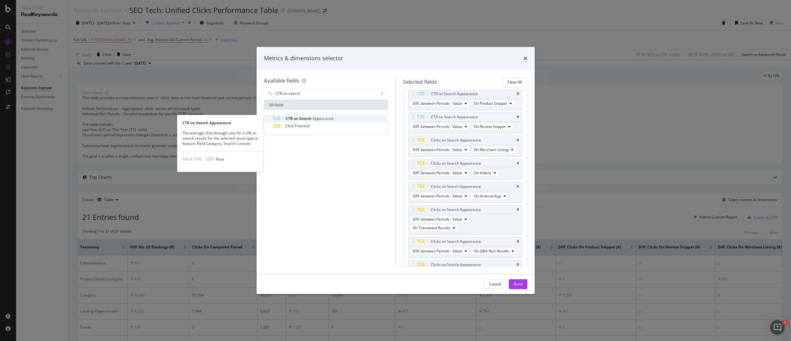
click at [294, 118] on span "on" at bounding box center [297, 118] width 6 height 5
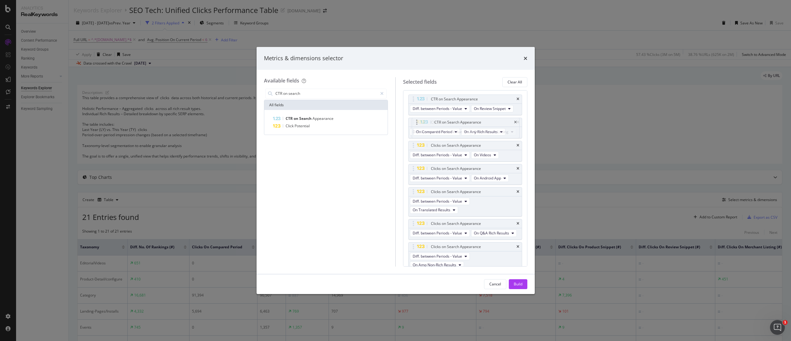
scroll to position [238, 0]
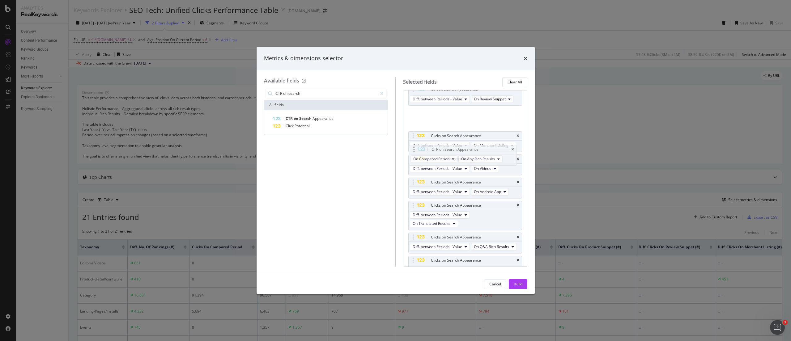
drag, startPoint x: 413, startPoint y: 230, endPoint x: 414, endPoint y: 150, distance: 80.0
click at [414, 150] on body "Analytics RealKeywords Overview Content Performance Keyword Groups Ranking Keyw…" at bounding box center [395, 170] width 791 height 341
click at [447, 148] on span "Diff. between Periods - Value" at bounding box center [437, 145] width 49 height 5
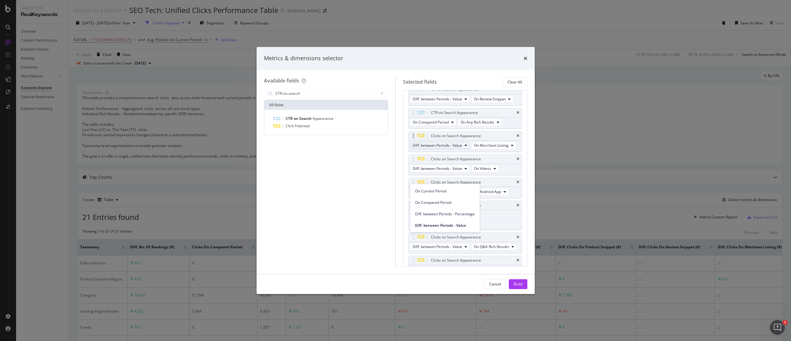
click at [447, 148] on span "Diff. between Periods - Value" at bounding box center [437, 145] width 49 height 5
click at [446, 125] on span "On Compared Period" at bounding box center [431, 122] width 36 height 5
click at [450, 200] on span "Diff. between Periods - Value" at bounding box center [445, 203] width 60 height 6
click at [444, 125] on span "On Current Period" at bounding box center [428, 122] width 31 height 5
click at [445, 200] on span "Diff. between Periods - Value" at bounding box center [445, 203] width 60 height 6
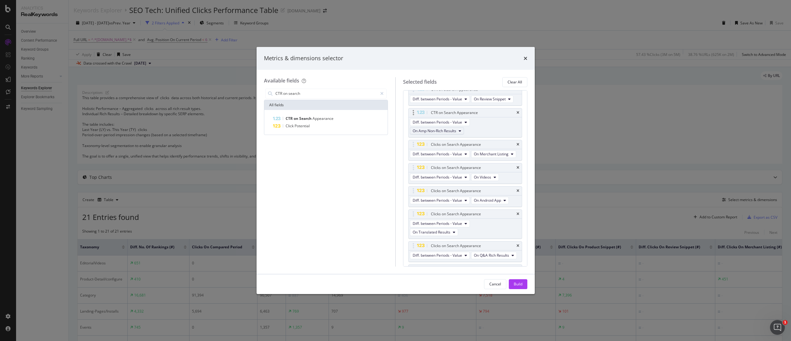
click at [454, 133] on span "On Amp Non-Rich Results" at bounding box center [435, 130] width 44 height 5
click at [449, 196] on span "On Merchant Listing" at bounding box center [438, 199] width 46 height 6
click at [309, 121] on span "Search" at bounding box center [305, 118] width 13 height 5
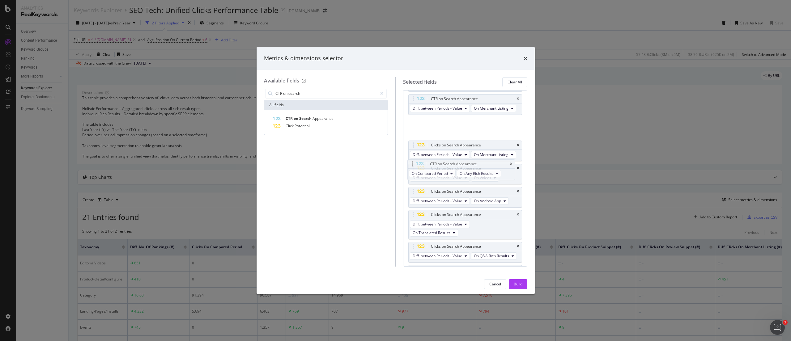
drag, startPoint x: 413, startPoint y: 252, endPoint x: 412, endPoint y: 166, distance: 86.2
click at [412, 166] on body "Analytics RealKeywords Overview Content Performance Keyword Groups Ranking Keyw…" at bounding box center [395, 170] width 791 height 341
click at [447, 134] on span "On Compared Period" at bounding box center [431, 131] width 36 height 5
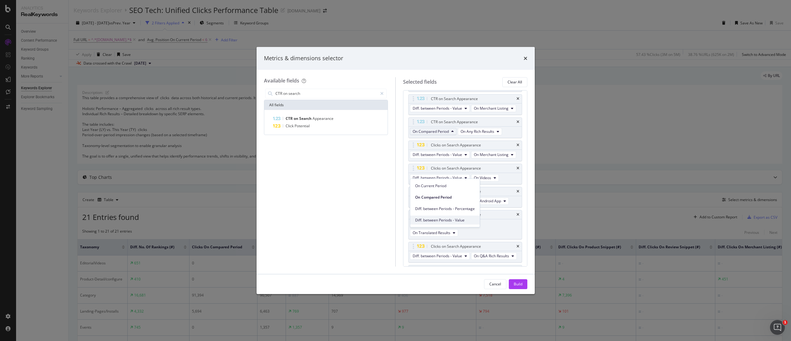
click at [439, 218] on span "Diff. between Periods - Value" at bounding box center [445, 221] width 60 height 6
click at [442, 134] on span "On Current Period" at bounding box center [428, 131] width 31 height 5
click at [443, 216] on div "Diff. between Periods - Value" at bounding box center [445, 220] width 70 height 9
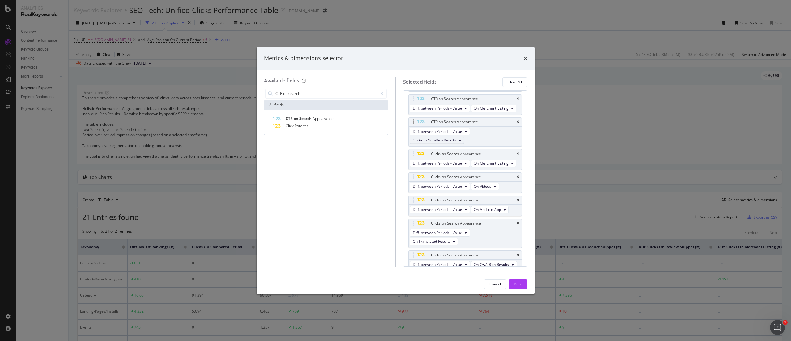
click at [456, 143] on span "On Amp Non-Rich Results" at bounding box center [435, 140] width 44 height 5
click at [484, 146] on div "Diff. between Periods - Value On Amp Non-Rich Results" at bounding box center [465, 137] width 113 height 20
drag, startPoint x: 493, startPoint y: 164, endPoint x: 497, endPoint y: 194, distance: 29.6
click at [516, 124] on icon "times" at bounding box center [517, 122] width 3 height 4
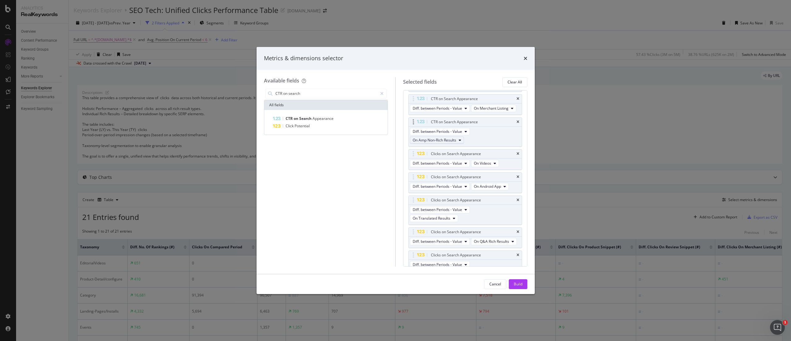
click at [461, 142] on icon "modal" at bounding box center [460, 140] width 2 height 4
click at [443, 229] on span "On Videos" at bounding box center [438, 230] width 46 height 6
click at [516, 147] on icon "times" at bounding box center [517, 145] width 3 height 4
click at [320, 120] on span "Appearance" at bounding box center [322, 118] width 21 height 5
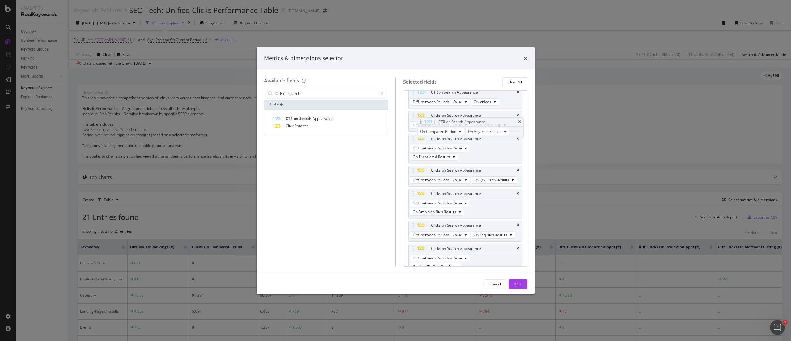
scroll to position [298, 0]
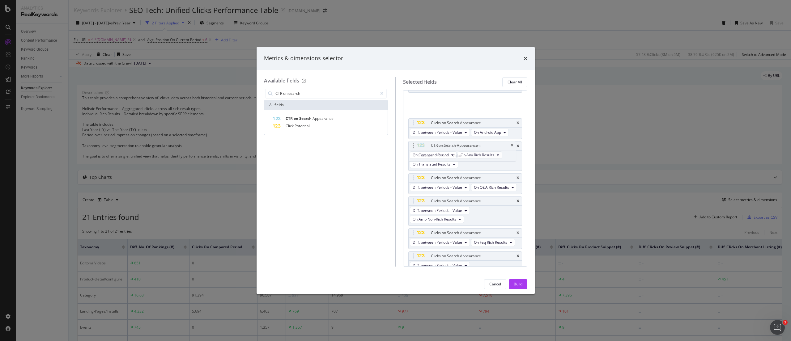
drag, startPoint x: 413, startPoint y: 252, endPoint x: 413, endPoint y: 147, distance: 104.8
click at [413, 147] on body "Analytics RealKeywords Overview Content Performance Keyword Groups Ranking Keyw…" at bounding box center [395, 170] width 791 height 341
click at [447, 112] on span "On Compared Period" at bounding box center [431, 109] width 36 height 5
click at [445, 103] on div "CTR on Search Appearance" at bounding box center [454, 100] width 47 height 6
click at [445, 113] on button "On Compared Period" at bounding box center [433, 109] width 47 height 7
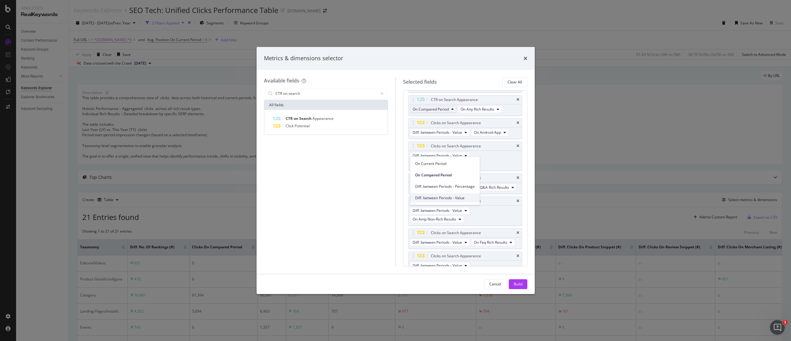
click at [443, 196] on span "Diff. between Periods - Value" at bounding box center [445, 198] width 60 height 6
click at [444, 112] on span "On Current Period" at bounding box center [428, 109] width 31 height 5
click at [444, 196] on span "Diff. between Periods - Value" at bounding box center [445, 198] width 60 height 6
click at [457, 122] on button "On Amp Non-Rich Results" at bounding box center [437, 117] width 54 height 7
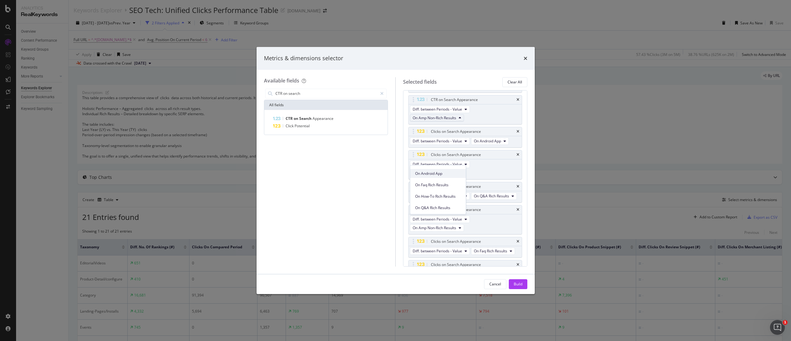
click at [440, 174] on span "On Android App" at bounding box center [438, 174] width 46 height 6
click at [513, 127] on div "Clicks on Search Appearance" at bounding box center [465, 123] width 113 height 9
click at [516, 125] on icon "times" at bounding box center [517, 123] width 3 height 4
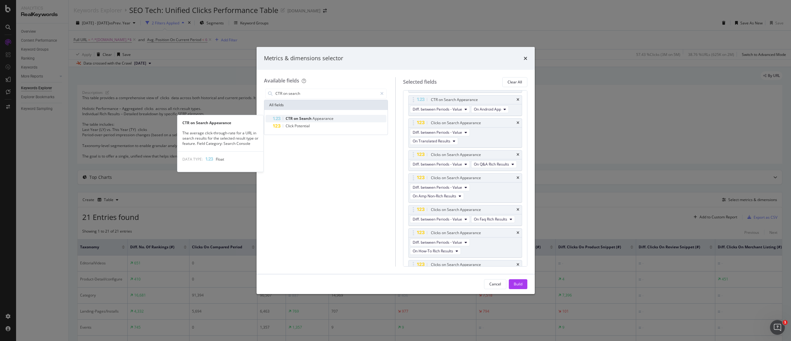
click at [320, 119] on span "Appearance" at bounding box center [322, 118] width 21 height 5
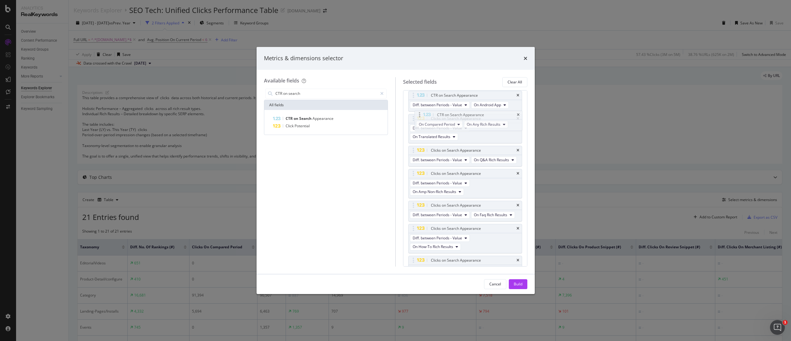
scroll to position [312, 0]
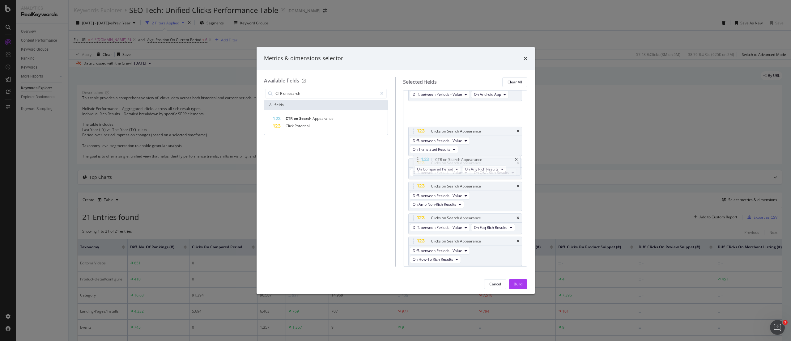
drag, startPoint x: 411, startPoint y: 252, endPoint x: 415, endPoint y: 161, distance: 90.9
click at [415, 161] on body "Analytics RealKeywords Overview Content Performance Keyword Groups Ranking Keyw…" at bounding box center [395, 170] width 791 height 341
click at [438, 120] on span "On Compared Period" at bounding box center [431, 117] width 36 height 5
click at [448, 205] on span "Diff. between Periods - Value" at bounding box center [445, 207] width 60 height 6
click at [438, 120] on span "On Current Period" at bounding box center [428, 117] width 31 height 5
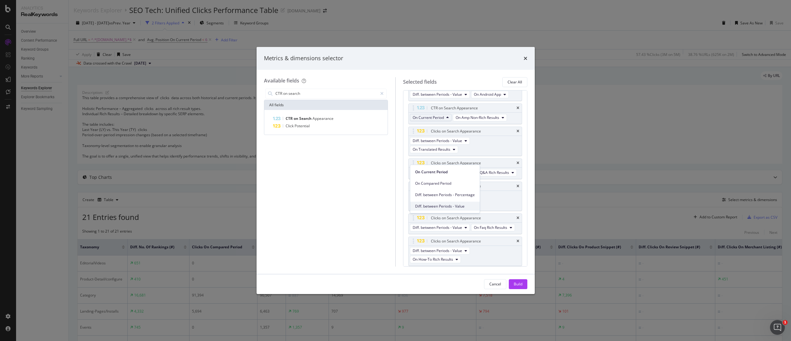
click at [441, 203] on div "Diff. between Periods - Value" at bounding box center [445, 206] width 70 height 9
click at [460, 128] on icon "modal" at bounding box center [460, 127] width 2 height 4
click at [443, 213] on span "On Translated Results" at bounding box center [438, 216] width 46 height 6
click at [516, 142] on icon "times" at bounding box center [517, 140] width 3 height 4
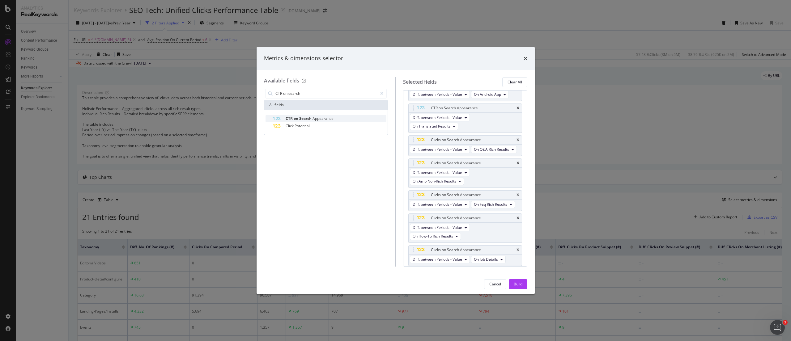
click at [329, 116] on span "Appearance" at bounding box center [322, 118] width 21 height 5
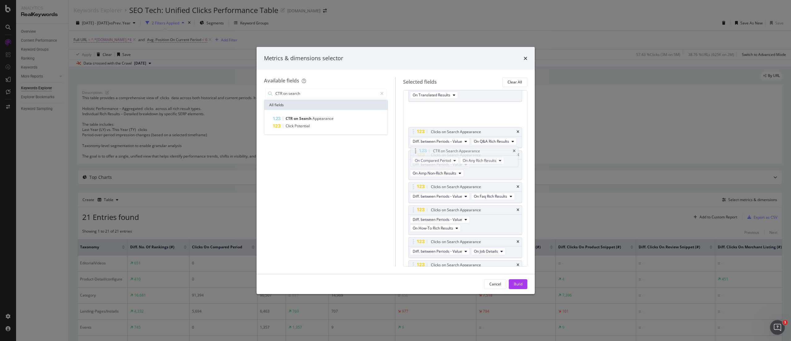
drag, startPoint x: 414, startPoint y: 251, endPoint x: 421, endPoint y: 155, distance: 95.8
click at [416, 152] on body "Analytics RealKeywords Overview Content Performance Keyword Groups Ranking Keyw…" at bounding box center [395, 170] width 791 height 341
click at [476, 121] on span "On Any Rich Results" at bounding box center [477, 118] width 34 height 5
click at [447, 121] on span "On Compared Period" at bounding box center [431, 118] width 36 height 5
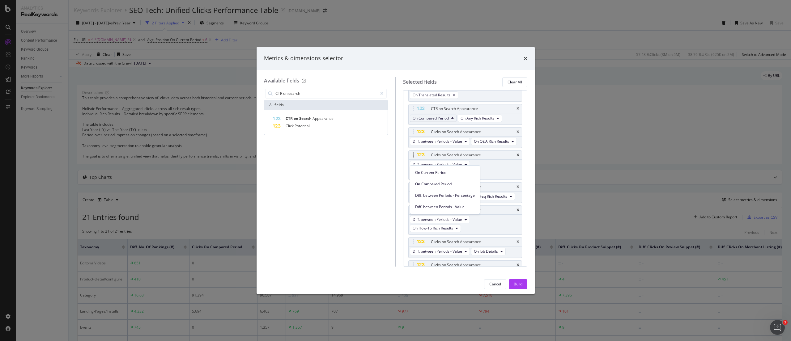
drag, startPoint x: 445, startPoint y: 206, endPoint x: 443, endPoint y: 202, distance: 4.2
click at [444, 206] on span "Diff. between Periods - Value" at bounding box center [445, 207] width 60 height 6
click at [441, 121] on span "On Current Period" at bounding box center [428, 118] width 31 height 5
click at [446, 206] on span "Diff. between Periods - Value" at bounding box center [445, 207] width 60 height 6
click at [460, 129] on icon "modal" at bounding box center [460, 127] width 2 height 4
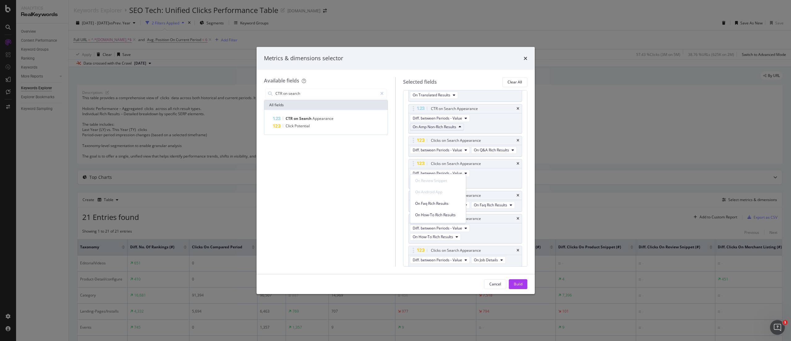
scroll to position [91, 0]
click at [451, 214] on span "On Q&A Rich Results" at bounding box center [438, 216] width 46 height 6
click at [516, 134] on icon "times" at bounding box center [517, 132] width 3 height 4
click at [323, 119] on span "Appearance" at bounding box center [322, 118] width 21 height 5
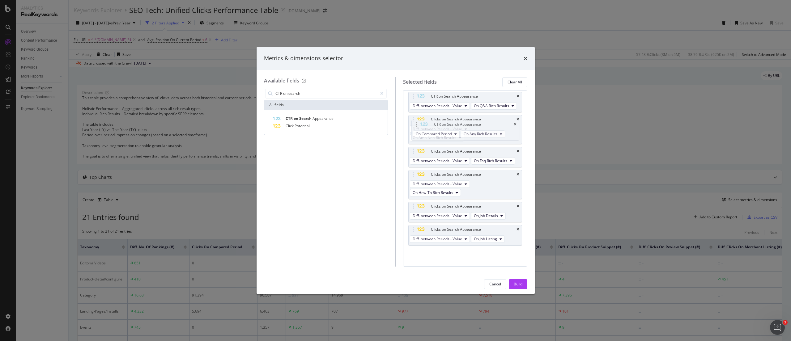
scroll to position [377, 0]
drag, startPoint x: 414, startPoint y: 251, endPoint x: 415, endPoint y: 155, distance: 96.4
click at [415, 155] on body "Analytics RealKeywords Overview Content Performance Keyword Groups Ranking Keyw…" at bounding box center [395, 170] width 791 height 341
click at [440, 110] on span "On Compared Period" at bounding box center [431, 107] width 36 height 5
click at [438, 202] on span "Diff. between Periods - Value" at bounding box center [445, 205] width 60 height 6
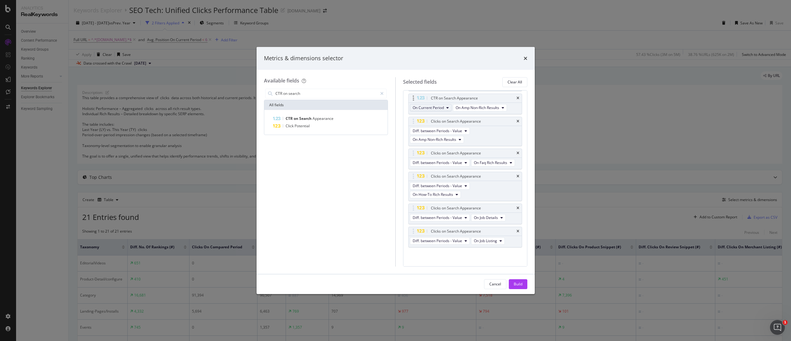
click at [438, 110] on span "On Current Period" at bounding box center [428, 107] width 31 height 5
click at [441, 203] on span "Diff. between Periods - Value" at bounding box center [445, 205] width 60 height 6
click at [455, 119] on span "On Amp Non-Rich Results" at bounding box center [435, 116] width 44 height 5
click at [458, 190] on span "On Amp Non-Rich Results" at bounding box center [438, 191] width 46 height 6
click at [443, 189] on span "On Amp Non-Rich Results" at bounding box center [438, 191] width 46 height 6
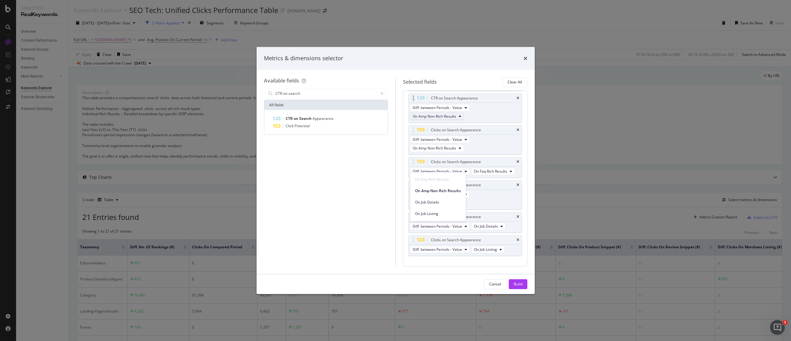
click at [484, 123] on div "Diff. between Periods - Value On Amp Non-Rich Results" at bounding box center [465, 113] width 113 height 20
click at [516, 132] on icon "times" at bounding box center [517, 130] width 3 height 4
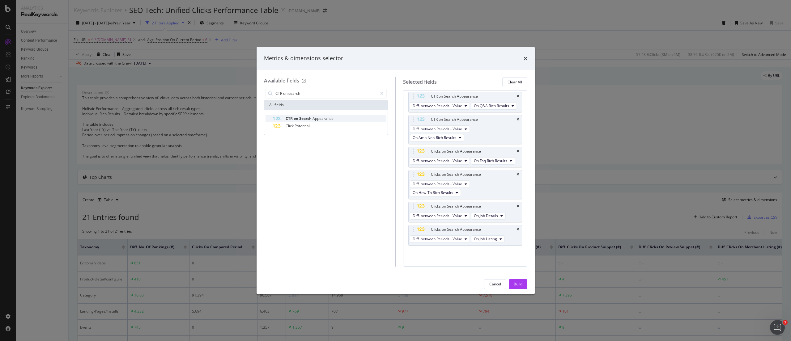
click at [337, 117] on div "CTR on Search Appearance" at bounding box center [330, 118] width 114 height 7
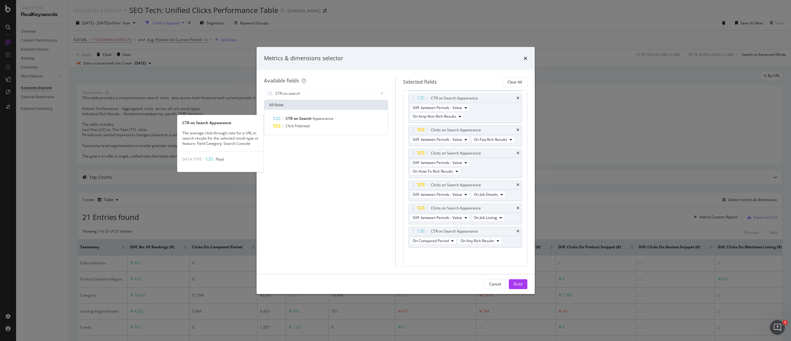
scroll to position [419, 0]
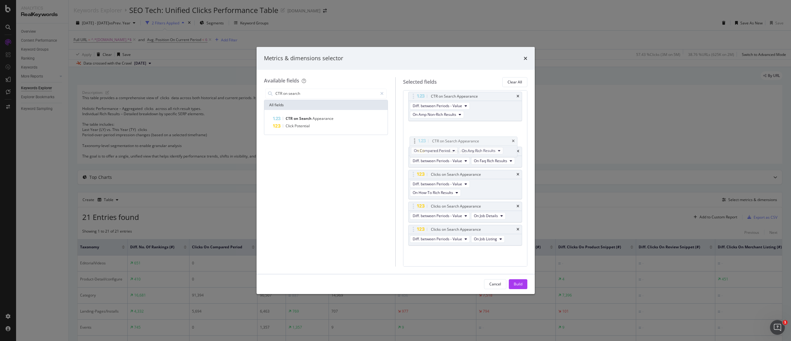
drag, startPoint x: 414, startPoint y: 251, endPoint x: 415, endPoint y: 142, distance: 109.1
click at [415, 142] on body "Analytics RealKeywords Overview Content Performance Keyword Groups Ranking Keyw…" at bounding box center [395, 170] width 791 height 341
click at [445, 140] on span "On Compared Period" at bounding box center [431, 137] width 36 height 5
click at [450, 193] on span "Diff. between Periods - Value" at bounding box center [445, 196] width 60 height 6
click at [439, 140] on span "On Current Period" at bounding box center [428, 137] width 31 height 5
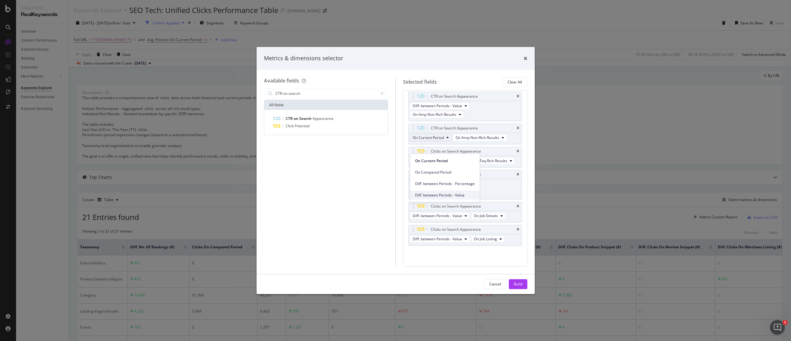
click at [444, 193] on span "Diff. between Periods - Value" at bounding box center [445, 196] width 60 height 6
click at [438, 140] on span "On Current Period" at bounding box center [428, 137] width 31 height 5
click at [438, 195] on span "Diff. between Periods - Value" at bounding box center [445, 196] width 60 height 6
click at [498, 140] on span "On Job Details" at bounding box center [486, 137] width 24 height 5
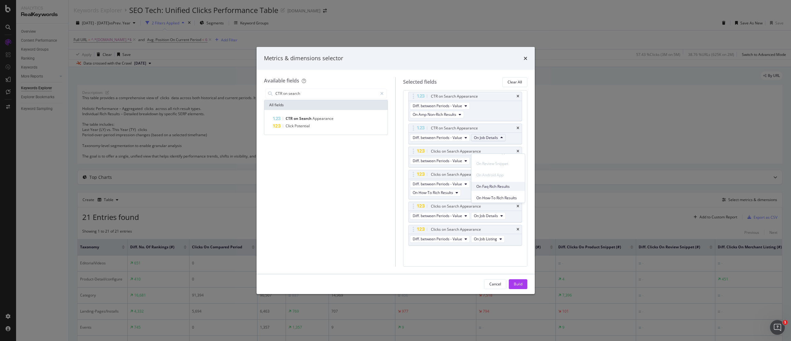
click at [504, 187] on span "On Faq Rich Results" at bounding box center [498, 187] width 44 height 6
click at [516, 153] on icon "times" at bounding box center [517, 152] width 3 height 4
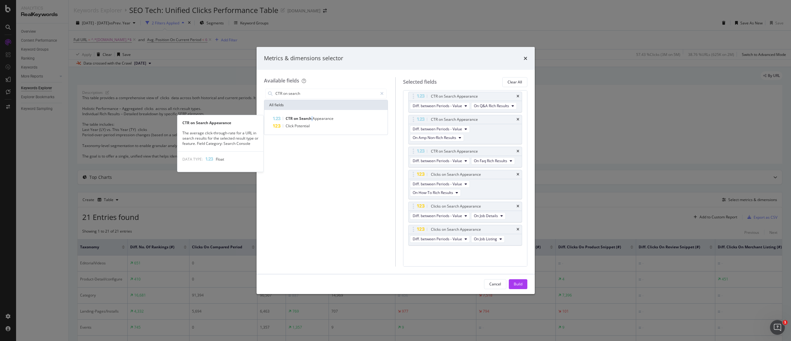
drag, startPoint x: 312, startPoint y: 118, endPoint x: 395, endPoint y: 168, distance: 96.7
click at [312, 118] on span "Search" at bounding box center [305, 118] width 13 height 5
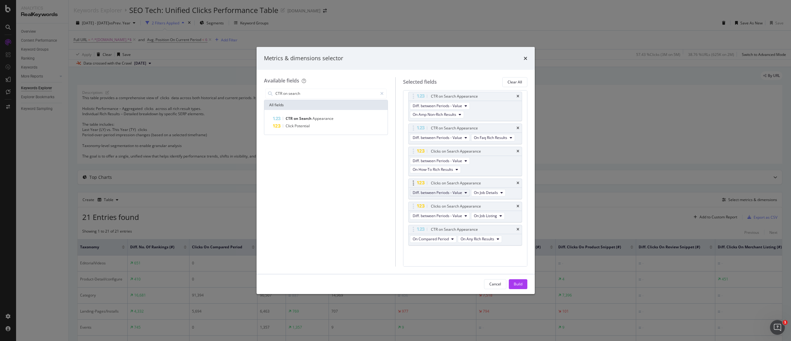
scroll to position [419, 0]
drag, startPoint x: 412, startPoint y: 250, endPoint x: 413, endPoint y: 180, distance: 70.5
click at [414, 175] on body "Analytics RealKeywords Overview Content Performance Keyword Groups Ranking Keyw…" at bounding box center [395, 170] width 791 height 341
click at [440, 163] on span "On Compared Period" at bounding box center [431, 160] width 36 height 5
click at [441, 226] on span "Diff. between Periods - Value" at bounding box center [445, 227] width 60 height 6
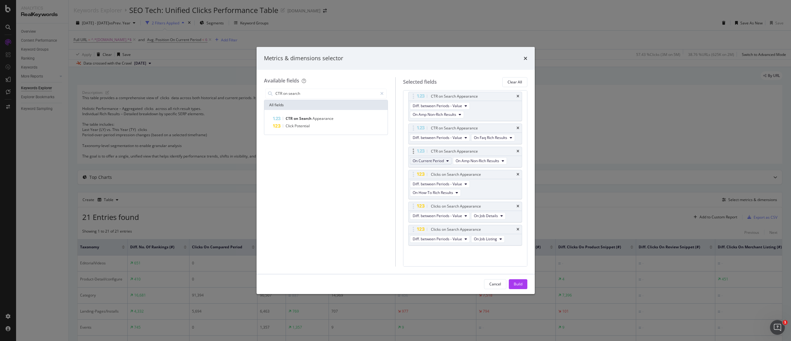
click at [438, 163] on span "On Current Period" at bounding box center [428, 160] width 31 height 5
click at [434, 226] on span "Diff. between Periods - Value" at bounding box center [445, 227] width 60 height 6
click at [440, 163] on span "On Current Period" at bounding box center [428, 160] width 31 height 5
click at [438, 225] on span "Diff. between Periods - Value" at bounding box center [445, 227] width 60 height 6
drag, startPoint x: 493, startPoint y: 181, endPoint x: 497, endPoint y: 180, distance: 3.8
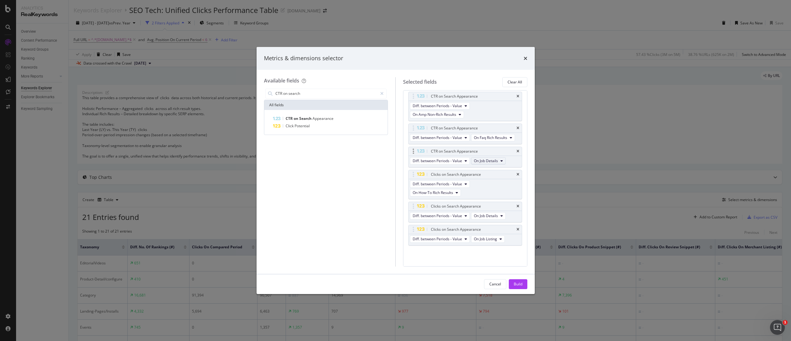
click at [494, 163] on span "On Job Details" at bounding box center [486, 160] width 24 height 5
click at [507, 196] on div "On How-To Rich Results" at bounding box center [497, 193] width 53 height 9
click at [516, 176] on icon "times" at bounding box center [517, 175] width 3 height 4
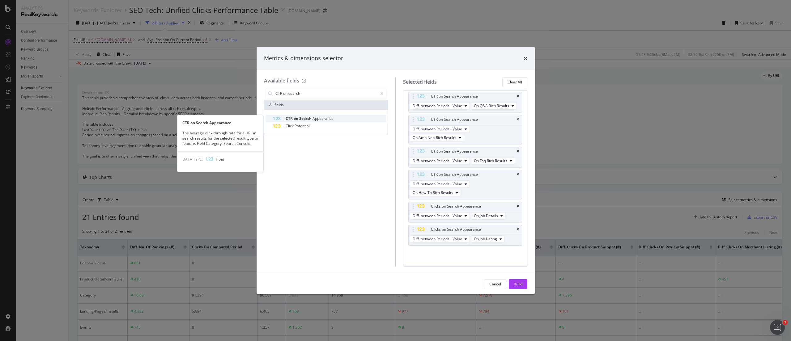
click at [299, 117] on span "Search" at bounding box center [305, 118] width 13 height 5
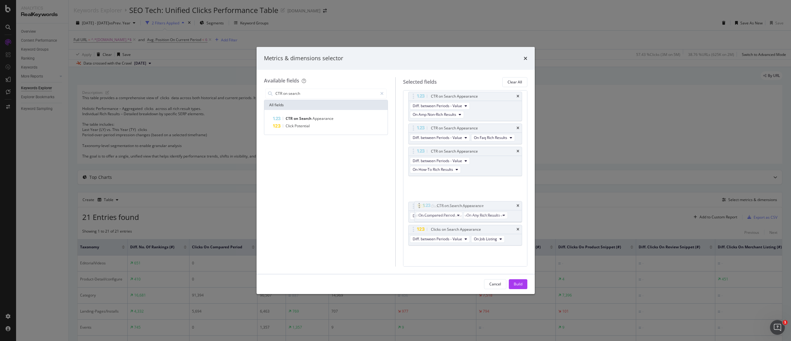
drag, startPoint x: 412, startPoint y: 250, endPoint x: 418, endPoint y: 206, distance: 44.9
click at [418, 206] on body "Analytics RealKeywords Overview Content Performance Keyword Groups Ranking Keyw…" at bounding box center [395, 170] width 791 height 341
click at [451, 197] on button "On Compared Period" at bounding box center [433, 192] width 47 height 7
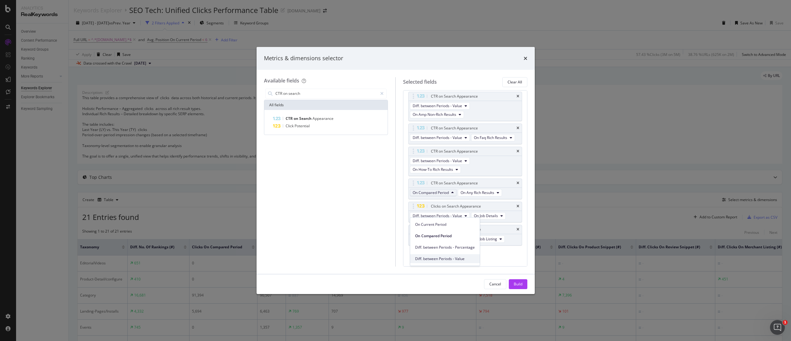
click at [443, 258] on span "Diff. between Periods - Value" at bounding box center [445, 259] width 60 height 6
click at [442, 195] on span "On Current Period" at bounding box center [428, 192] width 31 height 5
click at [449, 257] on span "Diff. between Periods - Value" at bounding box center [445, 259] width 60 height 6
click at [480, 197] on button "On Job Details" at bounding box center [470, 192] width 35 height 7
click at [480, 195] on span "On Job Details" at bounding box center [467, 192] width 24 height 5
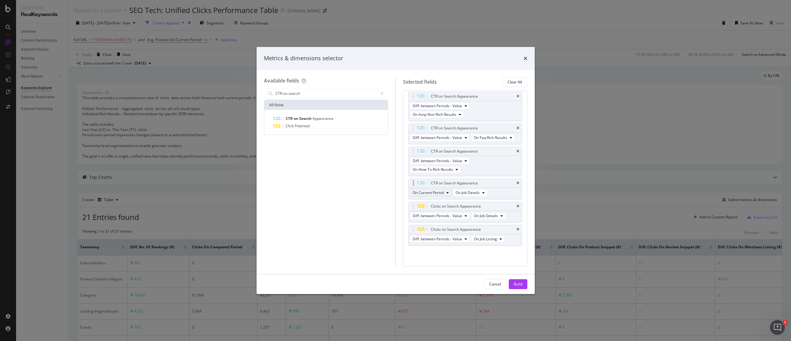
click at [438, 195] on span "On Current Period" at bounding box center [428, 192] width 31 height 5
click at [442, 256] on span "Diff. between Periods - Value" at bounding box center [445, 259] width 60 height 6
click at [516, 208] on icon "times" at bounding box center [517, 207] width 3 height 4
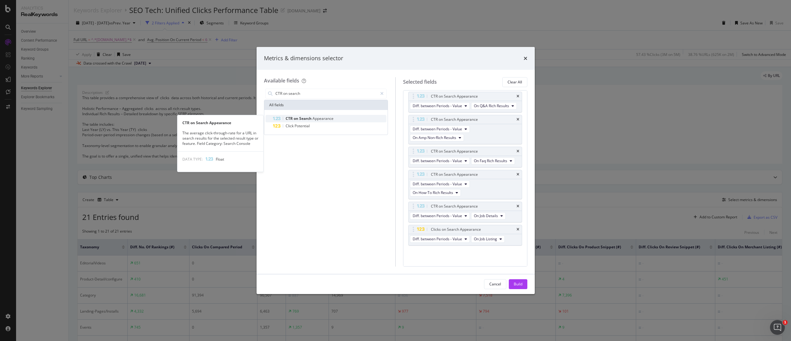
click at [328, 116] on span "Appearance" at bounding box center [322, 118] width 21 height 5
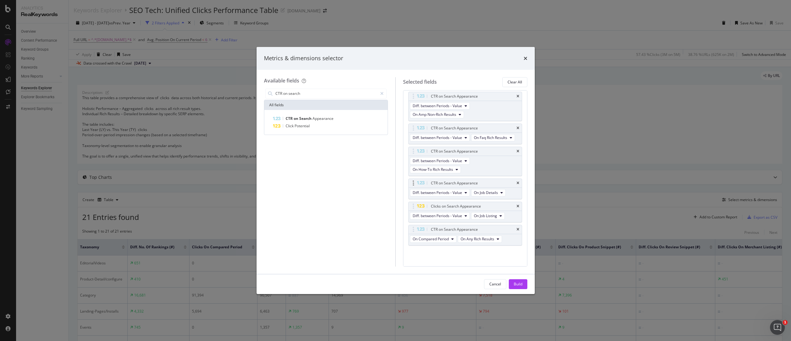
scroll to position [419, 0]
drag, startPoint x: 414, startPoint y: 252, endPoint x: 433, endPoint y: 246, distance: 19.5
click at [415, 230] on body "Analytics RealKeywords Overview Content Performance Keyword Groups Ranking Keyw…" at bounding box center [395, 170] width 791 height 341
click at [448, 219] on button "On Compared Period" at bounding box center [433, 215] width 47 height 7
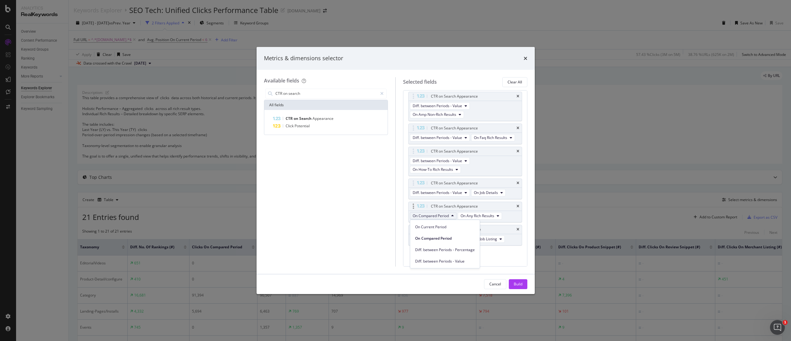
click at [446, 216] on span "On Compared Period" at bounding box center [431, 215] width 36 height 5
click at [446, 215] on span "On Compared Period" at bounding box center [431, 215] width 36 height 5
click at [436, 258] on div "Diff. between Periods - Value" at bounding box center [445, 261] width 70 height 9
click at [444, 215] on button "On Current Period" at bounding box center [431, 215] width 42 height 7
click at [448, 259] on span "Diff. between Periods - Value" at bounding box center [445, 262] width 60 height 6
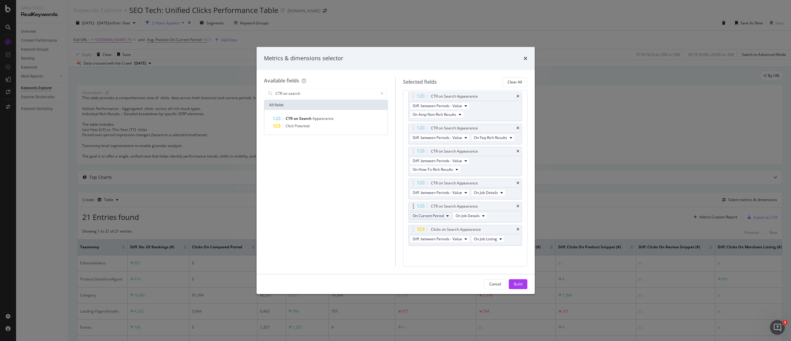
click at [445, 215] on button "On Current Period" at bounding box center [431, 215] width 42 height 7
click at [456, 260] on span "Diff. between Periods - Value" at bounding box center [445, 262] width 60 height 6
click at [497, 214] on span "On Amp Non-Rich Results" at bounding box center [477, 215] width 44 height 5
click at [438, 217] on span "On Current Period" at bounding box center [428, 215] width 31 height 5
click at [437, 260] on span "Diff. between Periods - Value" at bounding box center [445, 262] width 60 height 6
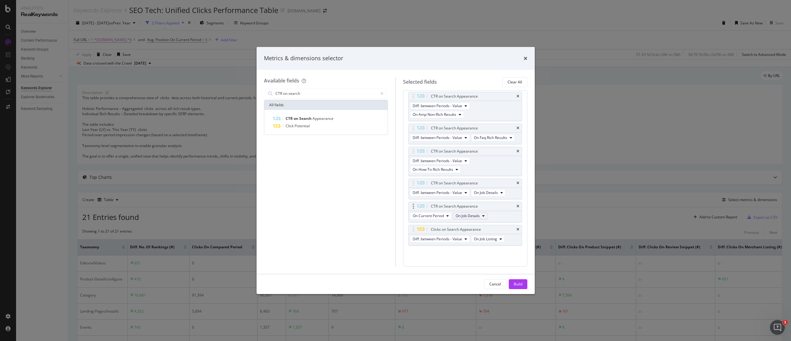
click at [472, 215] on span "On Job Details" at bounding box center [467, 215] width 24 height 5
click at [475, 216] on span "On Job Details" at bounding box center [467, 215] width 24 height 5
click at [471, 216] on span "On Job Details" at bounding box center [467, 215] width 24 height 5
click at [480, 259] on span "On Job Listing" at bounding box center [480, 262] width 44 height 6
click at [446, 218] on button "On Current Period" at bounding box center [431, 215] width 42 height 7
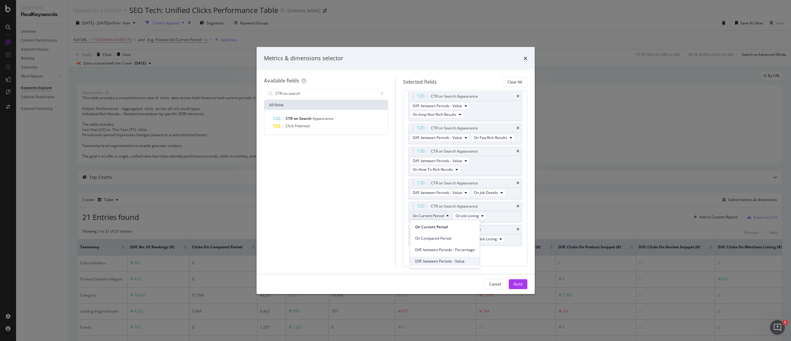
click at [450, 259] on span "Diff. between Periods - Value" at bounding box center [445, 262] width 60 height 6
click at [516, 228] on icon "times" at bounding box center [517, 230] width 3 height 4
drag, startPoint x: 512, startPoint y: 283, endPoint x: 200, endPoint y: 271, distance: 312.3
click at [513, 283] on button "Build" at bounding box center [518, 284] width 19 height 10
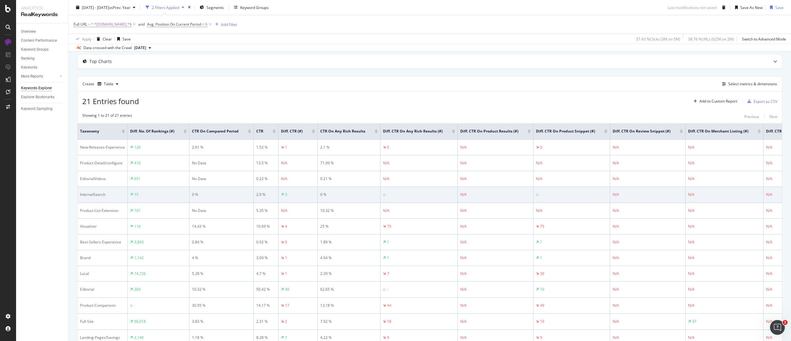
scroll to position [155, 0]
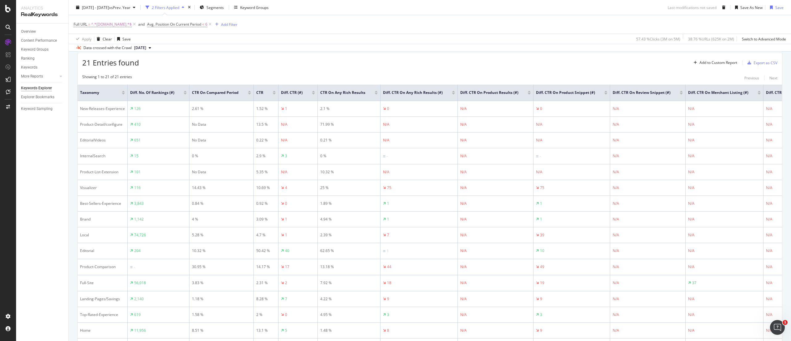
click at [440, 72] on div "Showing 1 to 21 of 21 entries Previous Next Taxonomy Diff. No. of Rankings (#) …" at bounding box center [430, 259] width 704 height 376
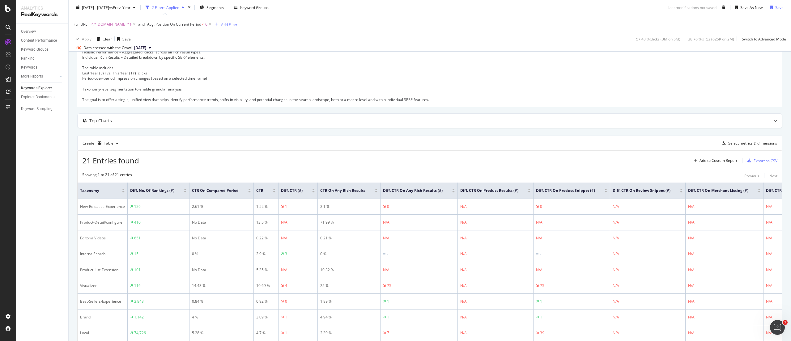
scroll to position [18, 0]
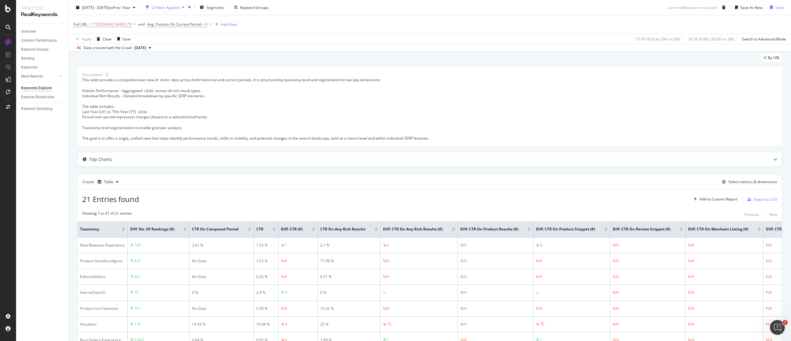
click at [269, 94] on div "This table provides a comprehensive view of clicks data across both historical …" at bounding box center [429, 109] width 695 height 64
click at [742, 8] on div "Save As New" at bounding box center [751, 7] width 22 height 5
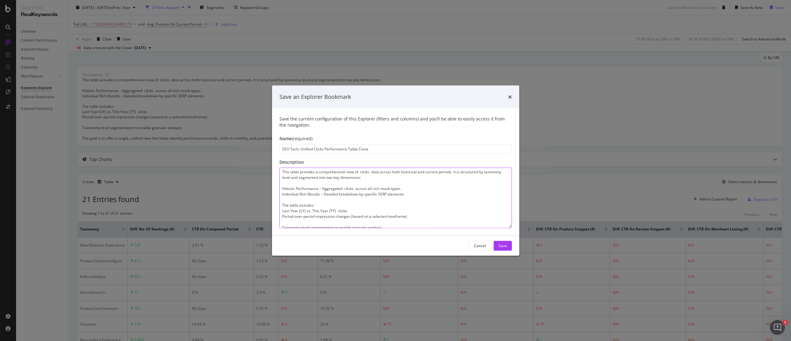
click at [381, 176] on textarea "This table provides a comprehensive view of clicks data across both historical …" at bounding box center [395, 197] width 232 height 61
click at [377, 185] on textarea "This table provides a comprehensive view of clicks data across both historical …" at bounding box center [395, 197] width 232 height 61
paste textarea "CTR (Click Through Rate) data across both historical and current periods. It is…"
type textarea "This table provides a comprehensive view of CTR (Click Through Rate) data acros…"
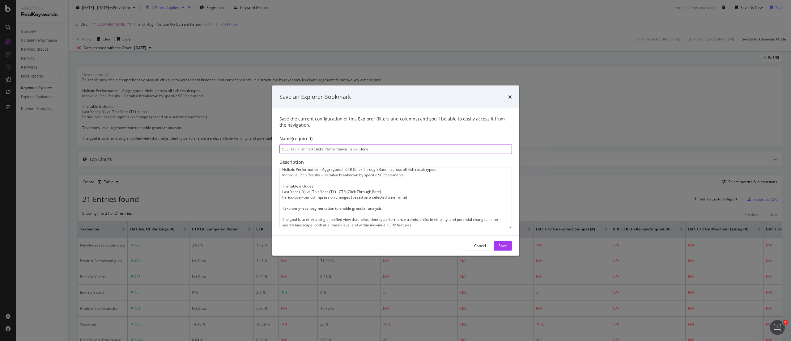
click at [320, 150] on input "SEO Tech: Unified Clicks Performance Table Clone" at bounding box center [395, 149] width 232 height 10
click at [405, 149] on input "SEO Tech: Unified Click Through Rate Performance Table" at bounding box center [395, 149] width 232 height 10
type input "SEO Tech: Unified Click Through Rate Performance Table"
click at [502, 245] on div "Save" at bounding box center [502, 245] width 8 height 5
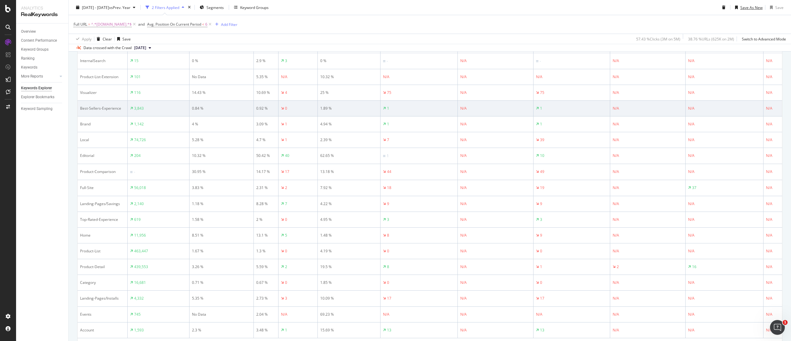
scroll to position [288, 0]
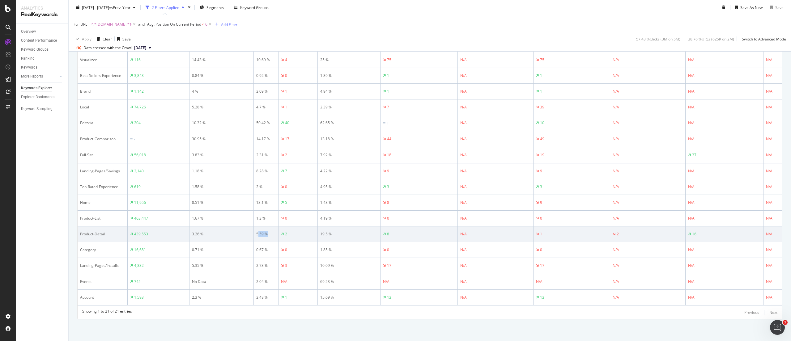
drag, startPoint x: 266, startPoint y: 228, endPoint x: 258, endPoint y: 227, distance: 8.4
click at [257, 226] on td "5.59 %" at bounding box center [266, 234] width 25 height 16
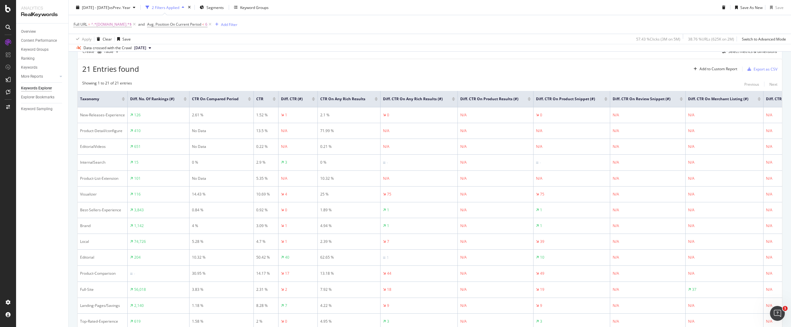
scroll to position [110, 0]
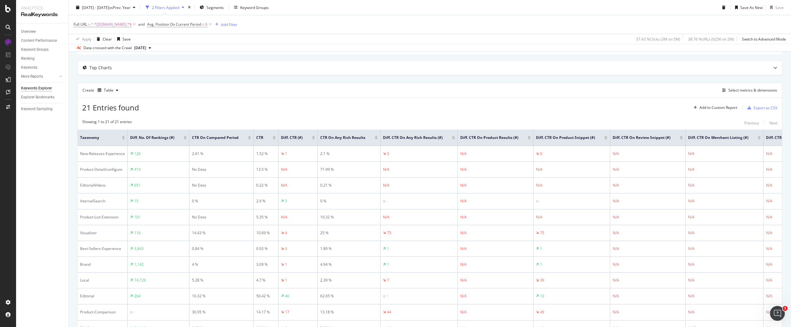
click at [248, 138] on div at bounding box center [249, 139] width 3 height 2
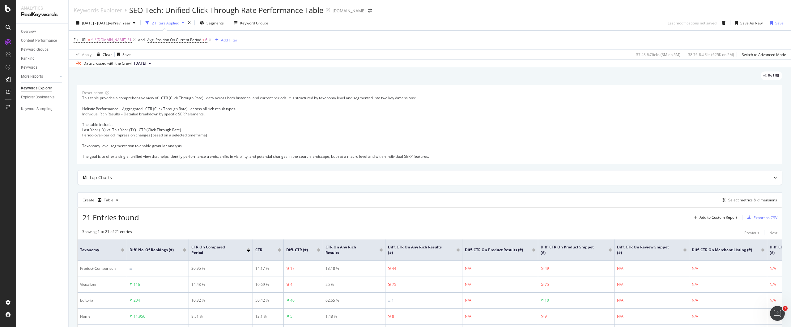
click at [434, 56] on div "Apply Clear Save 57.43 % Clicks ( 3M on 5M ) 38.76 % URLs ( 625K on 2M ) Switch…" at bounding box center [430, 54] width 722 height 10
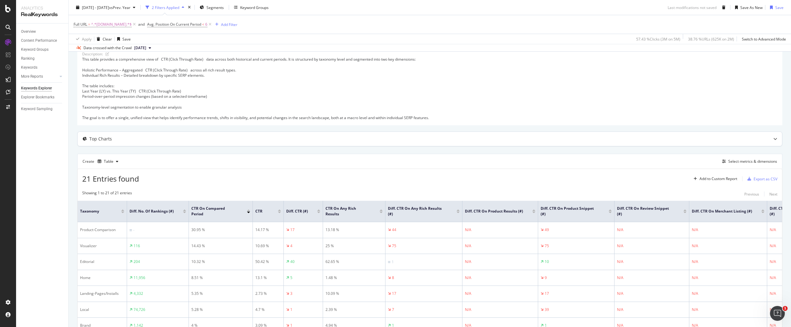
scroll to position [77, 0]
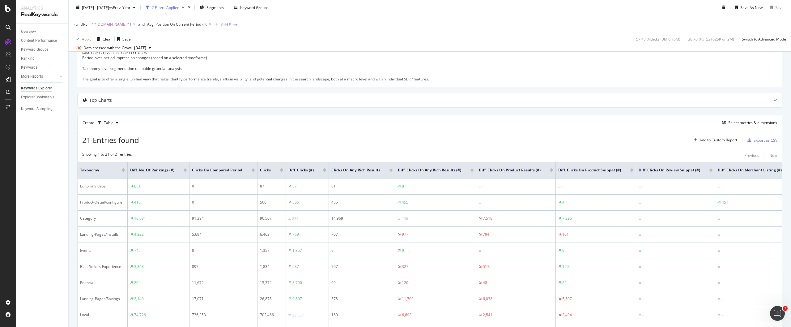
scroll to position [155, 0]
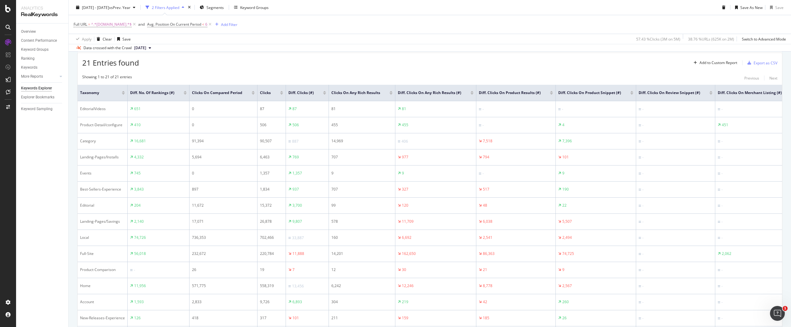
click at [253, 91] on div at bounding box center [253, 92] width 3 height 2
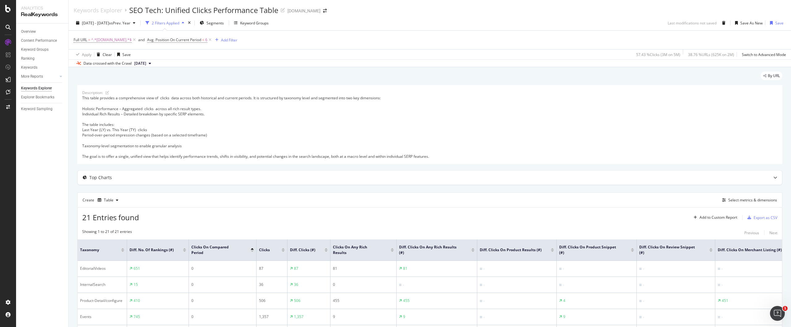
click at [251, 251] on div at bounding box center [252, 251] width 3 height 2
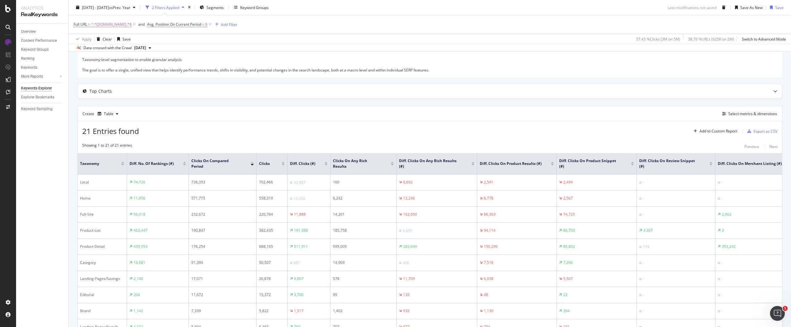
scroll to position [9, 0]
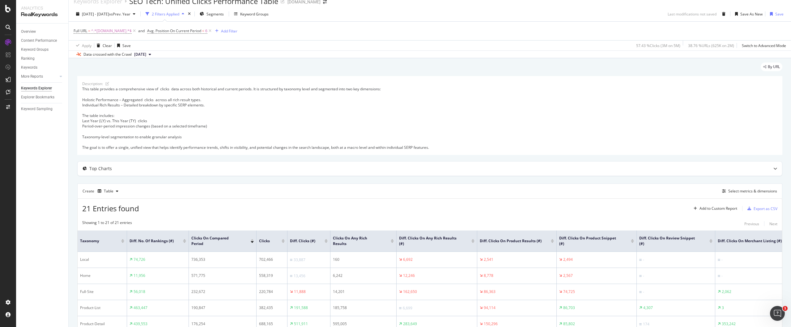
drag, startPoint x: 208, startPoint y: 29, endPoint x: 204, endPoint y: 73, distance: 43.8
click at [208, 29] on icon at bounding box center [209, 31] width 5 height 6
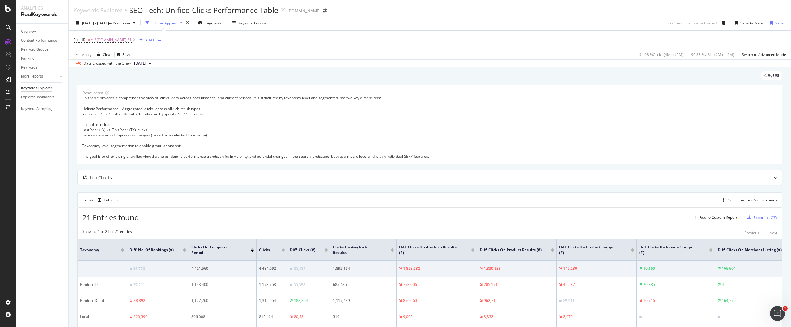
click at [275, 76] on div "By URL" at bounding box center [429, 78] width 705 height 14
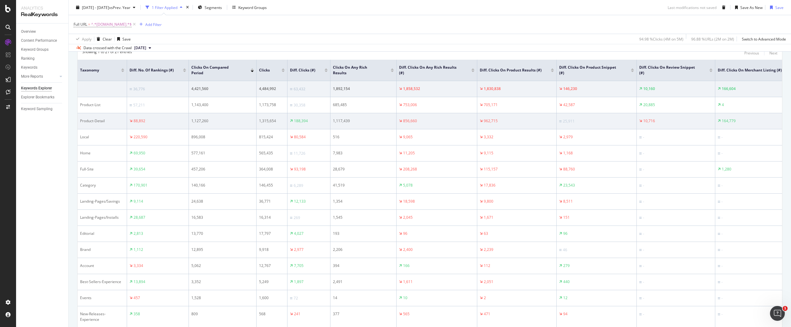
scroll to position [141, 0]
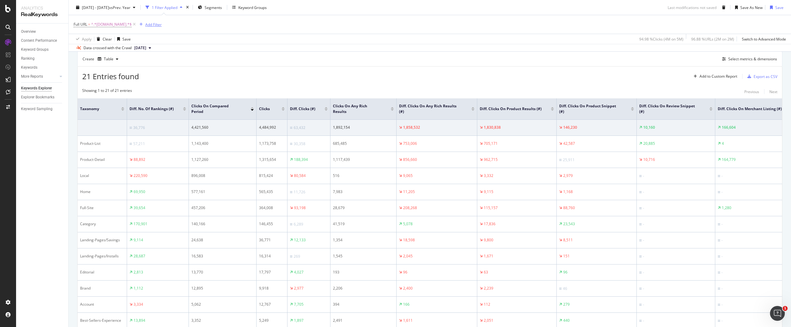
click at [150, 24] on div "Add Filter" at bounding box center [153, 24] width 16 height 5
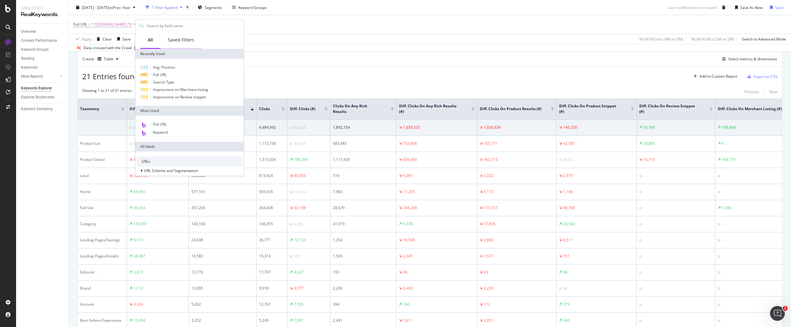
click at [185, 40] on div "Saved Filters" at bounding box center [181, 40] width 26 height 6
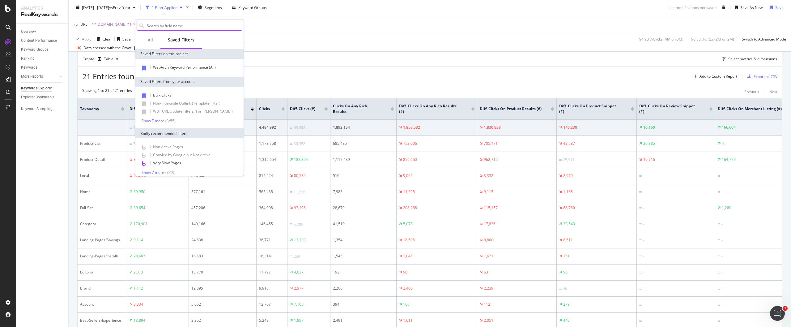
click at [178, 22] on input "text" at bounding box center [194, 25] width 96 height 9
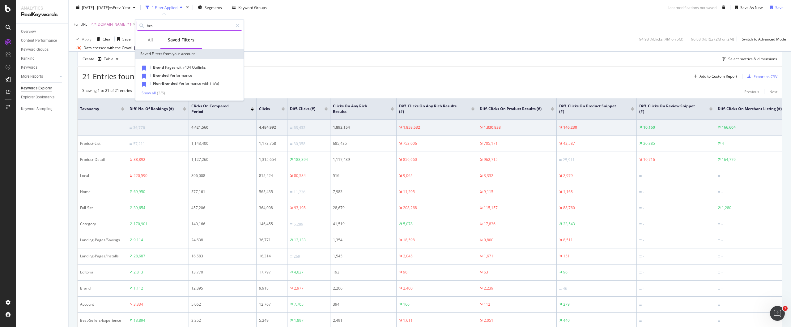
type input "bra"
click at [158, 93] on div "( 3 / 6 )" at bounding box center [160, 92] width 9 height 5
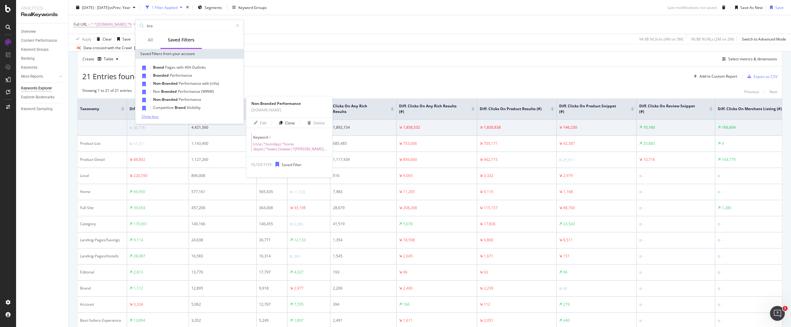
drag, startPoint x: 178, startPoint y: 101, endPoint x: 195, endPoint y: 52, distance: 52.2
click at [179, 101] on span "Performance" at bounding box center [190, 99] width 23 height 5
